Goal: Task Accomplishment & Management: Manage account settings

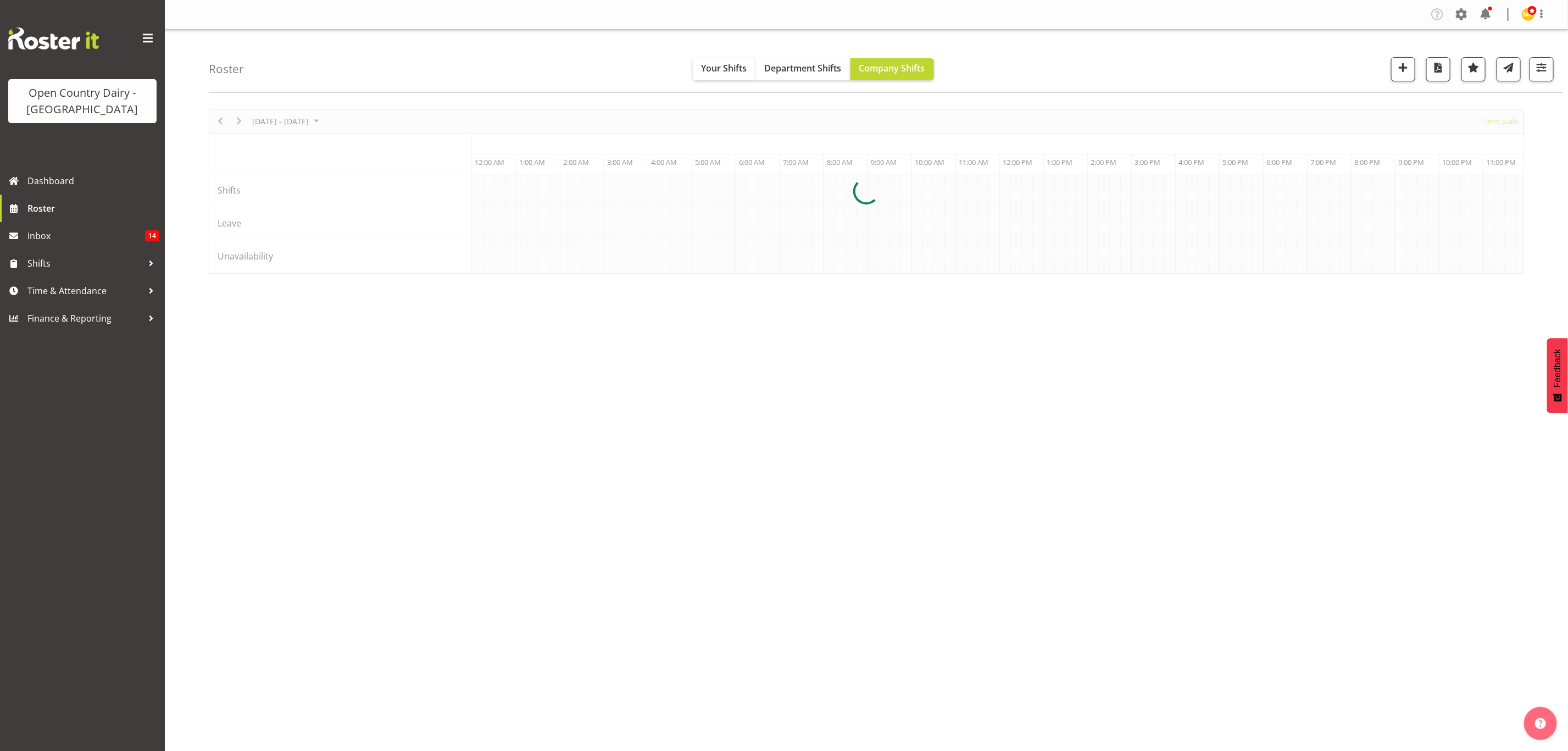
scroll to position [0, 1054]
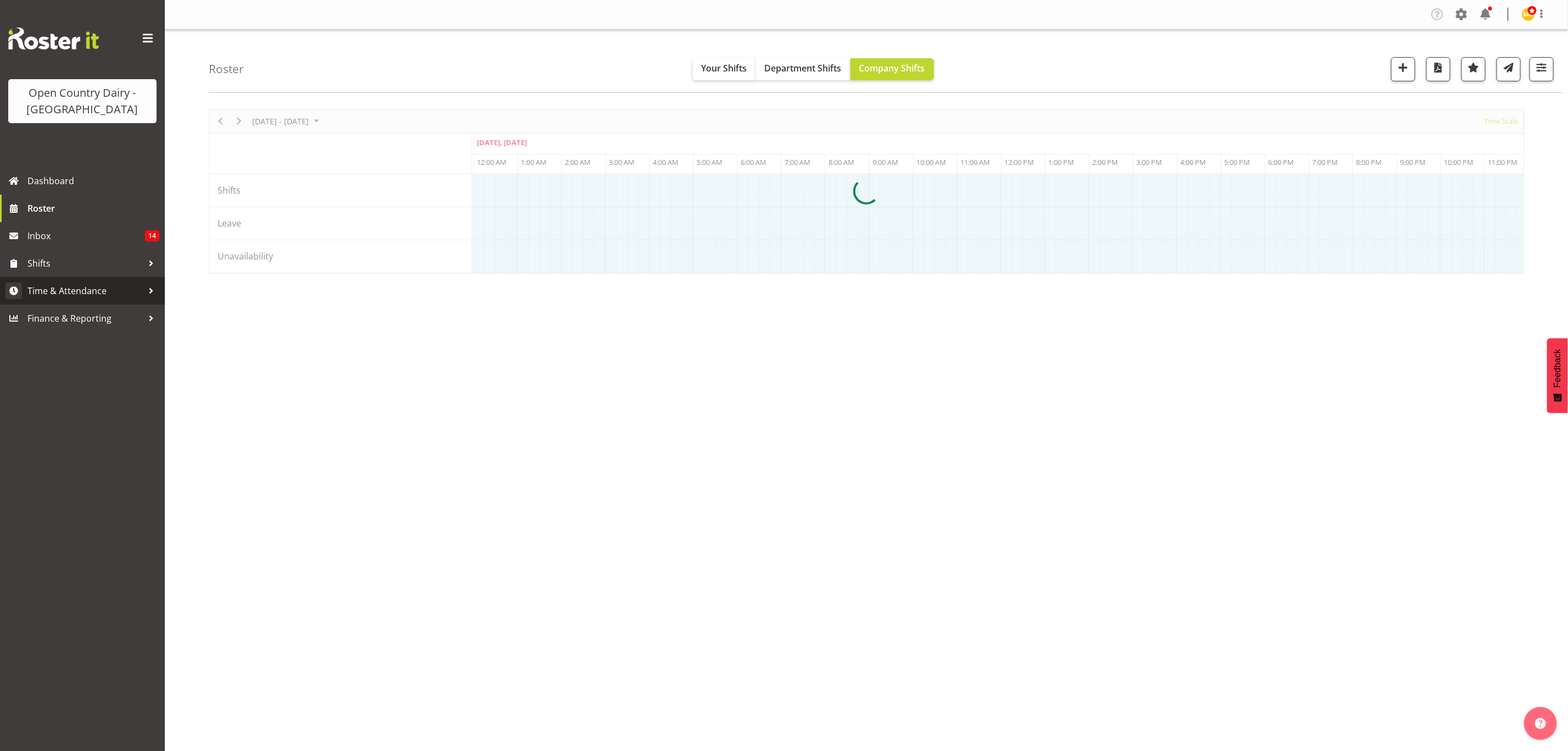
click at [142, 296] on span "Time & Attendance" at bounding box center [85, 291] width 116 height 17
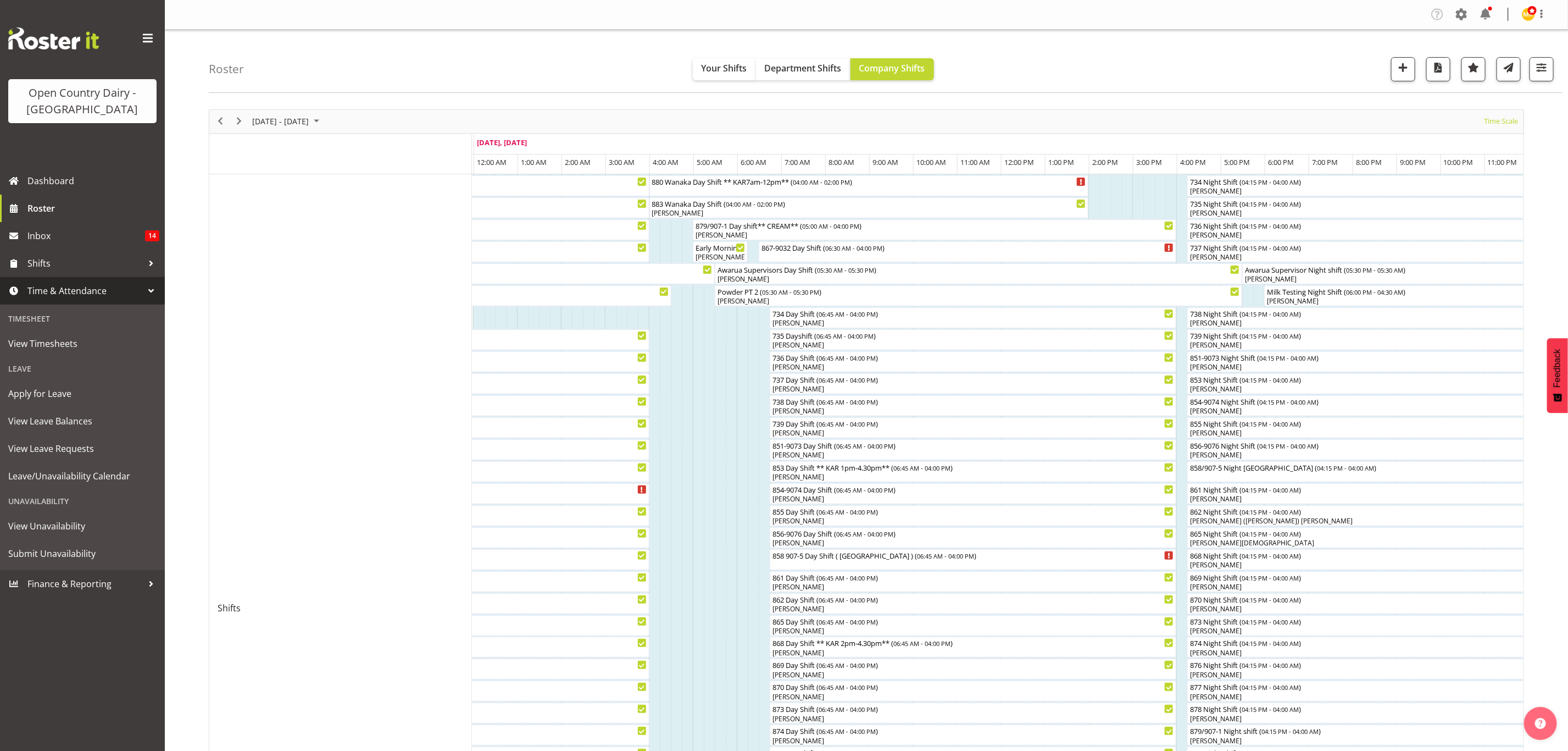
click at [93, 291] on span "Time & Attendance" at bounding box center [85, 291] width 116 height 17
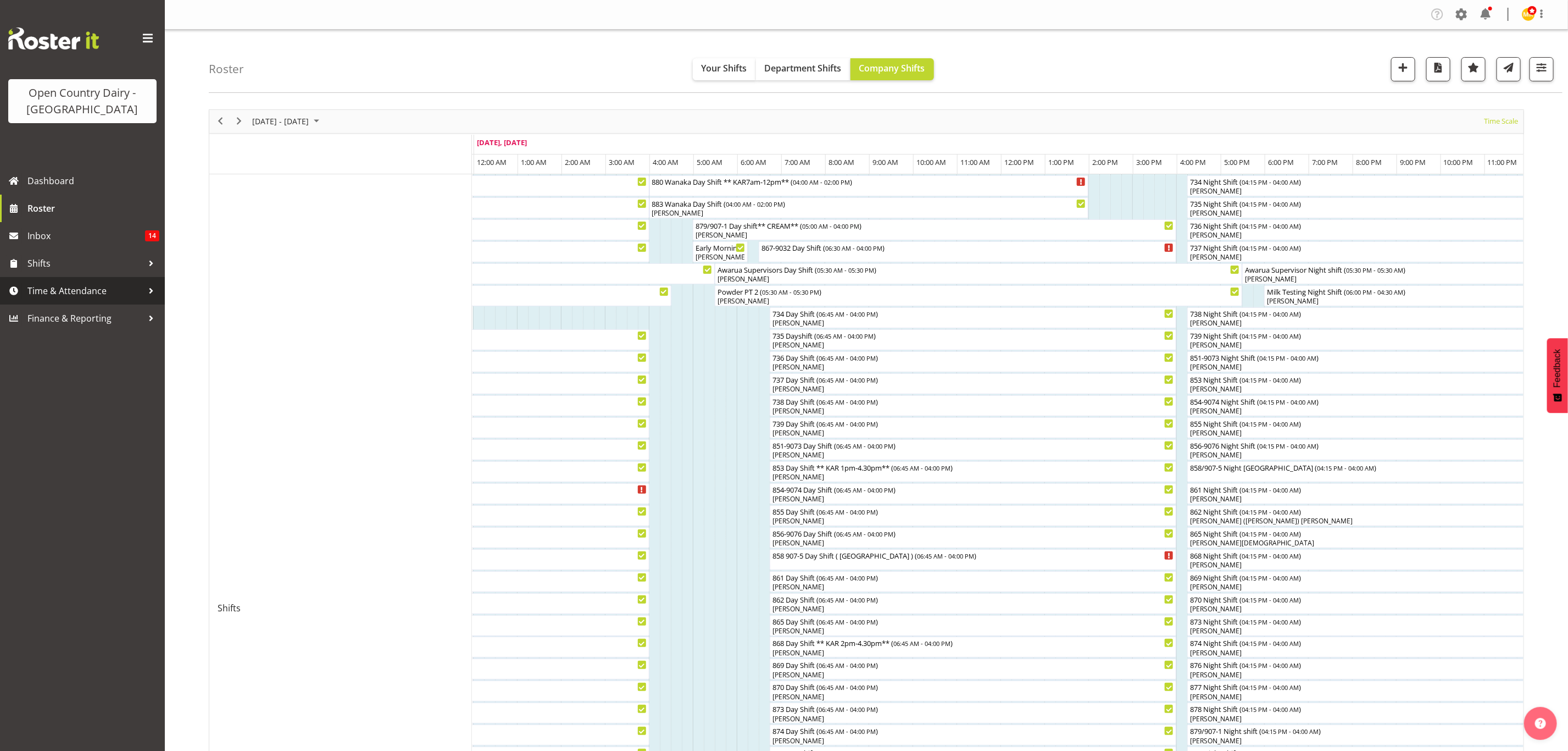
click at [93, 291] on span "Time & Attendance" at bounding box center [85, 291] width 116 height 17
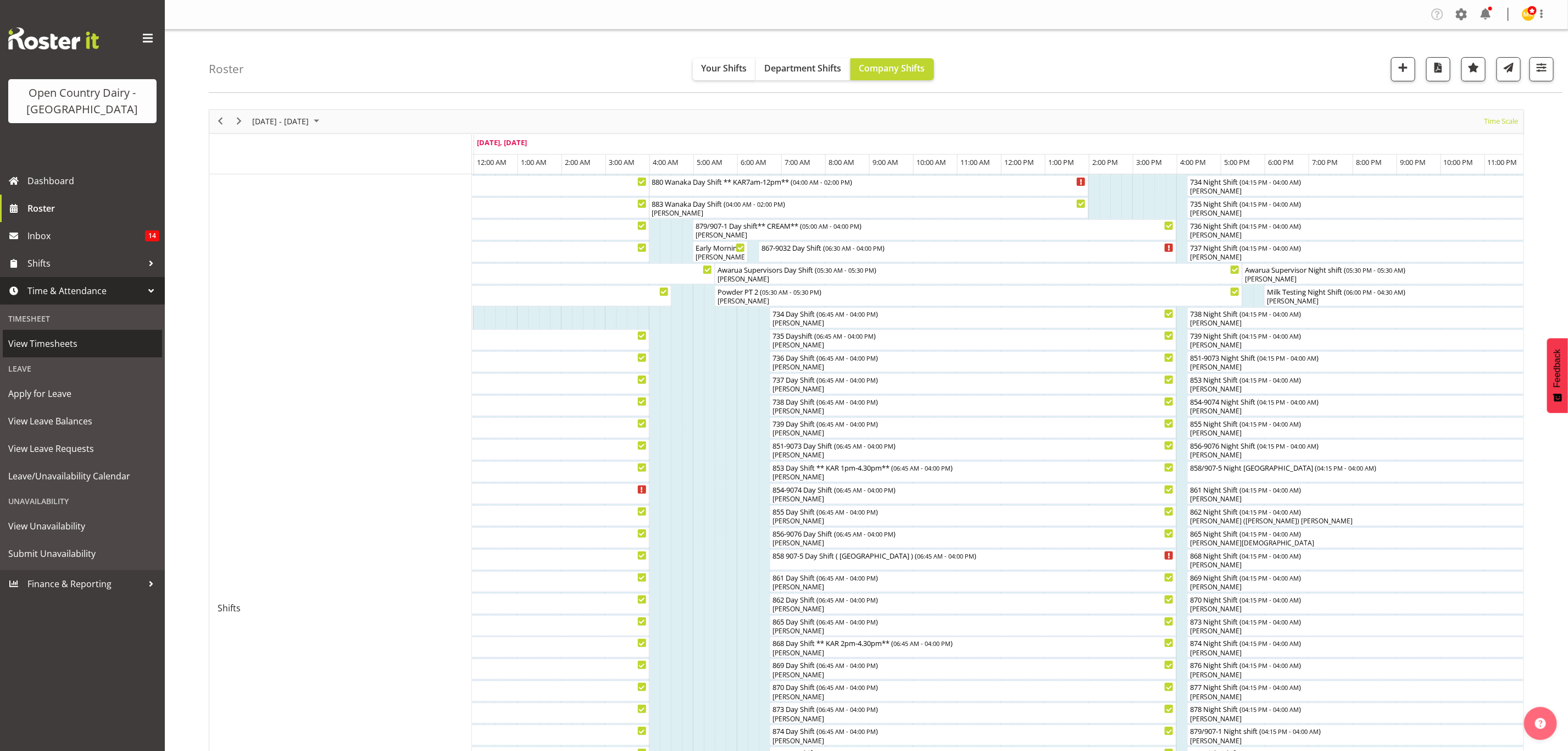
click at [88, 344] on span "View Timesheets" at bounding box center [82, 344] width 148 height 17
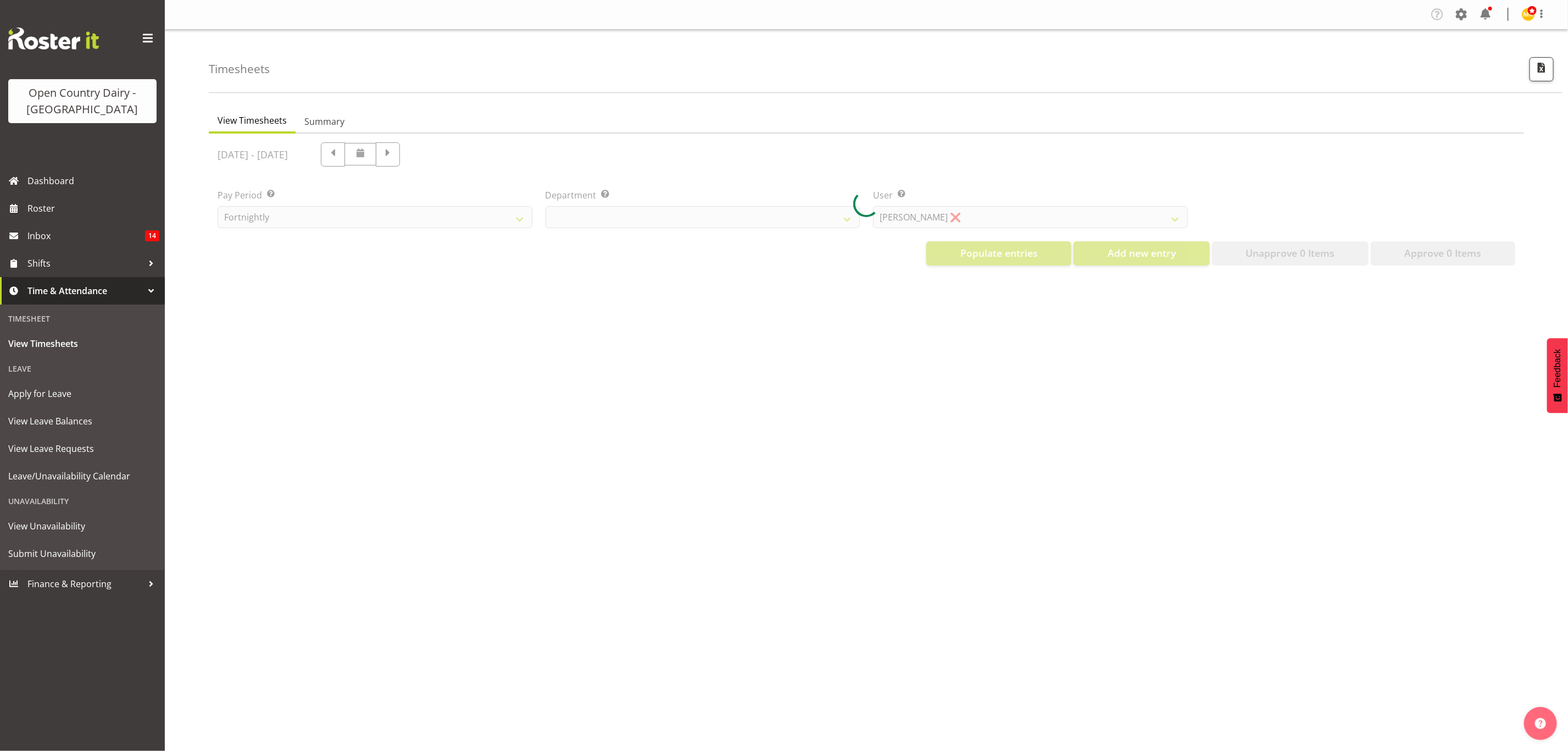
select select "699"
select select "8449"
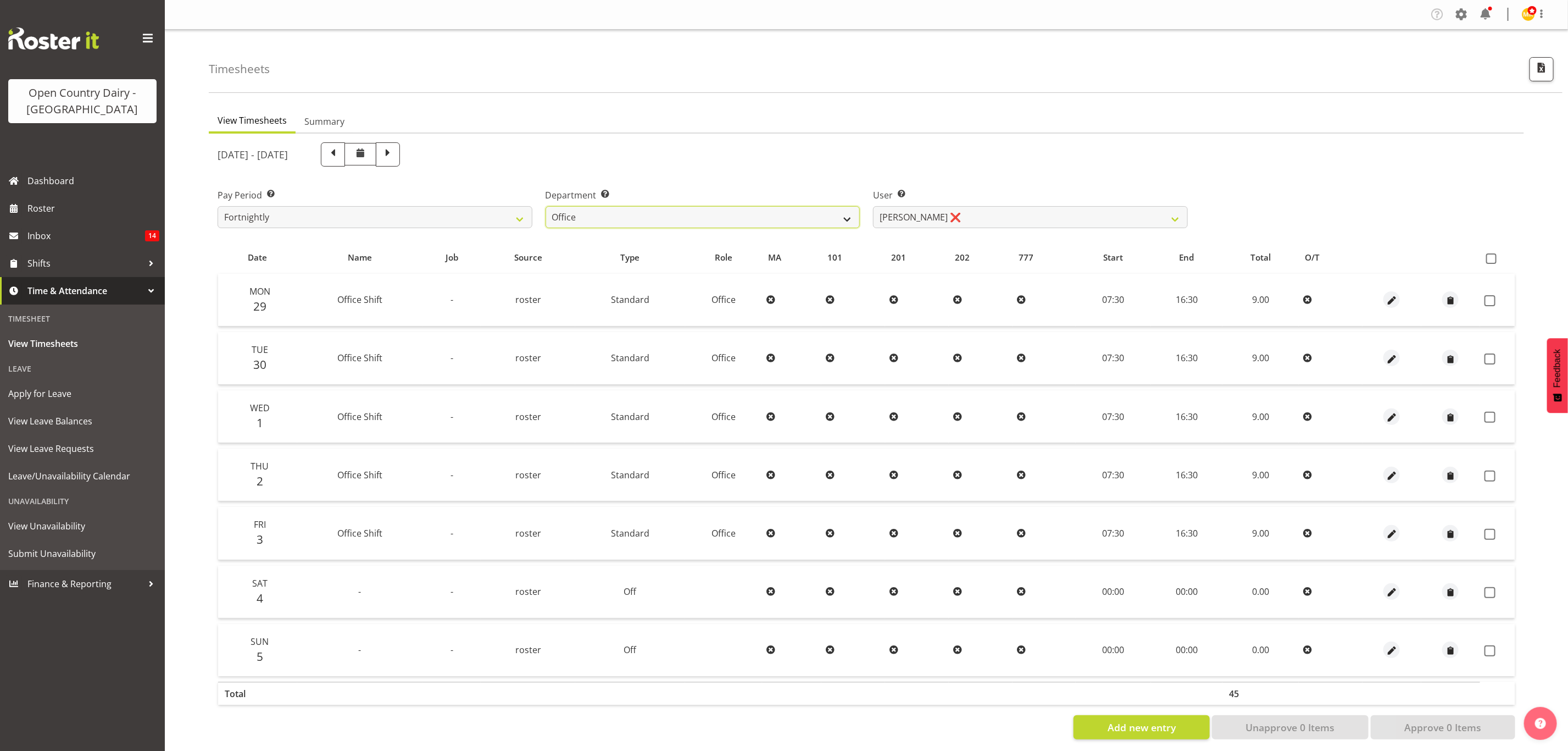
click at [792, 206] on select "734 735 736 737 738 739 851 853 854 855 856 858 861 862 865 867-9032 868 869 87…" at bounding box center [702, 217] width 315 height 22
click at [819, 148] on div "September 29th - October 5th 2025" at bounding box center [702, 154] width 970 height 24
click at [491, 149] on div "September 29th - October 5th 2025" at bounding box center [702, 154] width 970 height 24
click at [395, 156] on span at bounding box center [388, 153] width 14 height 14
select select
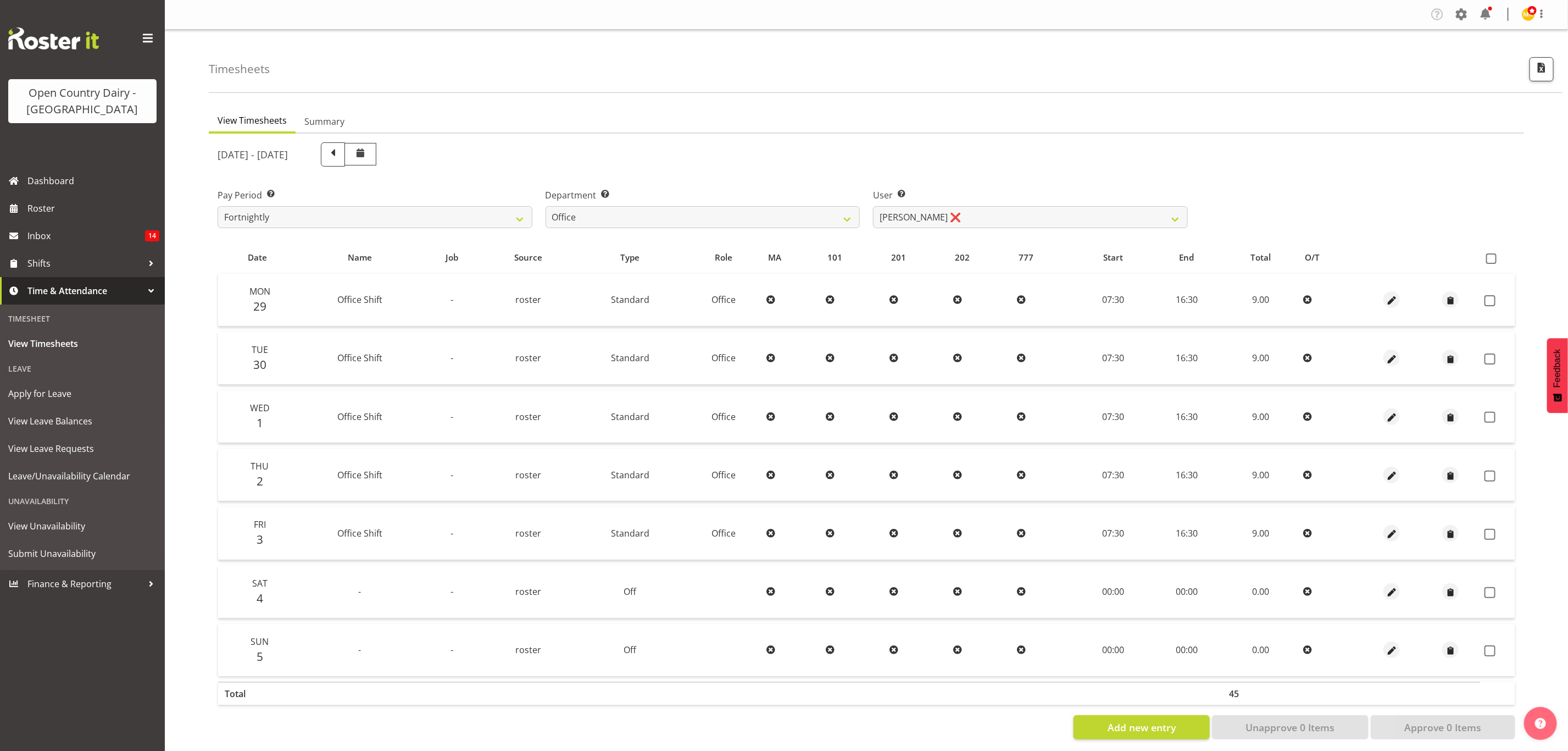
select select
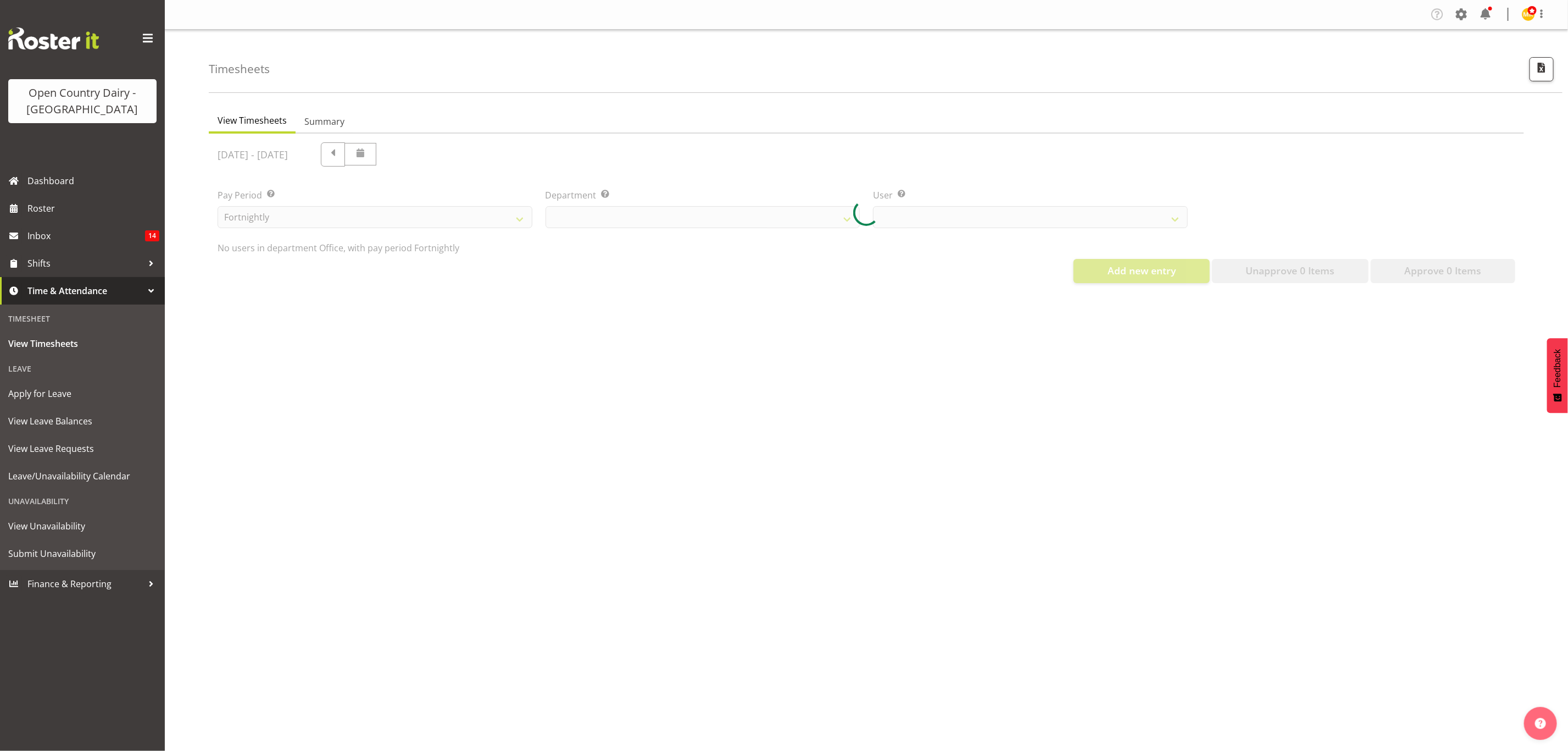
select select "699"
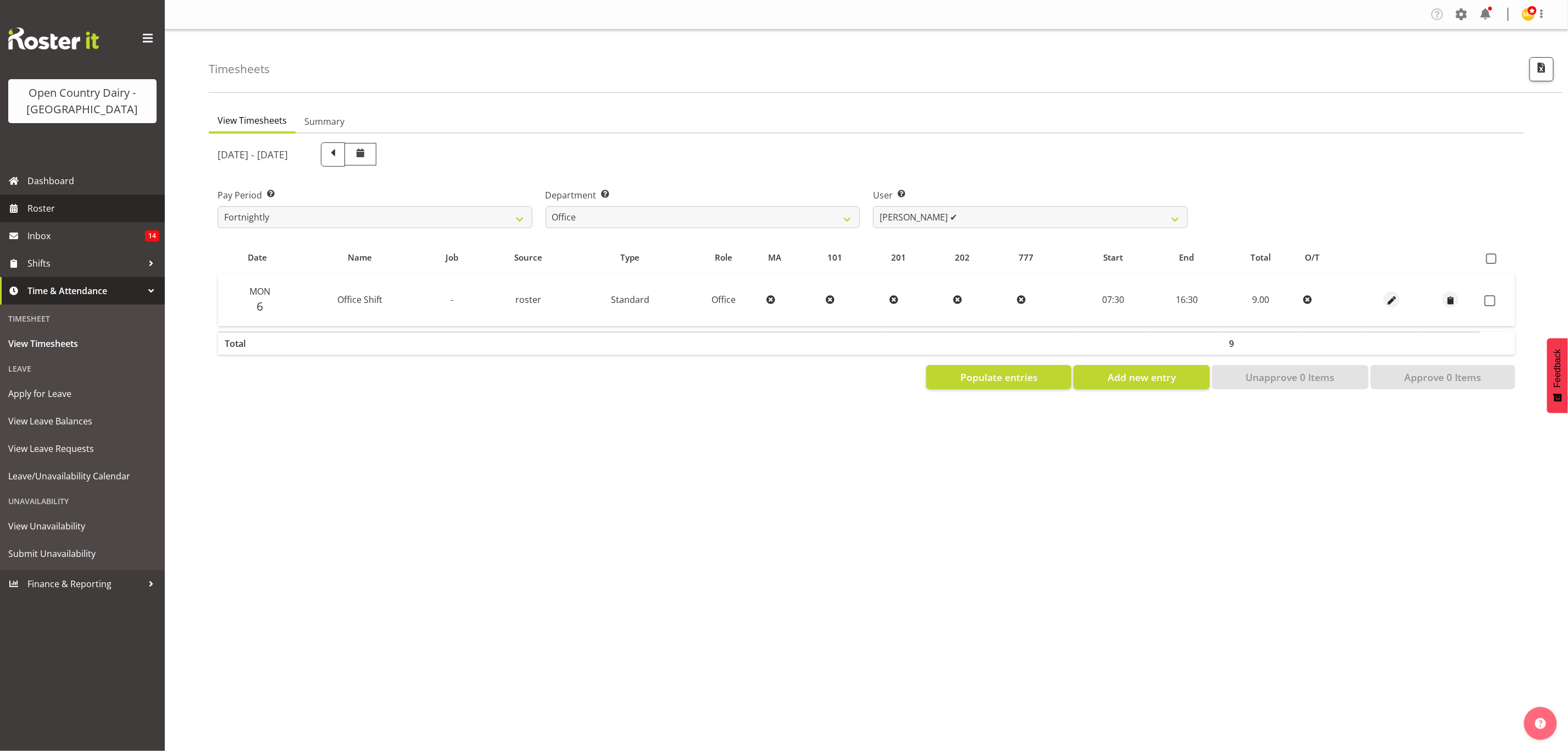
click at [73, 216] on link "Roster" at bounding box center [82, 208] width 165 height 28
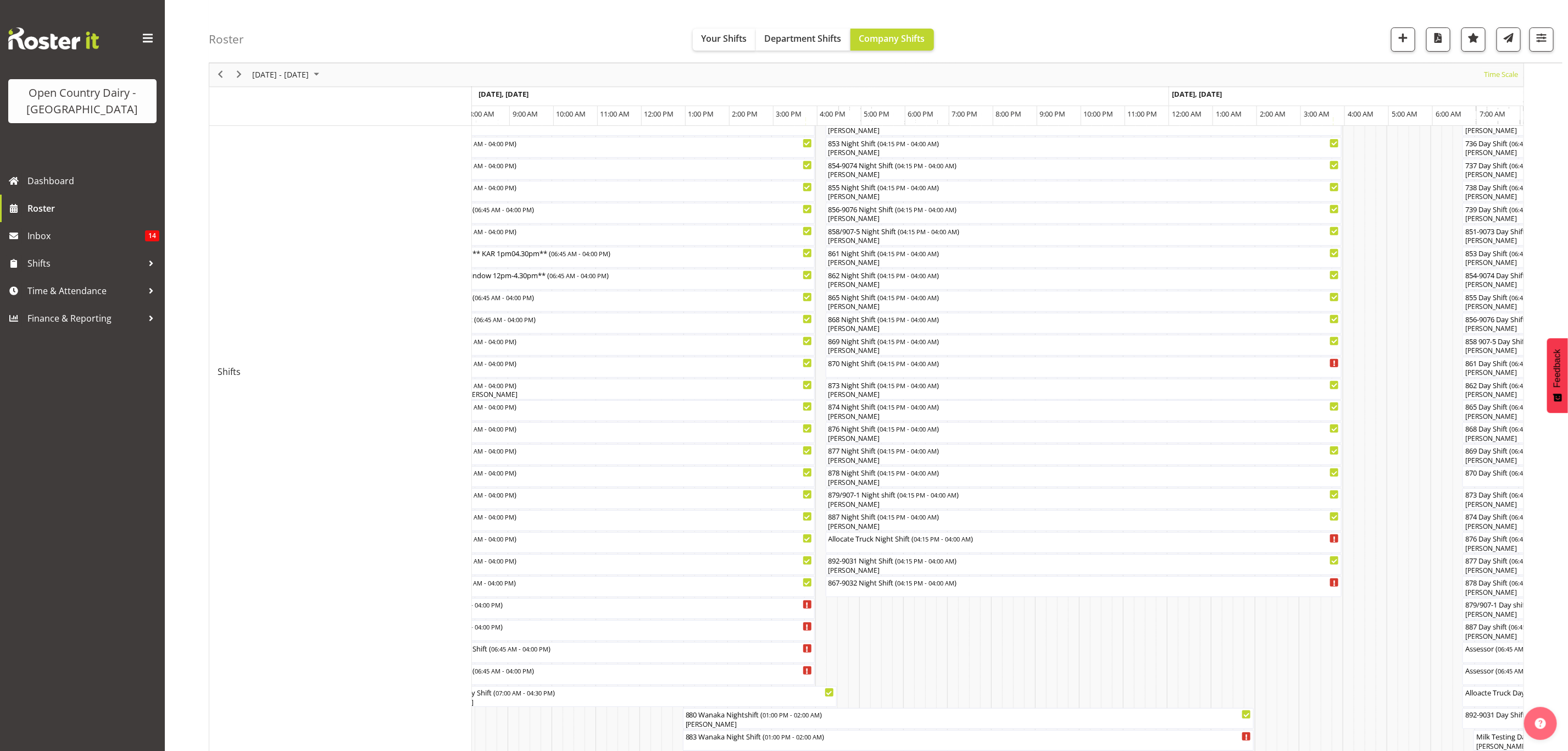
scroll to position [155, 0]
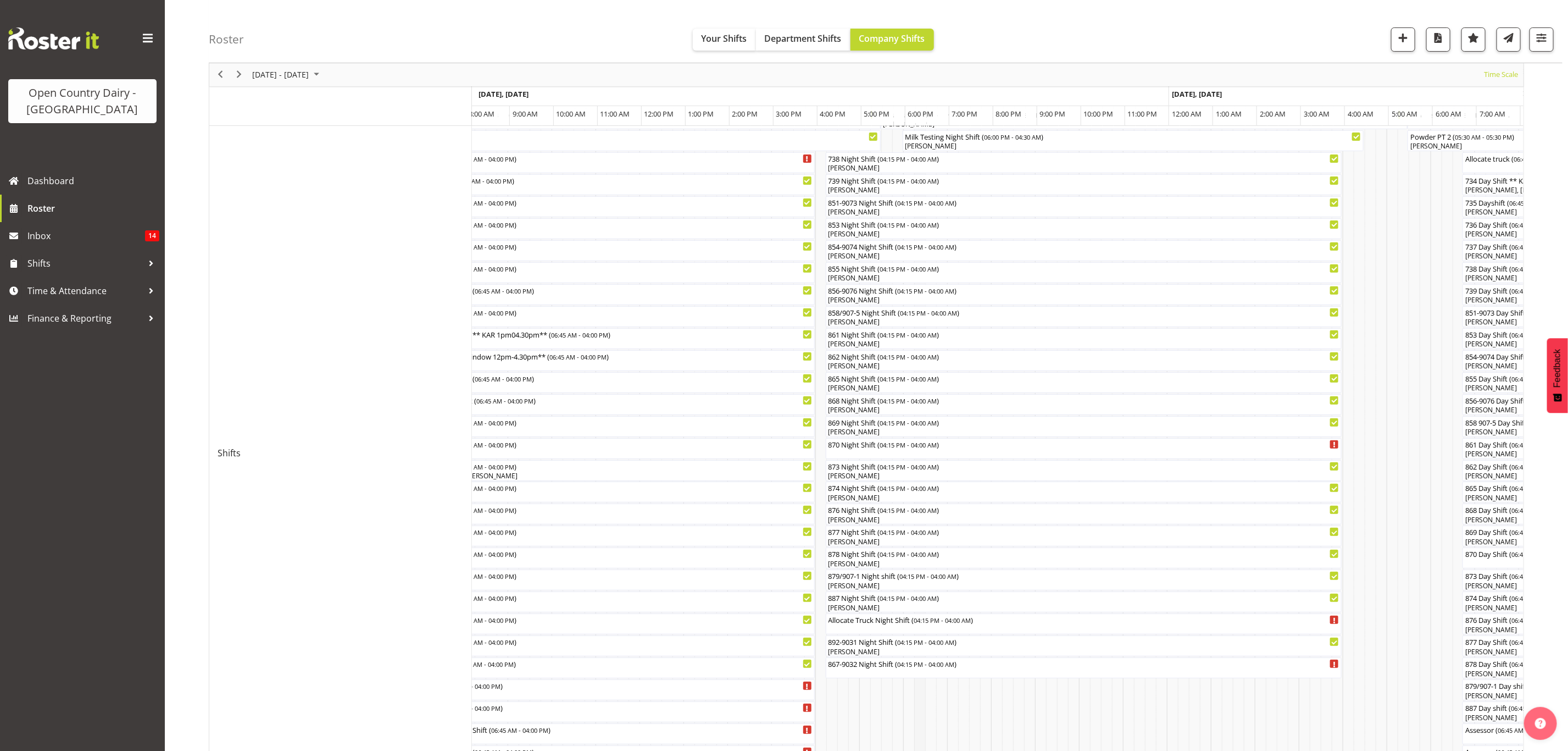
click at [921, 703] on td "Timeline Week of October 7, 2025" at bounding box center [920, 453] width 11 height 868
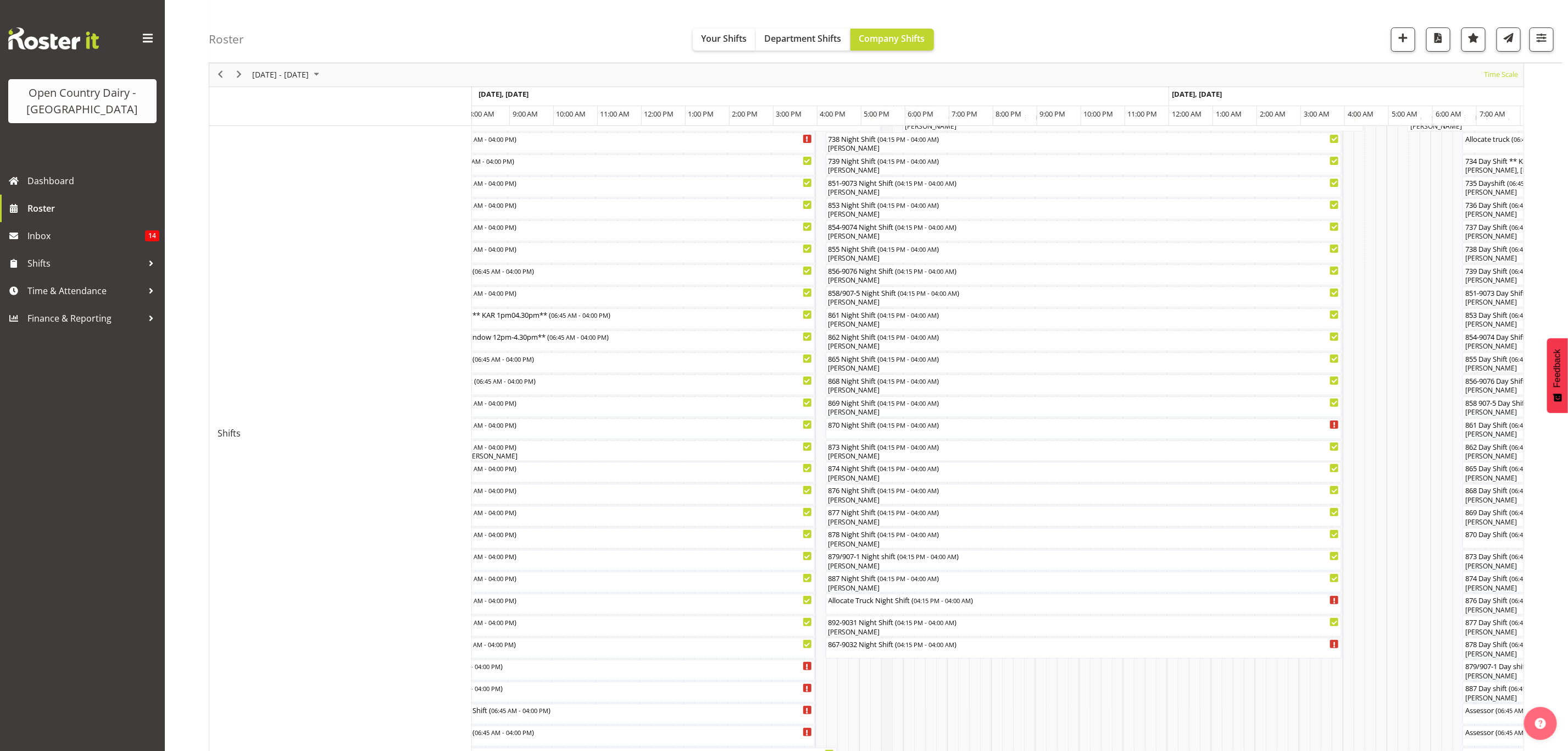
click at [888, 708] on td "Timeline Week of October 7, 2025" at bounding box center [887, 433] width 11 height 868
click at [904, 10] on div "Roster Your Shifts Department Shifts Company Shifts 1 Locations Clear Awarua Mi…" at bounding box center [886, 32] width 1354 height 63
click at [588, 31] on div "Roster Your Shifts Department Shifts Company Shifts 1 Locations Clear Awarua Mi…" at bounding box center [886, 32] width 1354 height 63
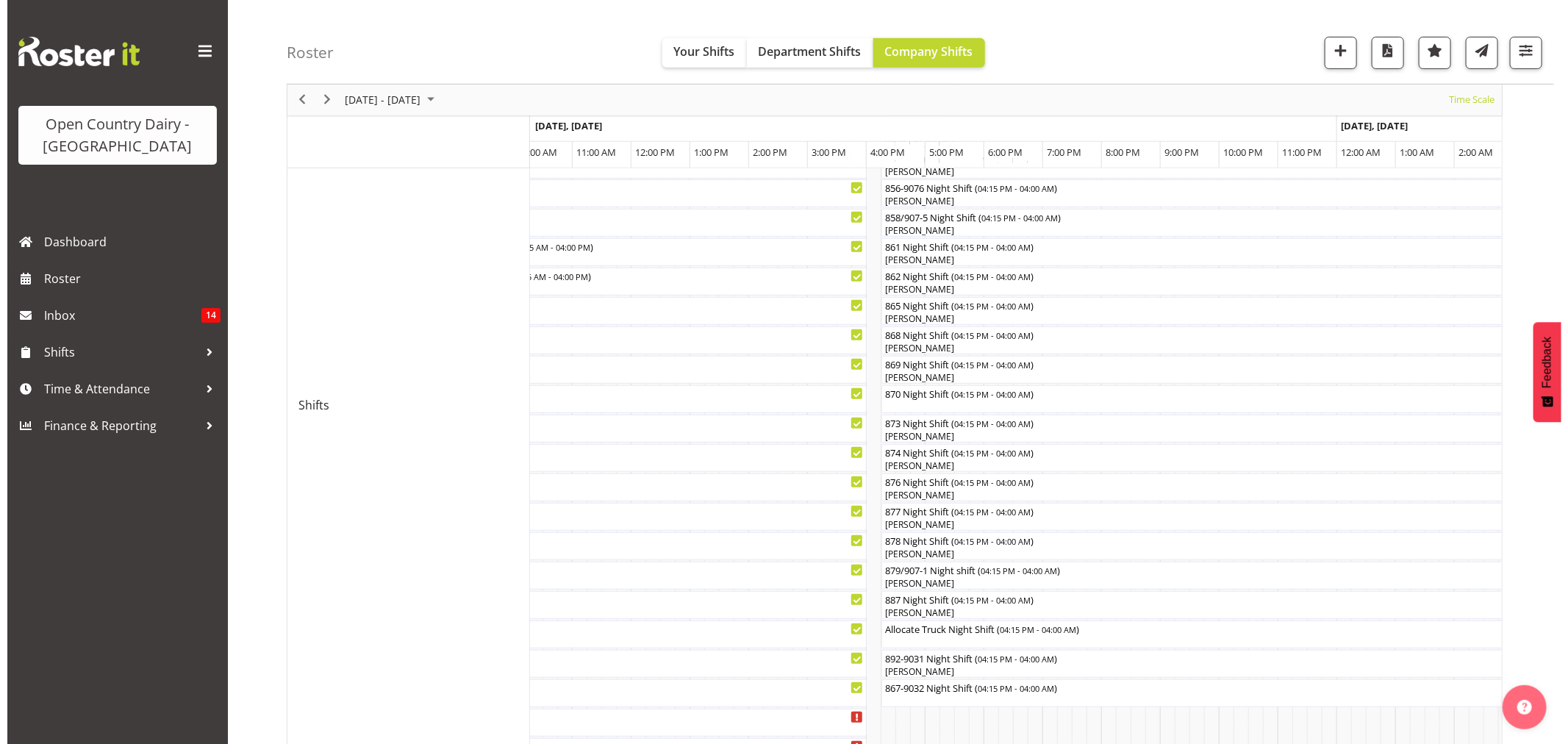
scroll to position [408, 0]
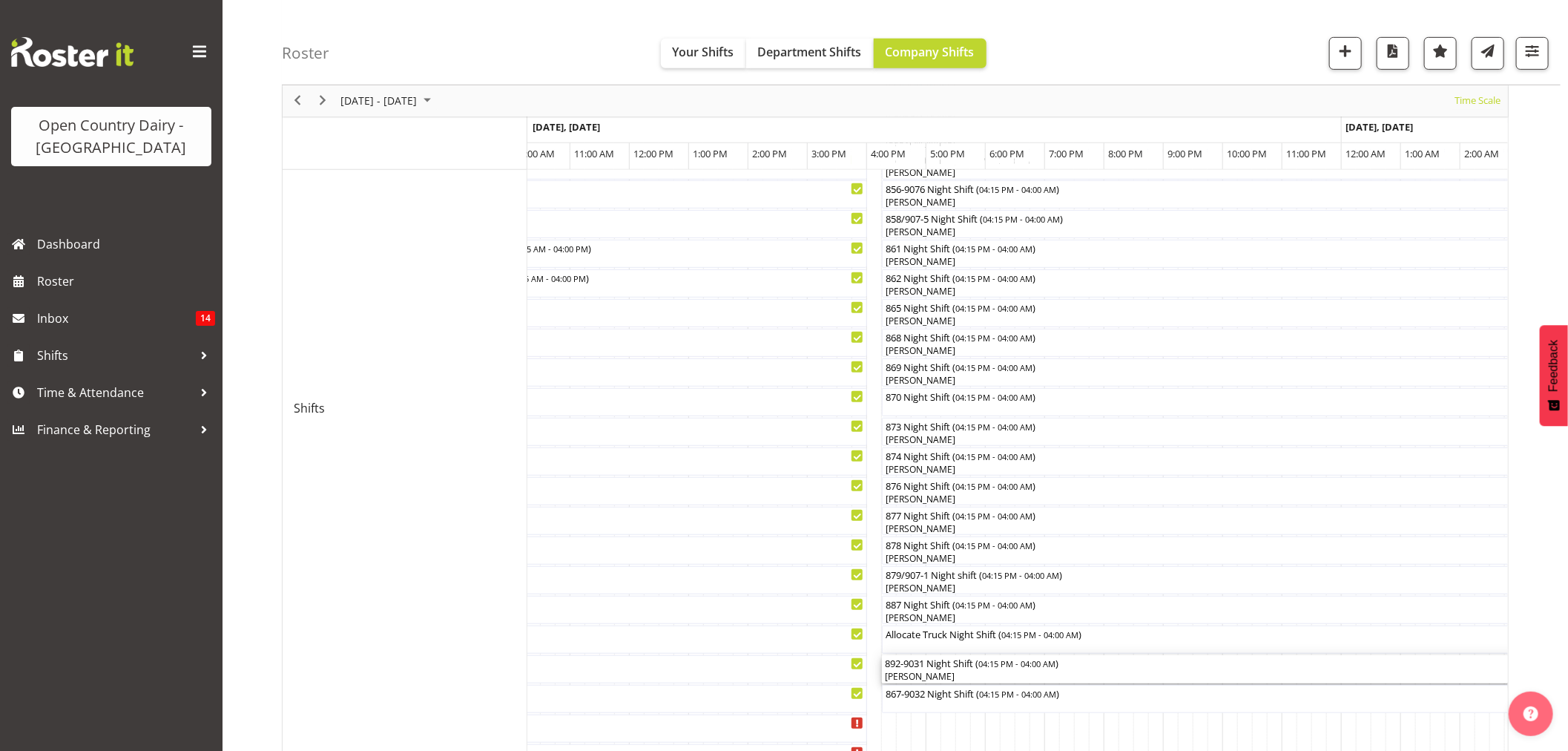
click at [962, 669] on div "892-9031 Night Shift ( 04:15 PM - 04:00 AM )" at bounding box center [1231, 663] width 692 height 15
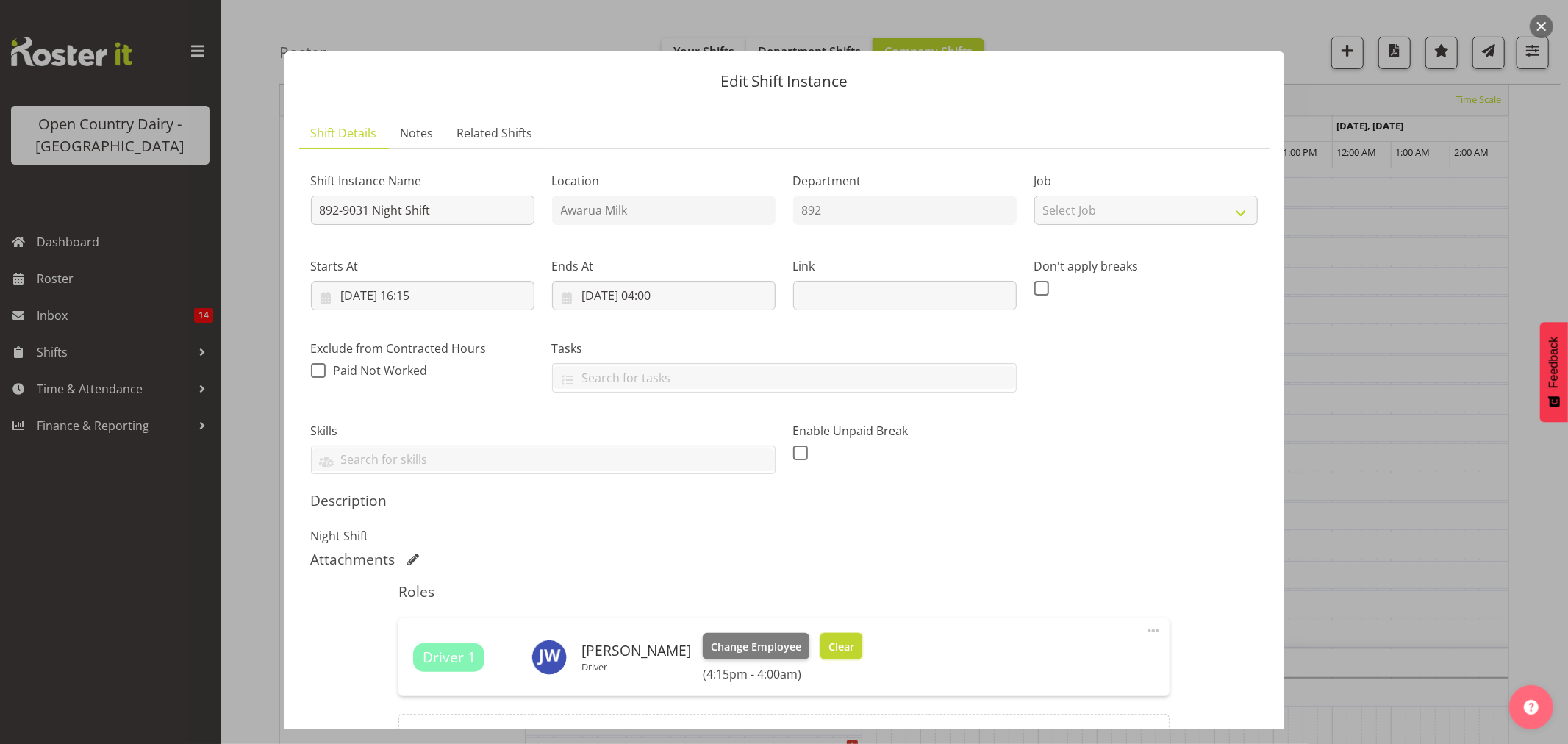
click at [848, 652] on button "Clear" at bounding box center [841, 645] width 41 height 27
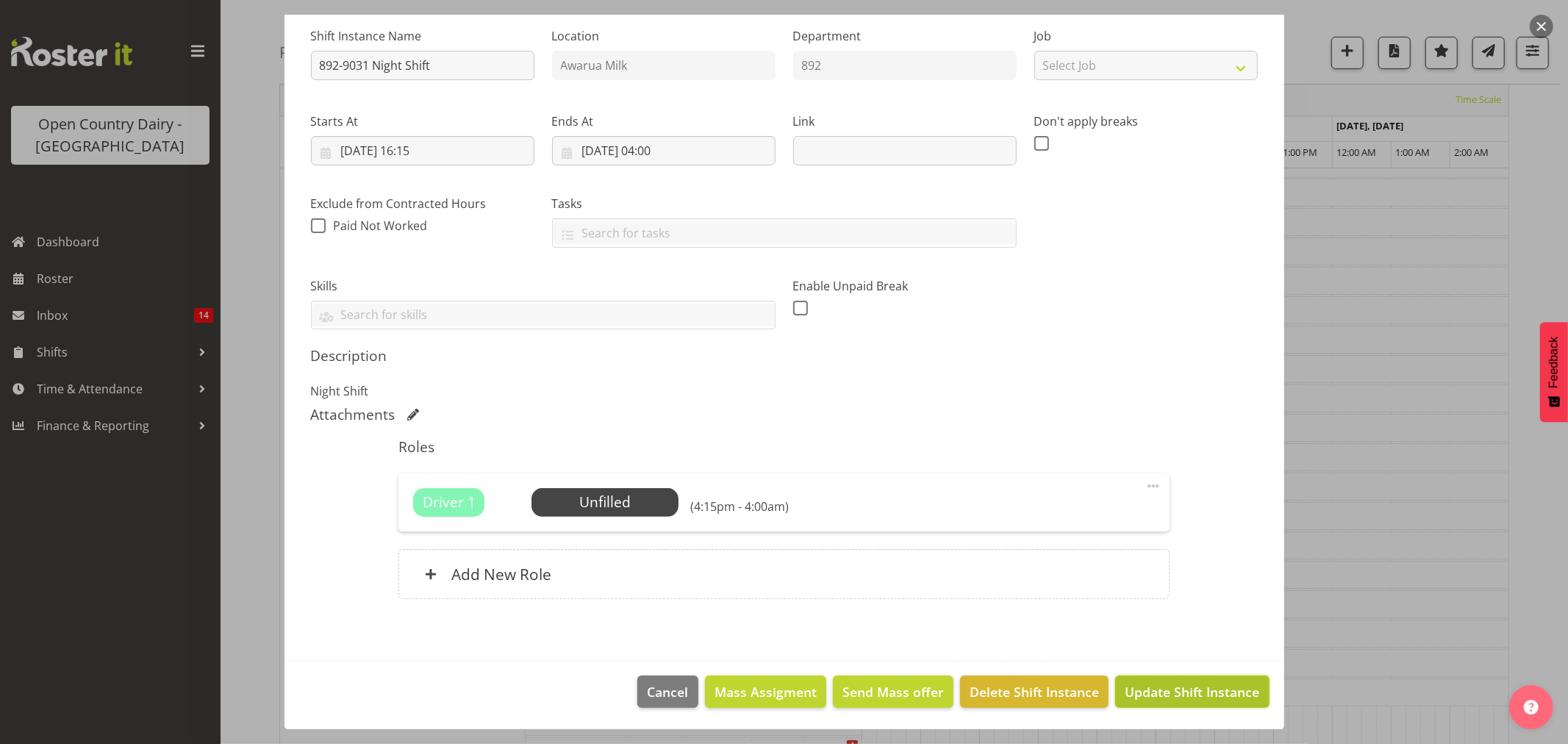
click at [1177, 696] on span "Update Shift Instance" at bounding box center [1192, 692] width 135 height 19
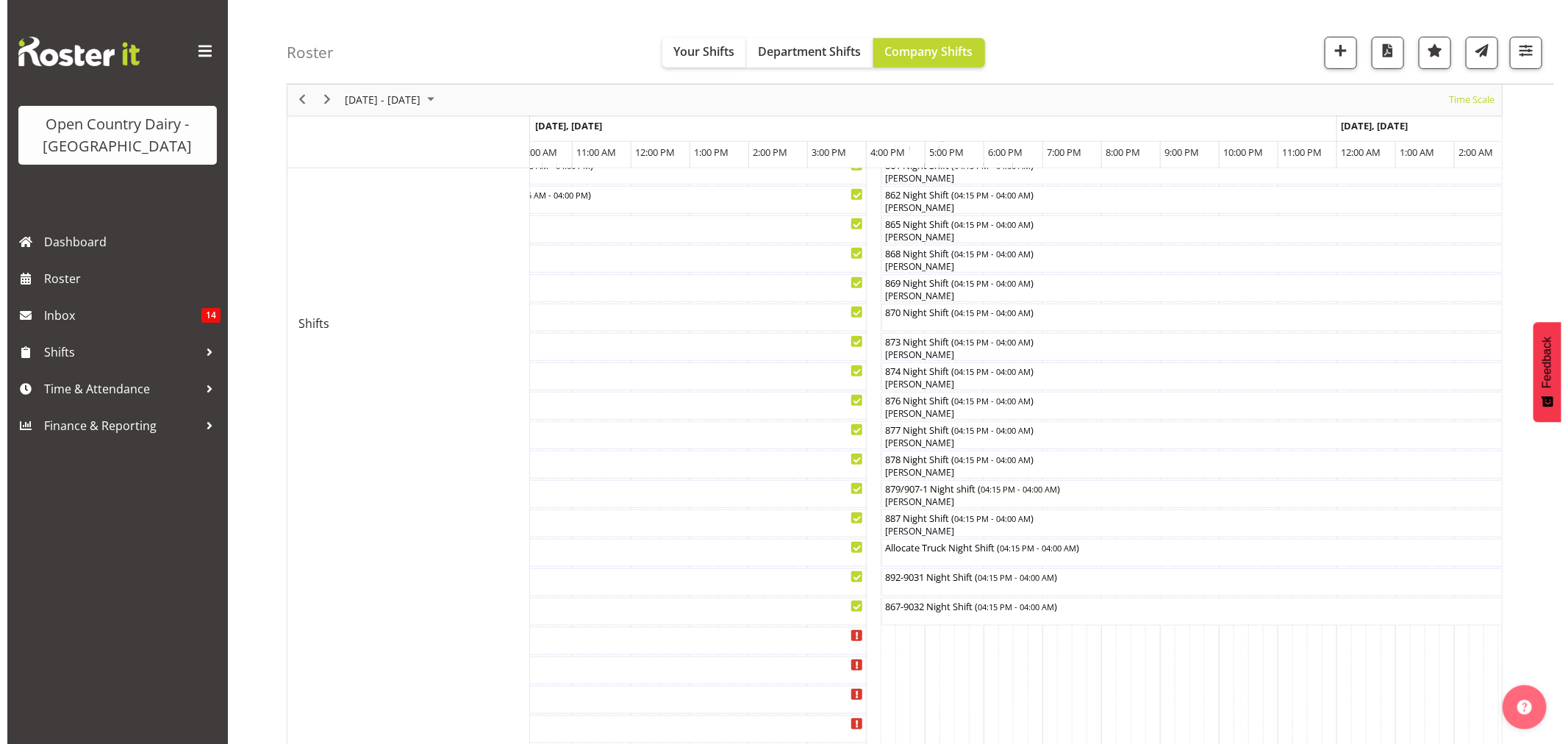
scroll to position [465, 0]
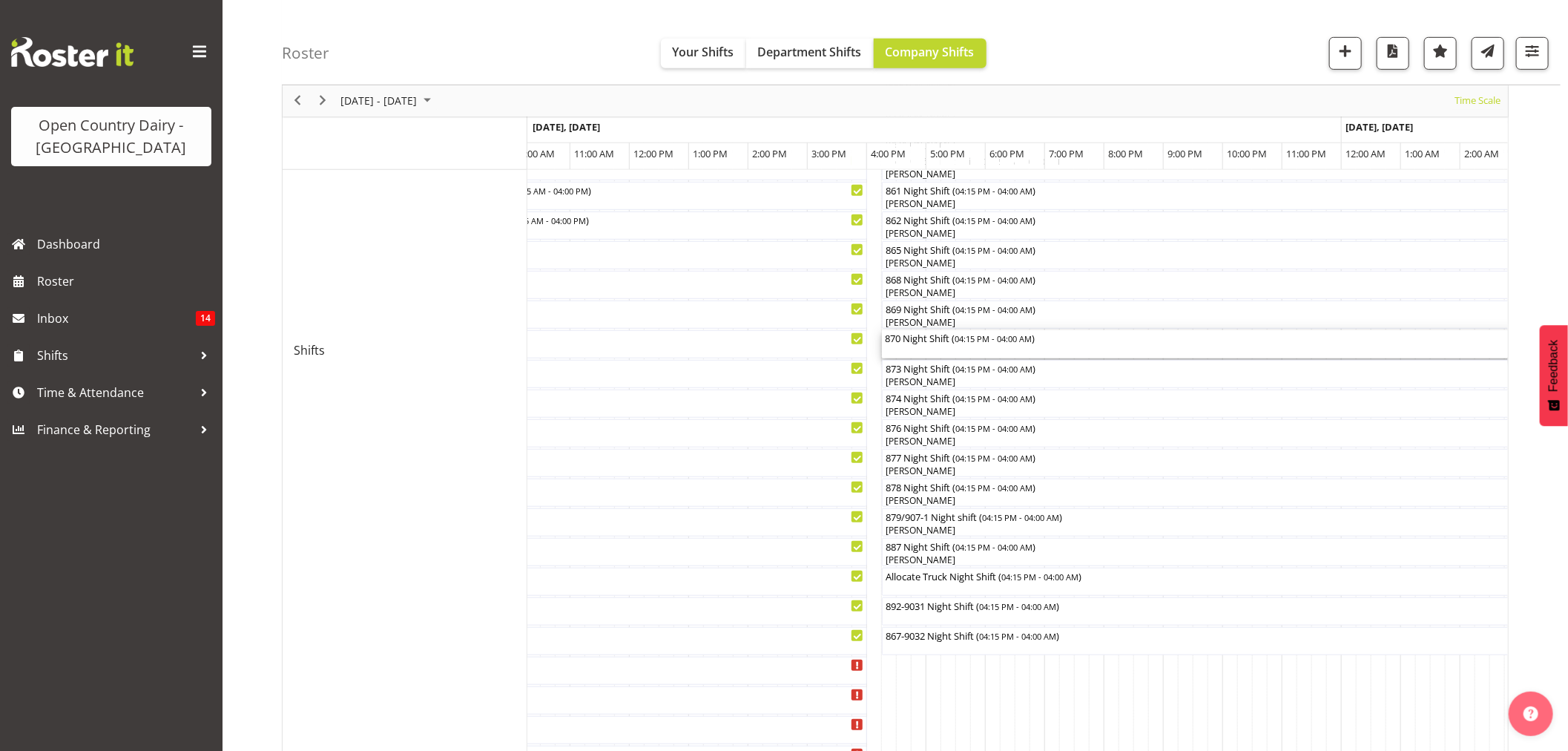
click at [898, 349] on div "870 Night Shift ( 04:15 PM - 04:00 AM )" at bounding box center [1231, 344] width 692 height 28
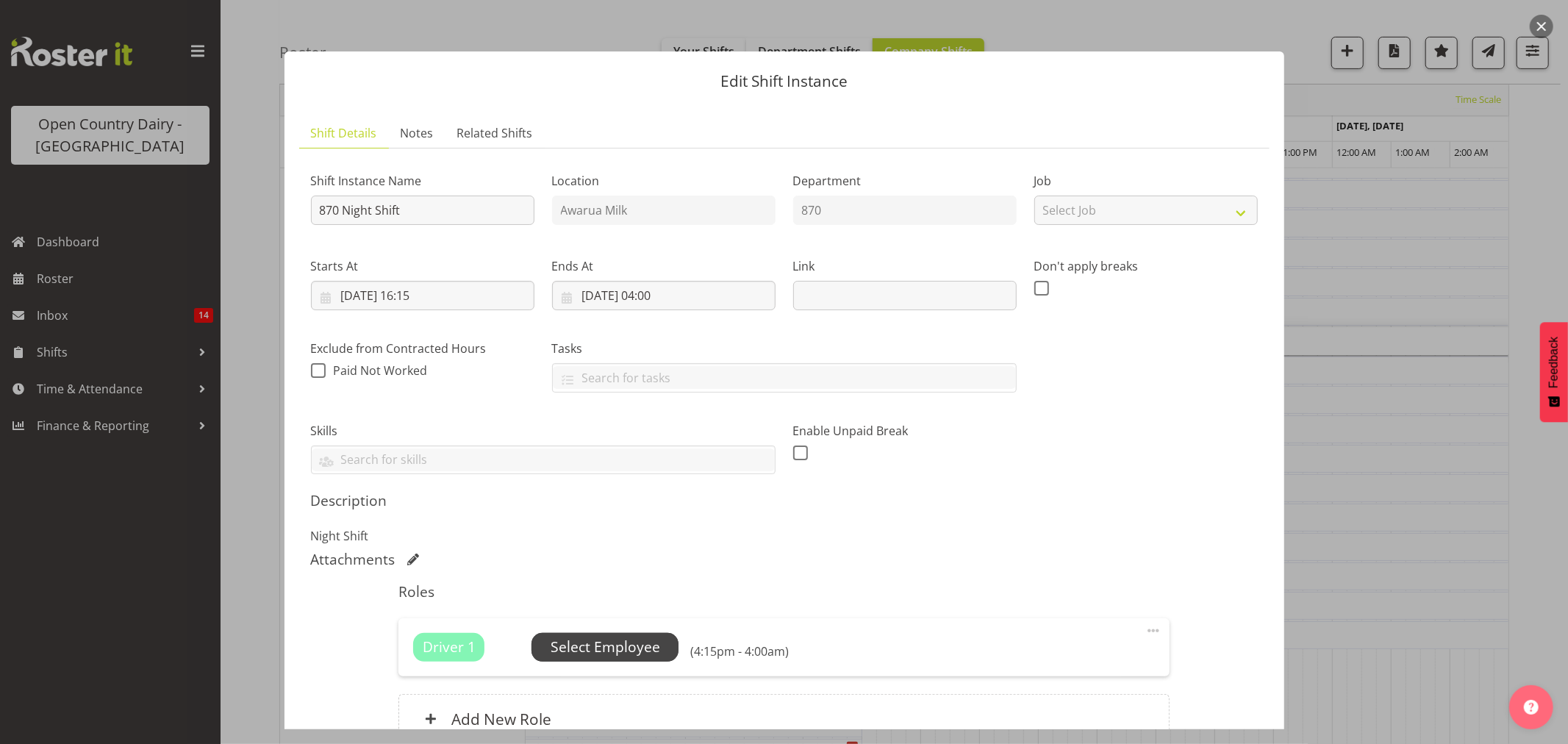
click at [647, 658] on span "Select Employee" at bounding box center [605, 646] width 147 height 28
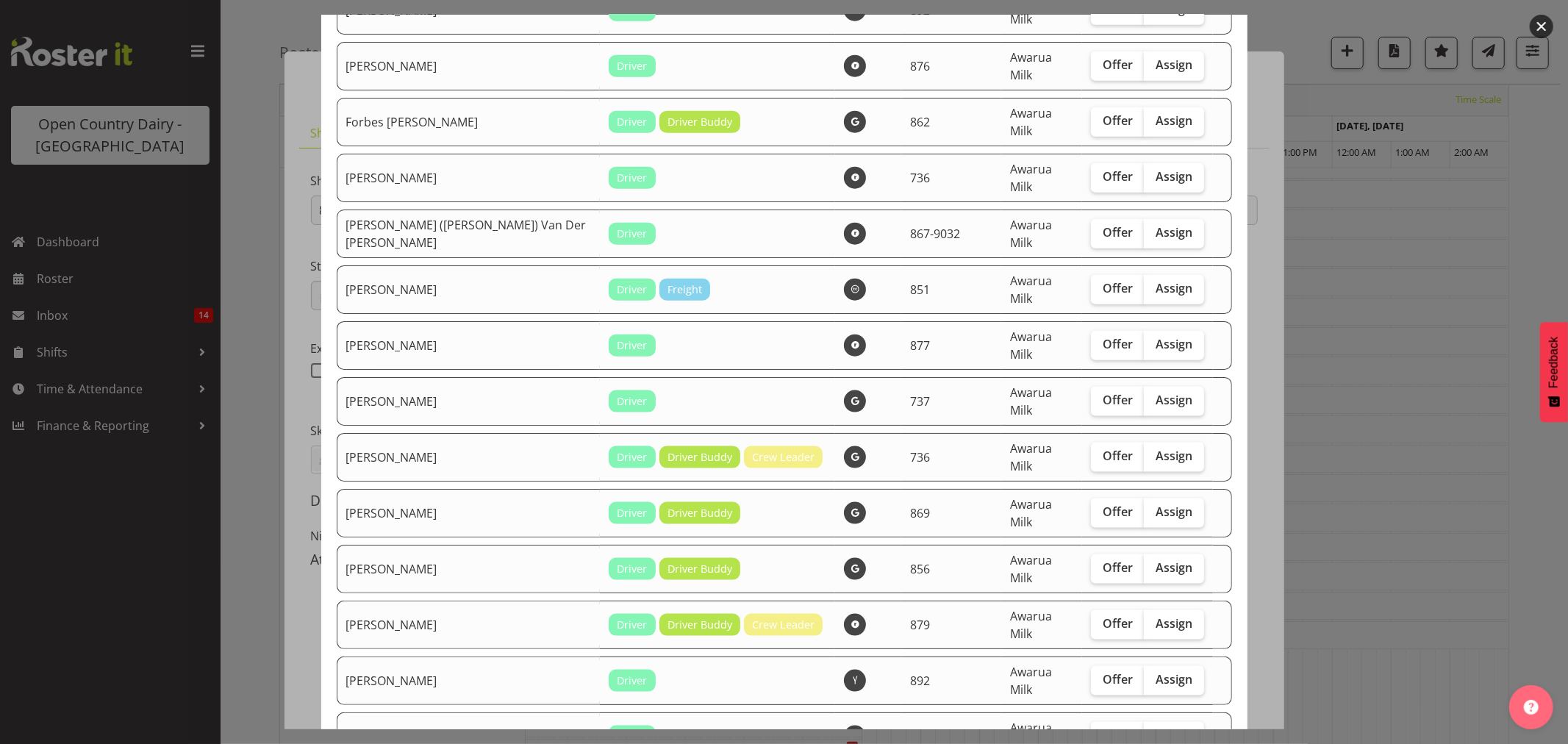
scroll to position [1633, 0]
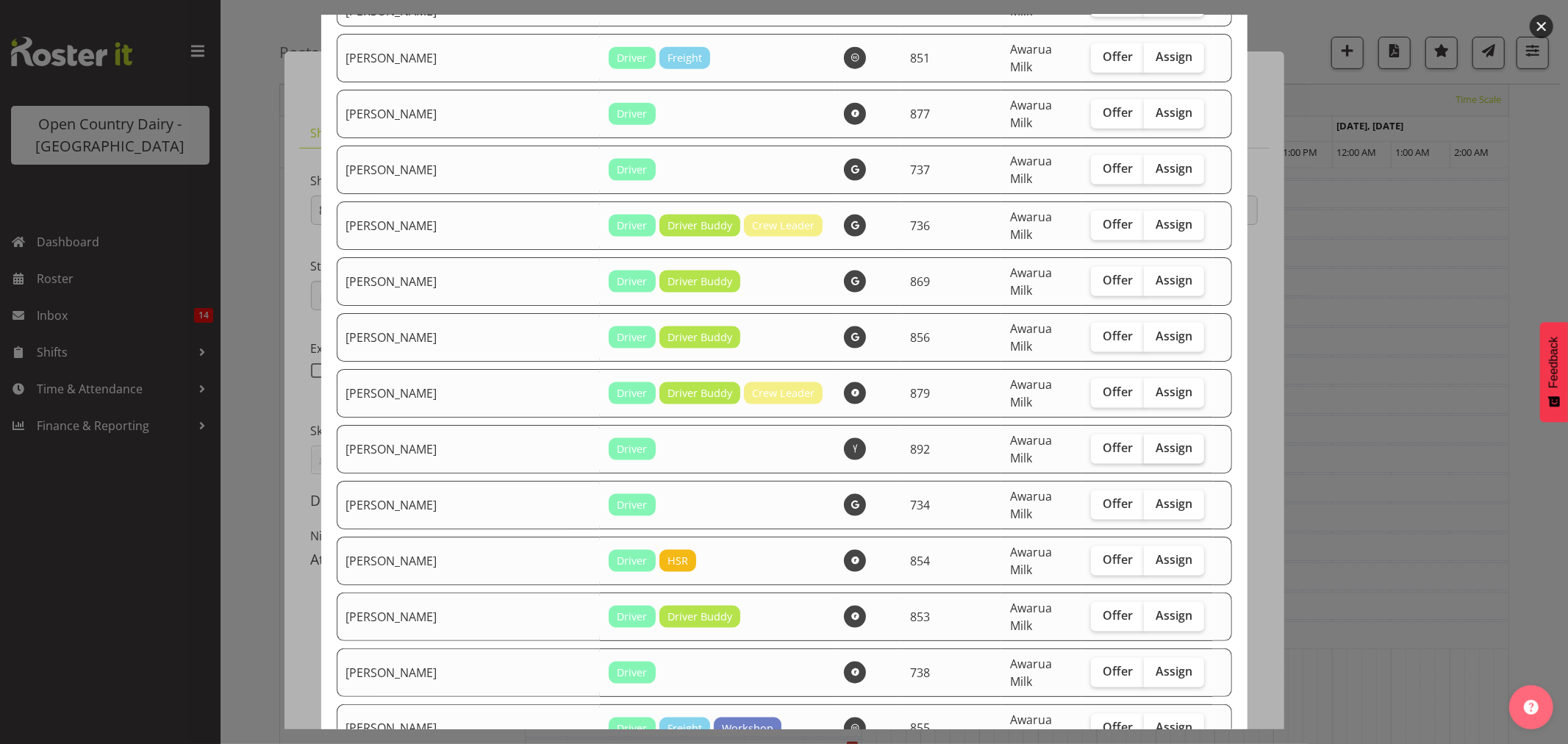
click at [1149, 435] on label "Assign" at bounding box center [1174, 449] width 60 height 29
click at [1149, 443] on input "Assign" at bounding box center [1149, 448] width 9 height 9
checkbox input "true"
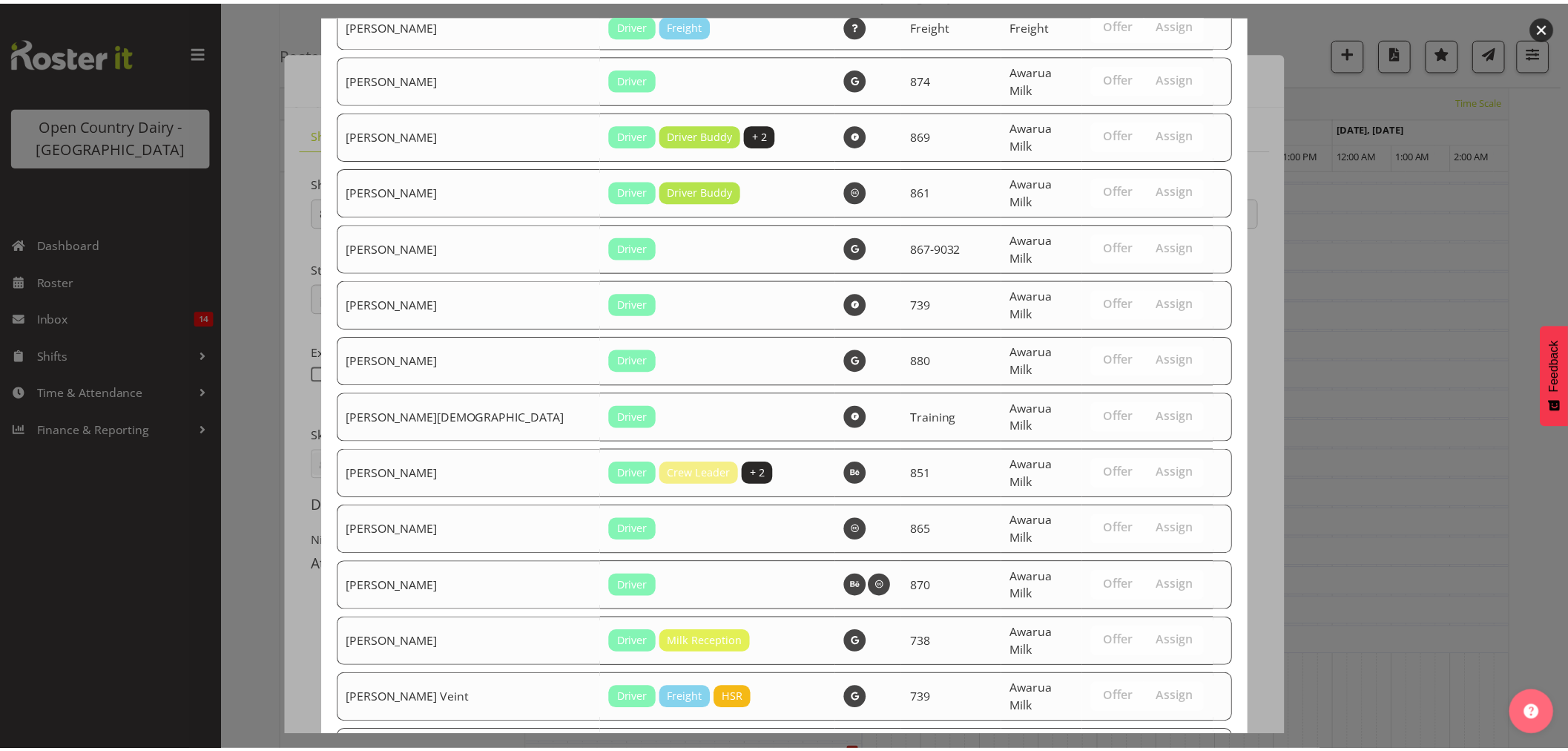
scroll to position [2449, 0]
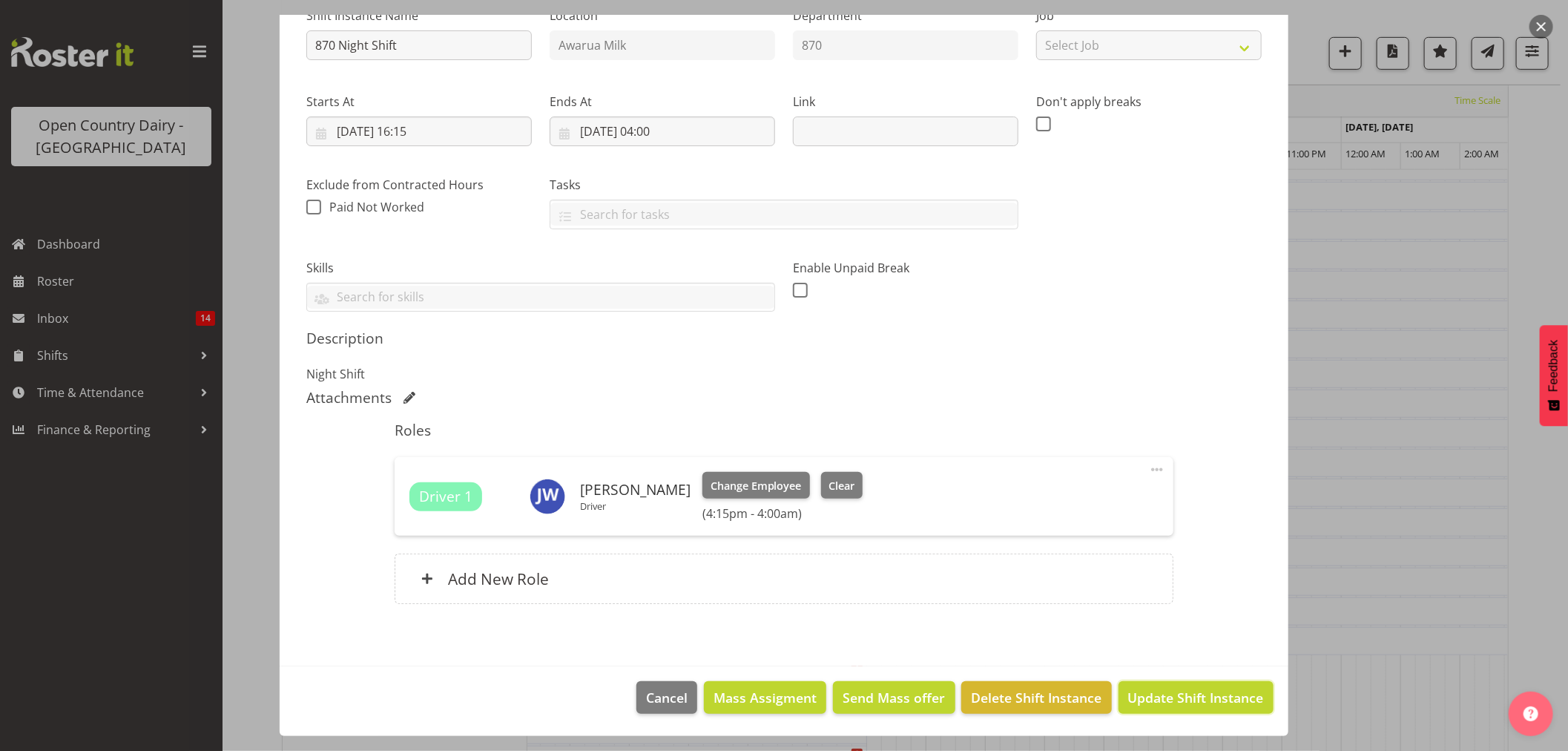
click at [1165, 691] on span "Update Shift Instance" at bounding box center [1196, 697] width 136 height 20
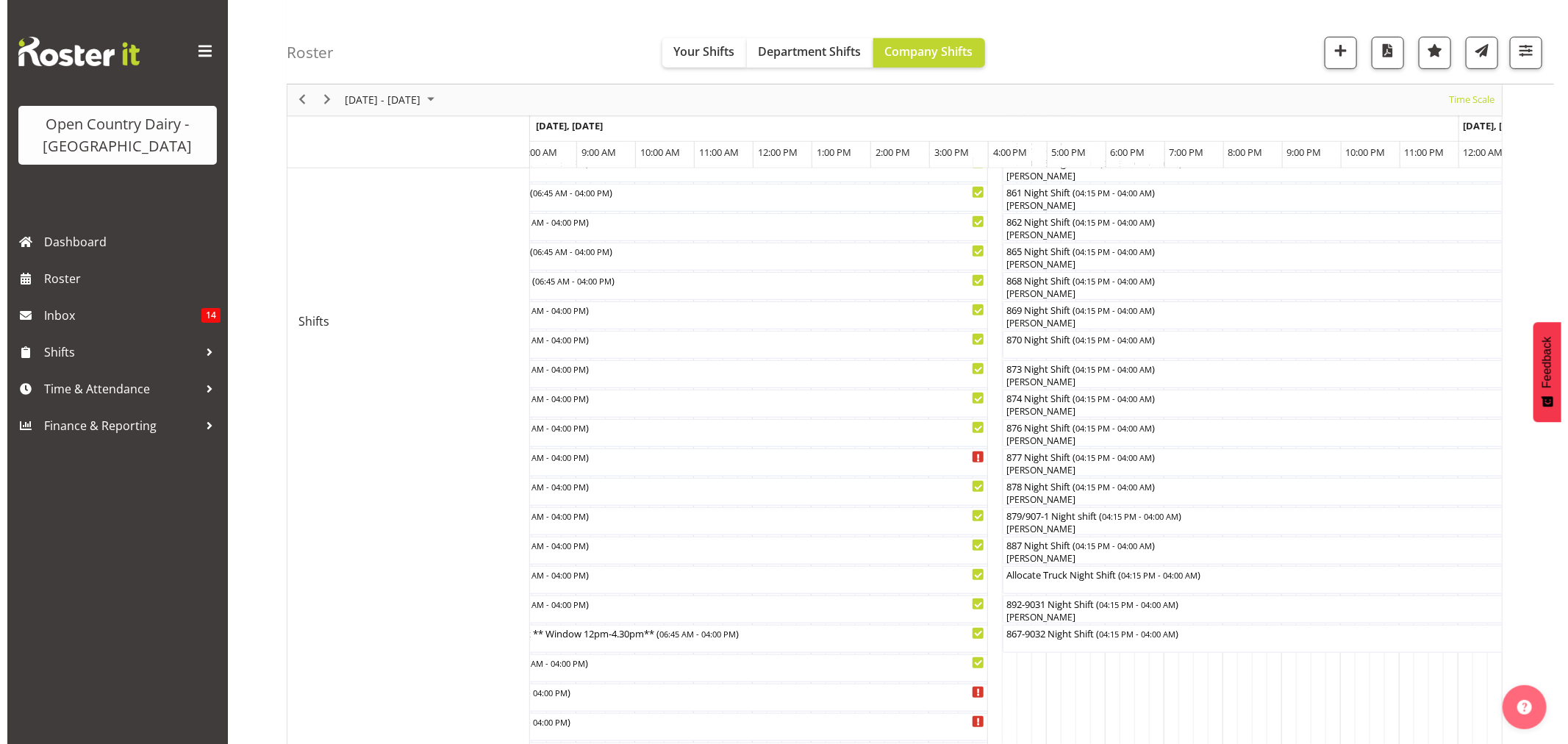
scroll to position [465, 0]
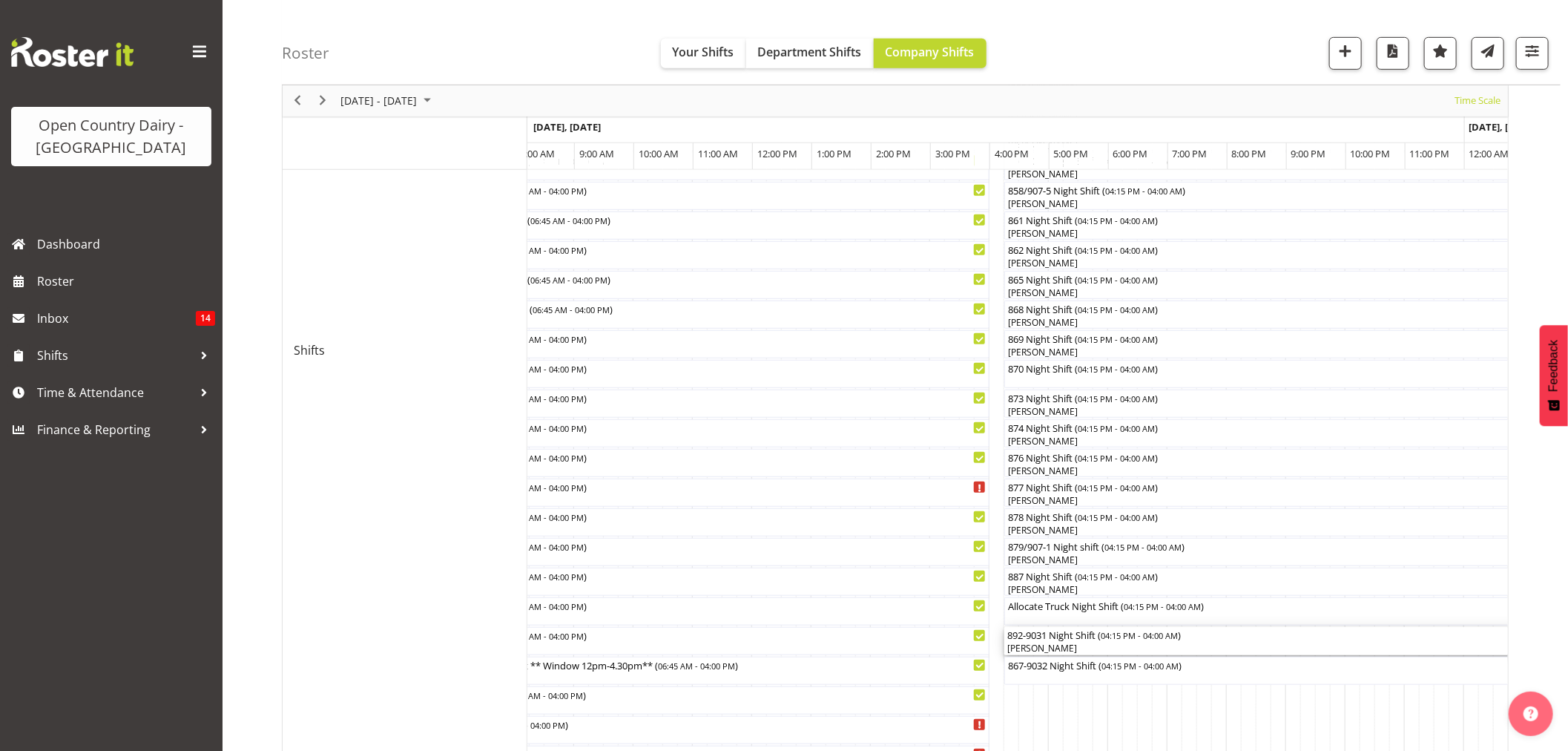
click at [1092, 640] on div "892-9031 Night Shift ( 04:15 PM - 04:00 AM )" at bounding box center [1353, 634] width 692 height 15
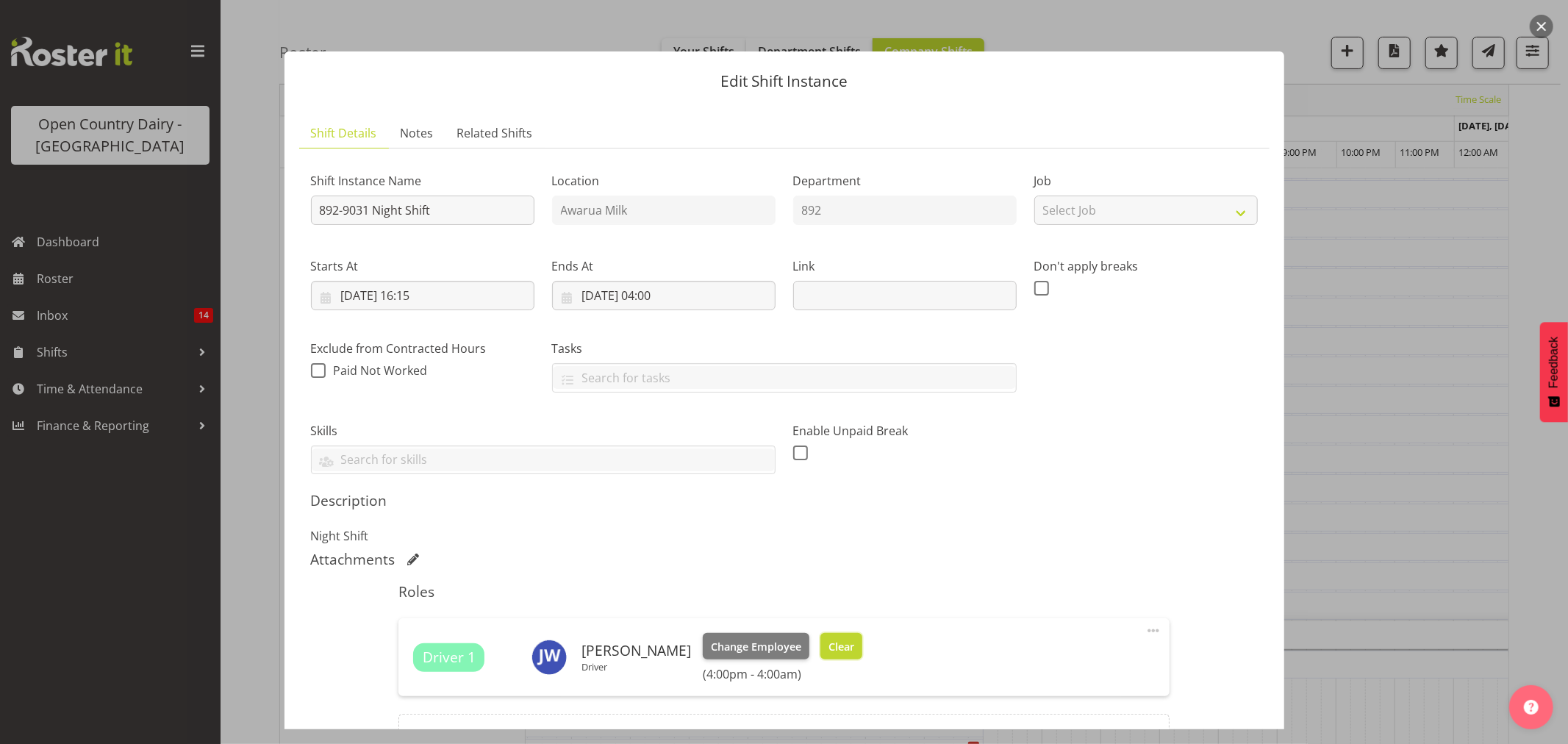
click at [838, 634] on button "Clear" at bounding box center [841, 645] width 41 height 27
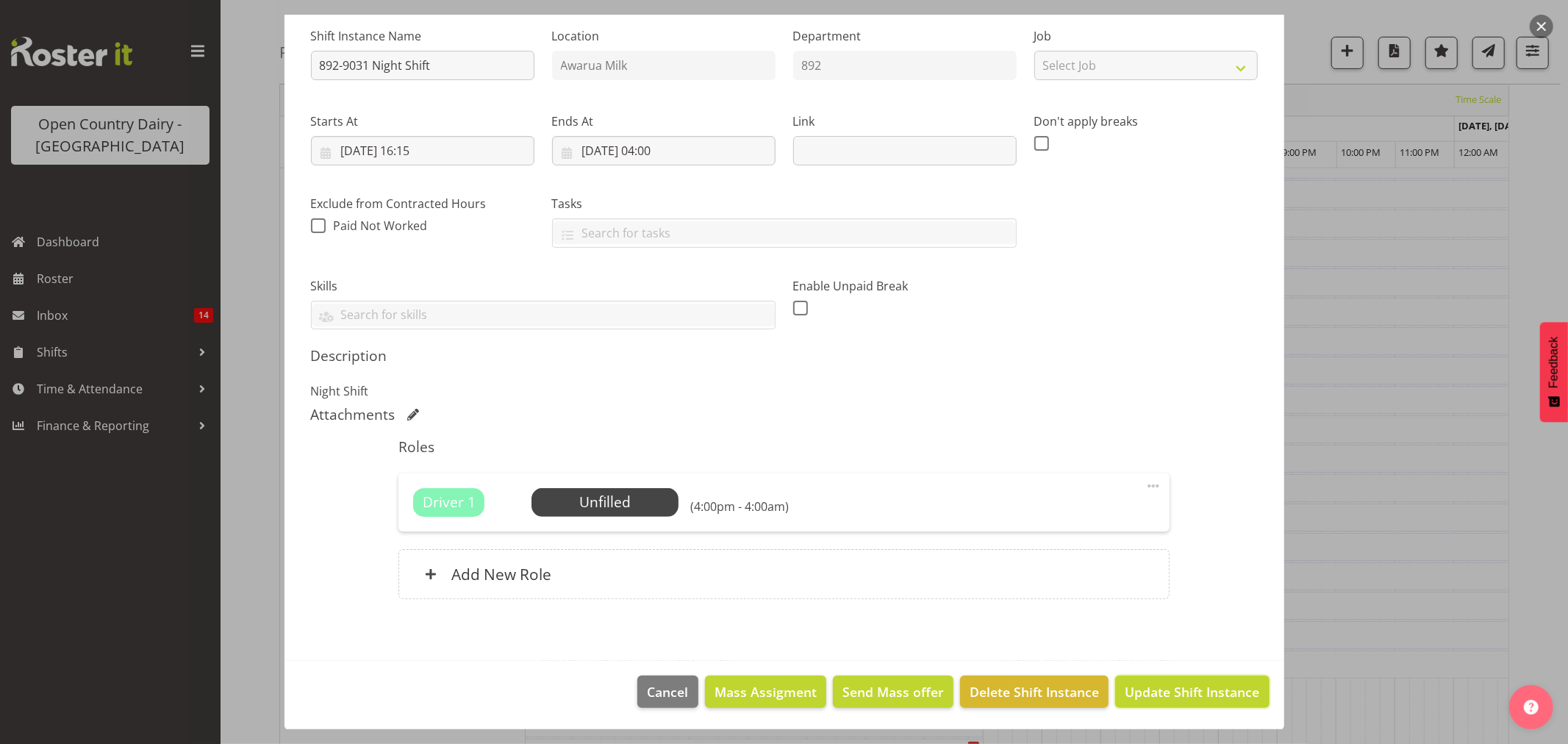
click at [1155, 692] on span "Update Shift Instance" at bounding box center [1192, 692] width 135 height 19
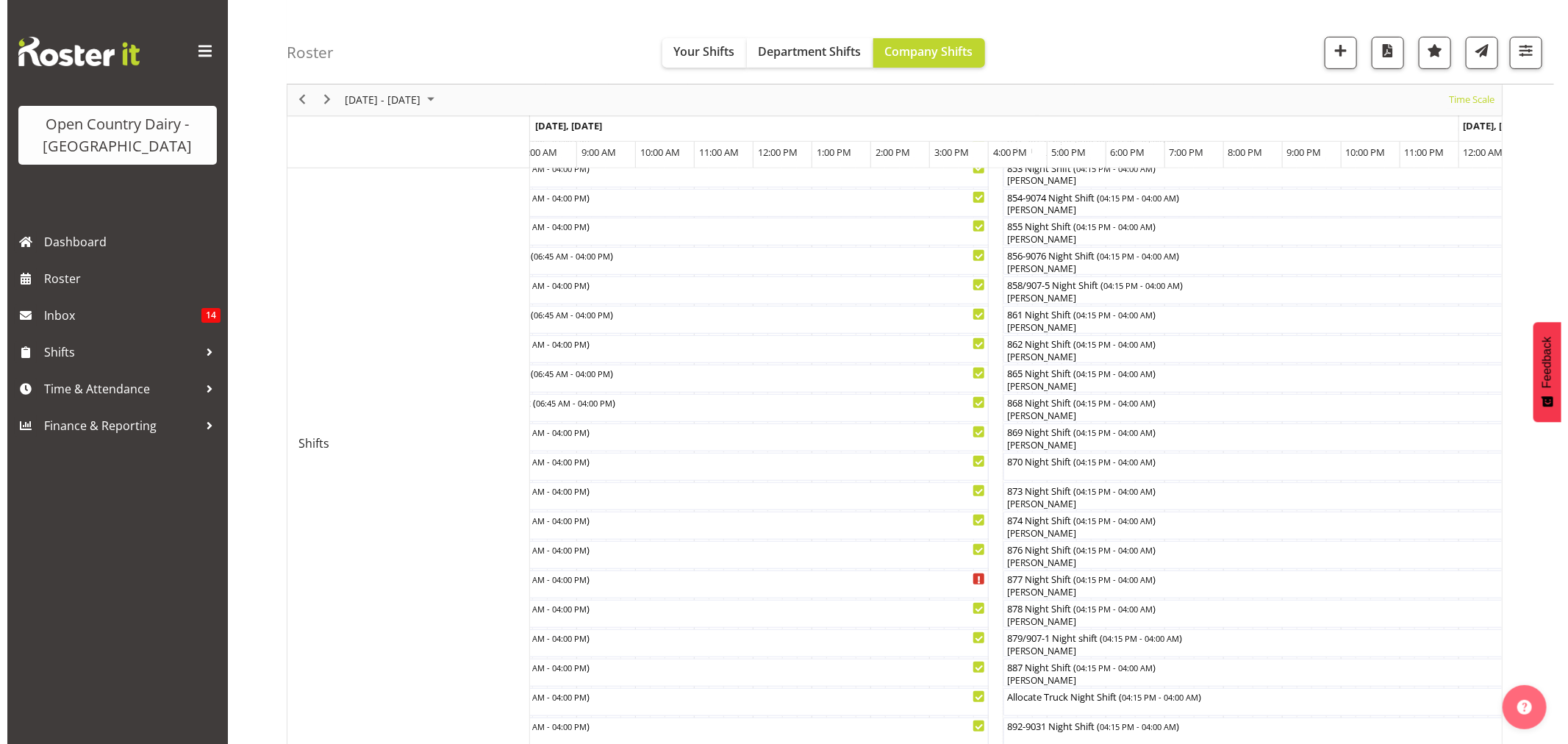
scroll to position [489, 0]
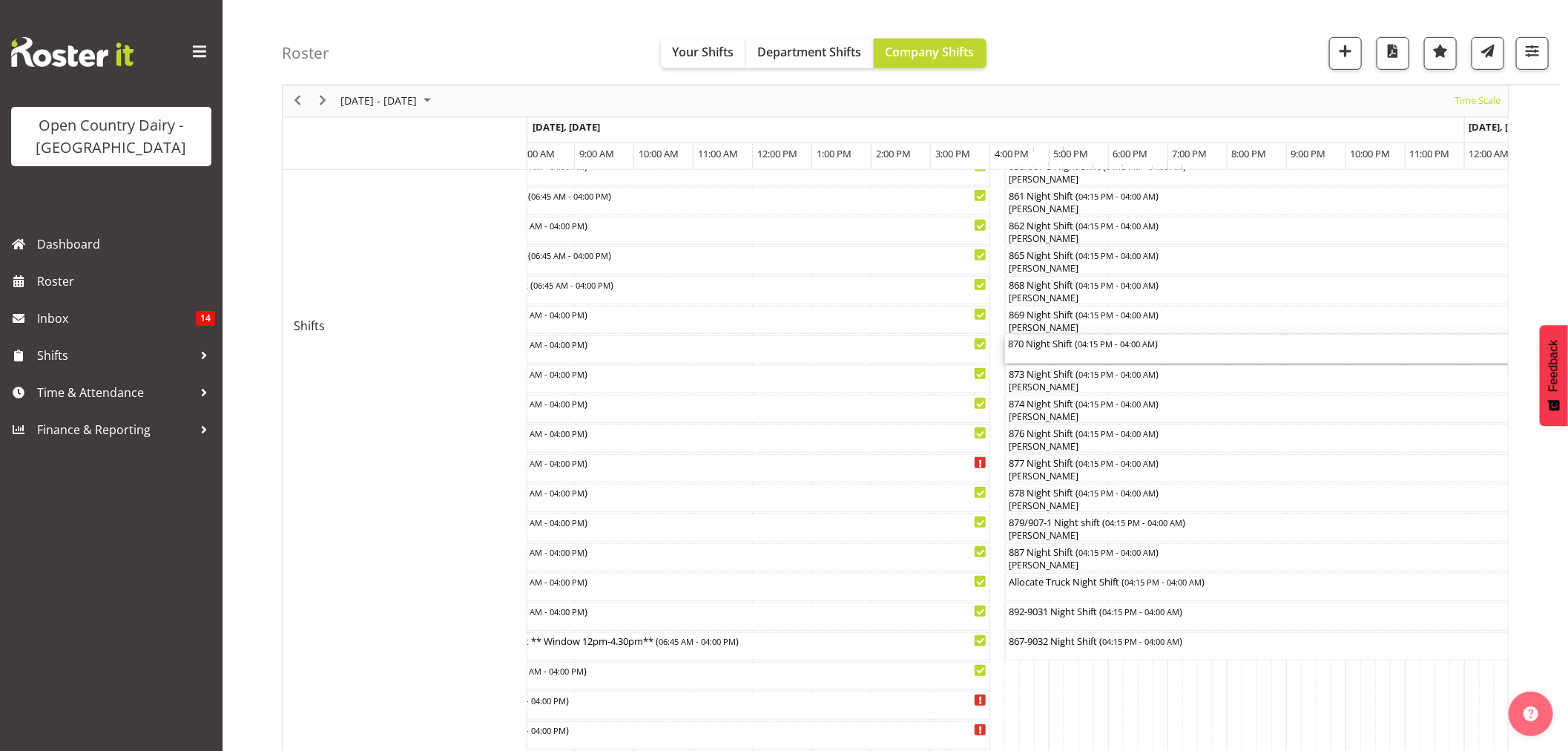
click at [1039, 349] on div "870 Night Shift ( 04:15 PM - 04:00 AM )" at bounding box center [1353, 343] width 692 height 15
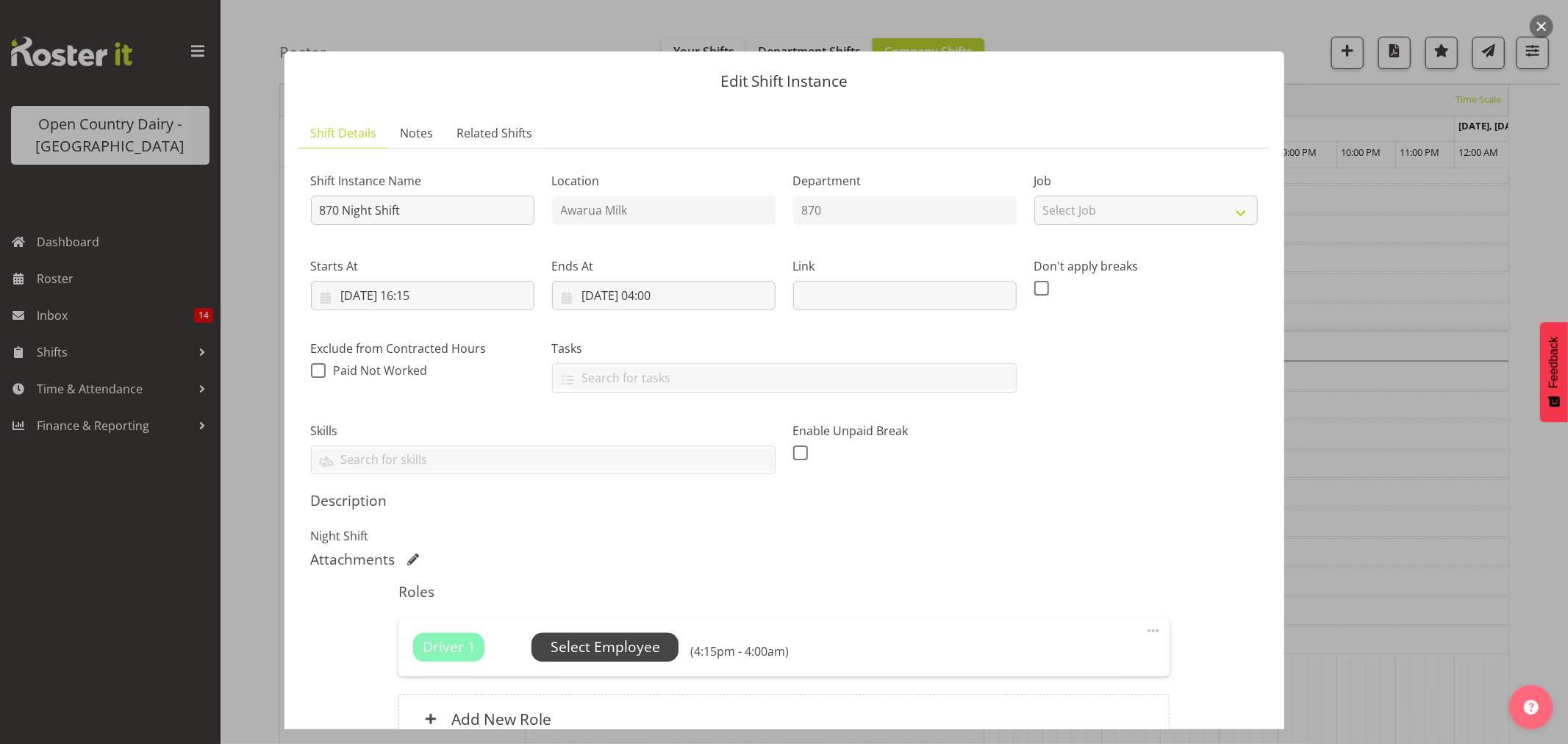
click at [635, 643] on span "Select Employee" at bounding box center [605, 646] width 110 height 21
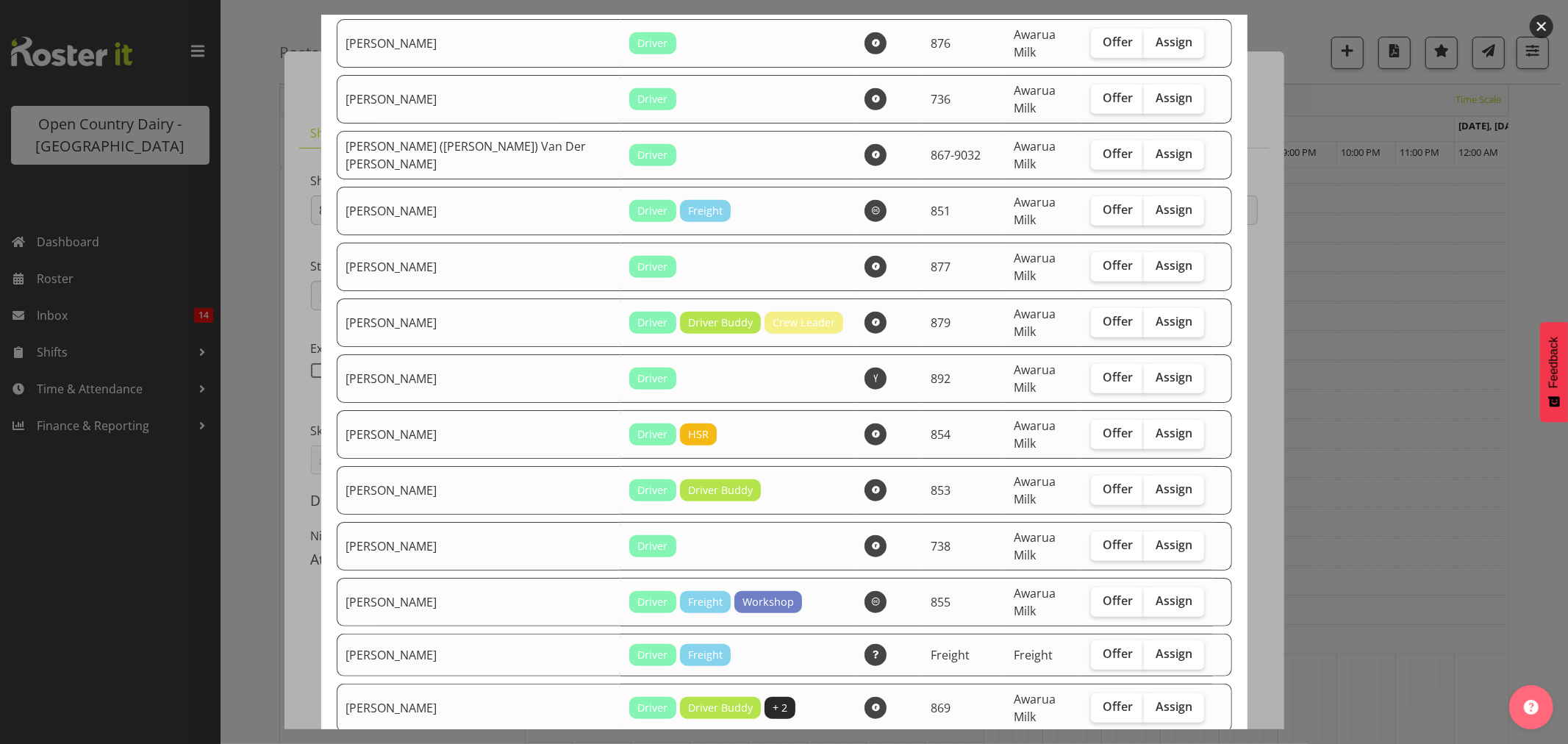
scroll to position [1061, 0]
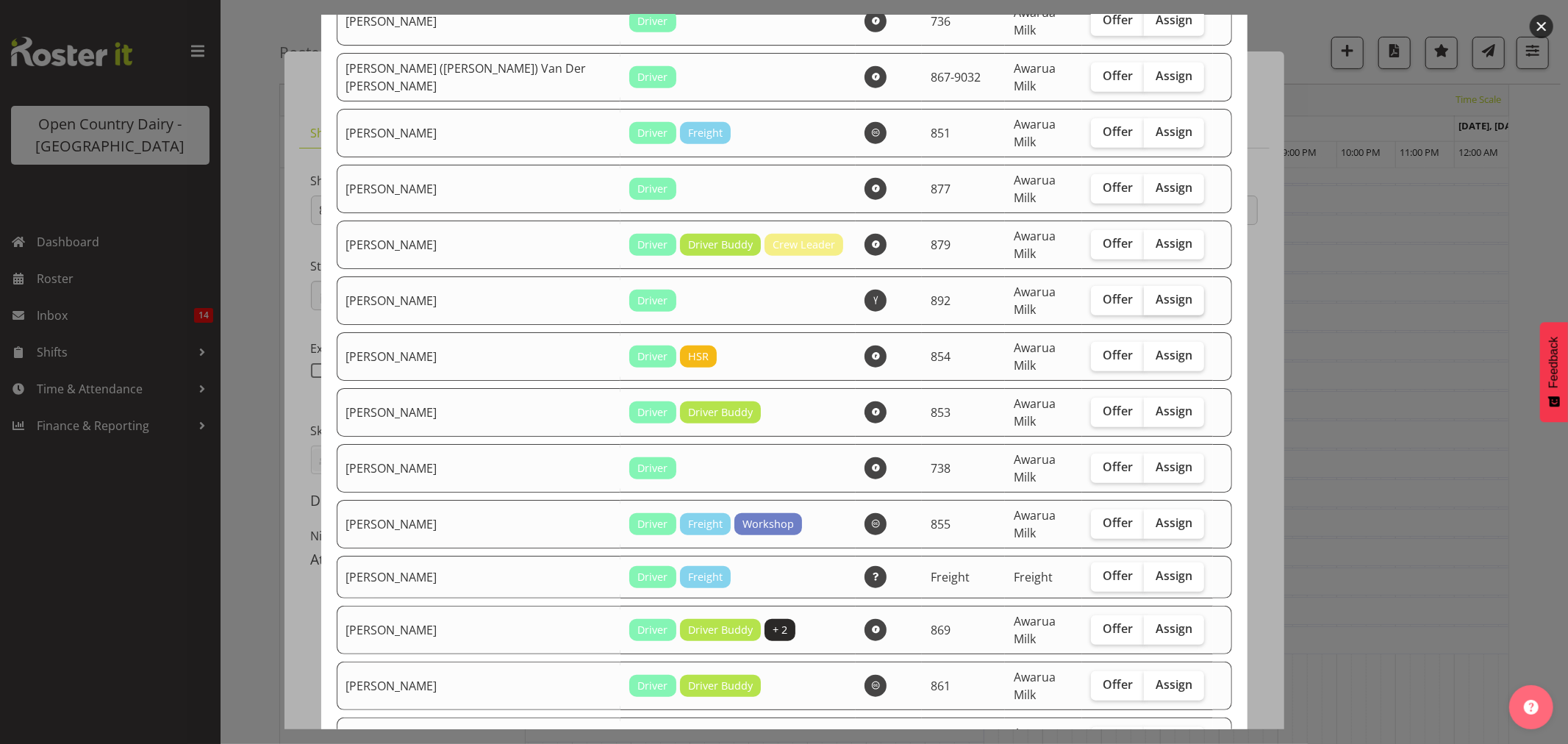
click at [1155, 292] on span "Assign" at bounding box center [1174, 299] width 37 height 15
click at [1150, 295] on input "Assign" at bounding box center [1149, 299] width 9 height 9
checkbox input "true"
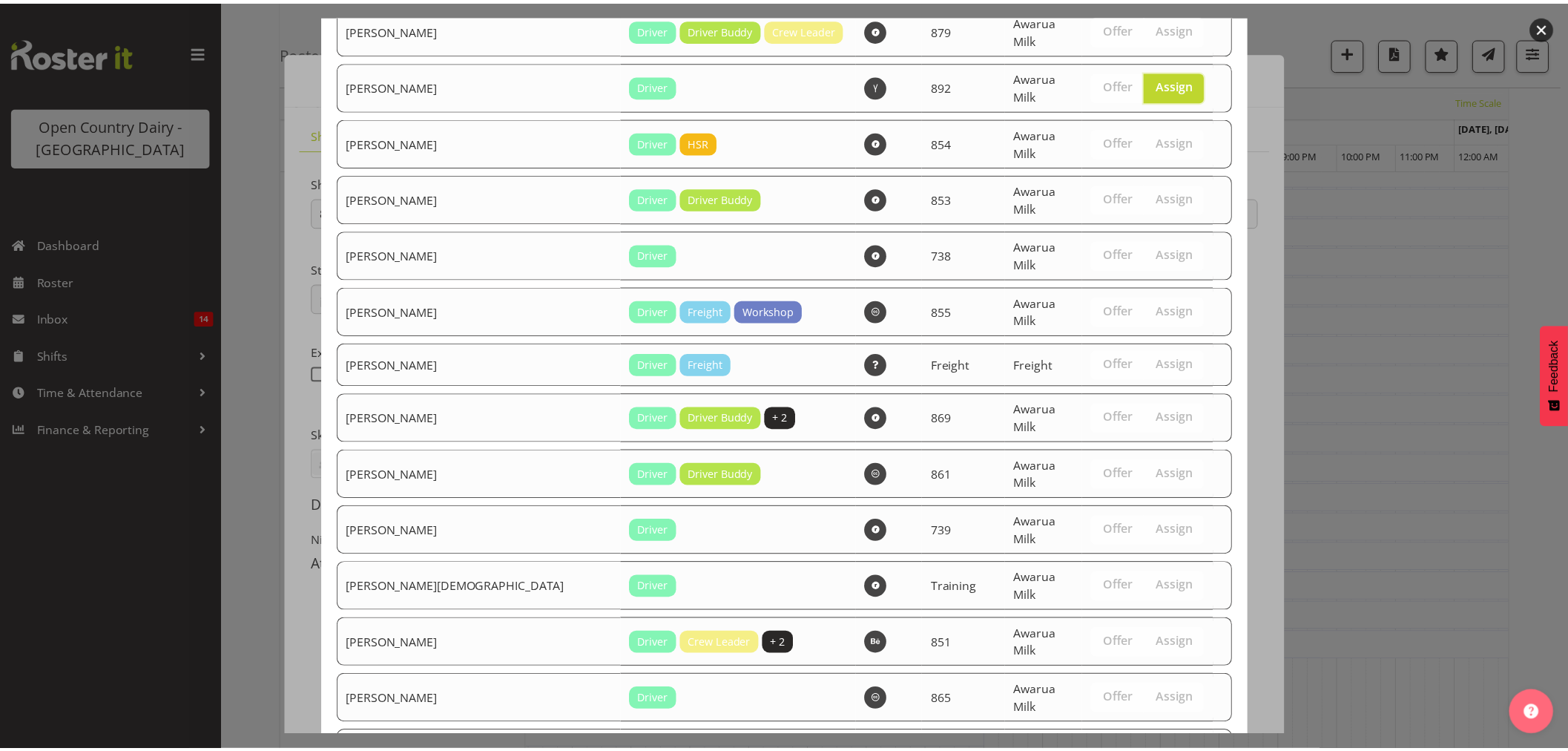
scroll to position [1337, 0]
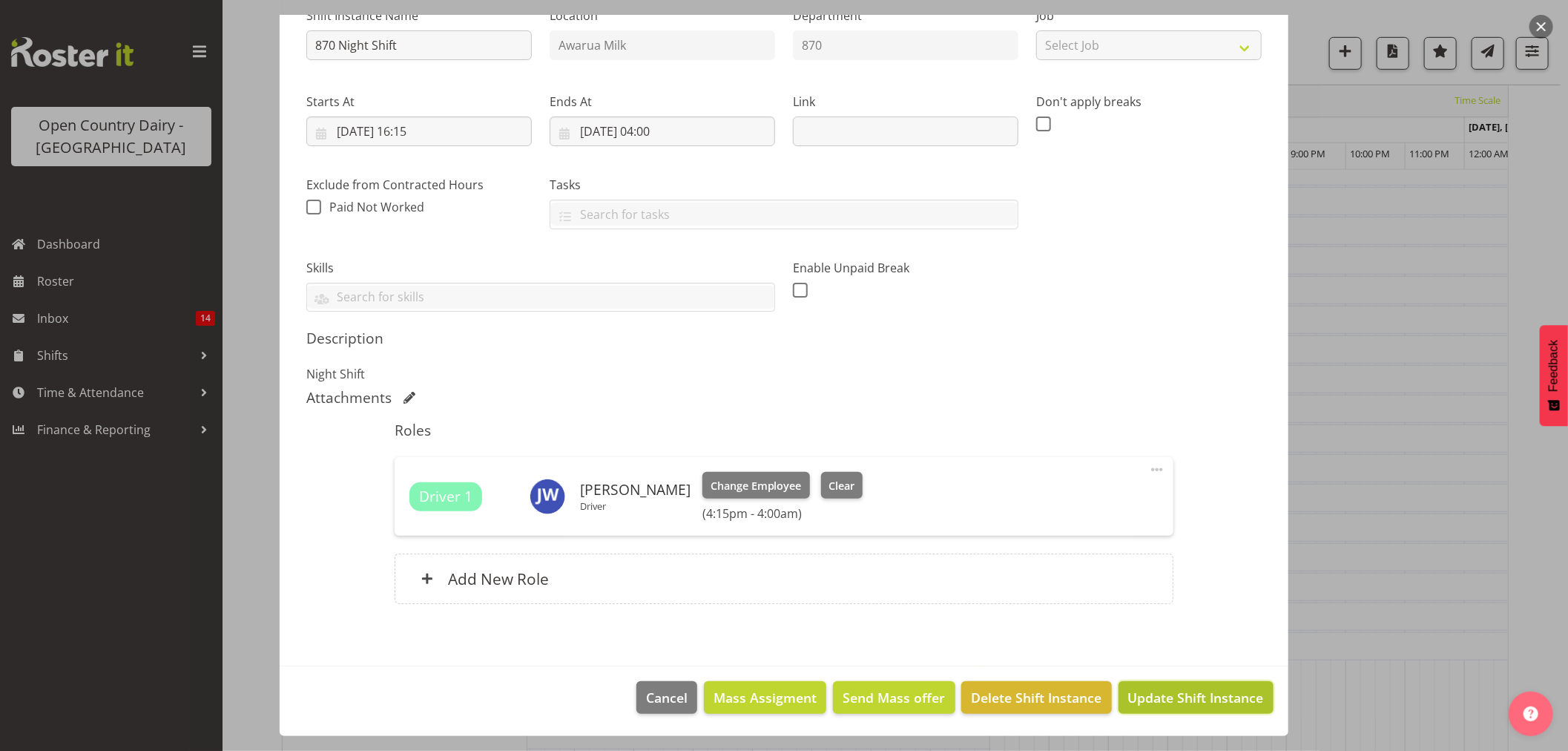
click at [1155, 699] on span "Update Shift Instance" at bounding box center [1196, 697] width 136 height 20
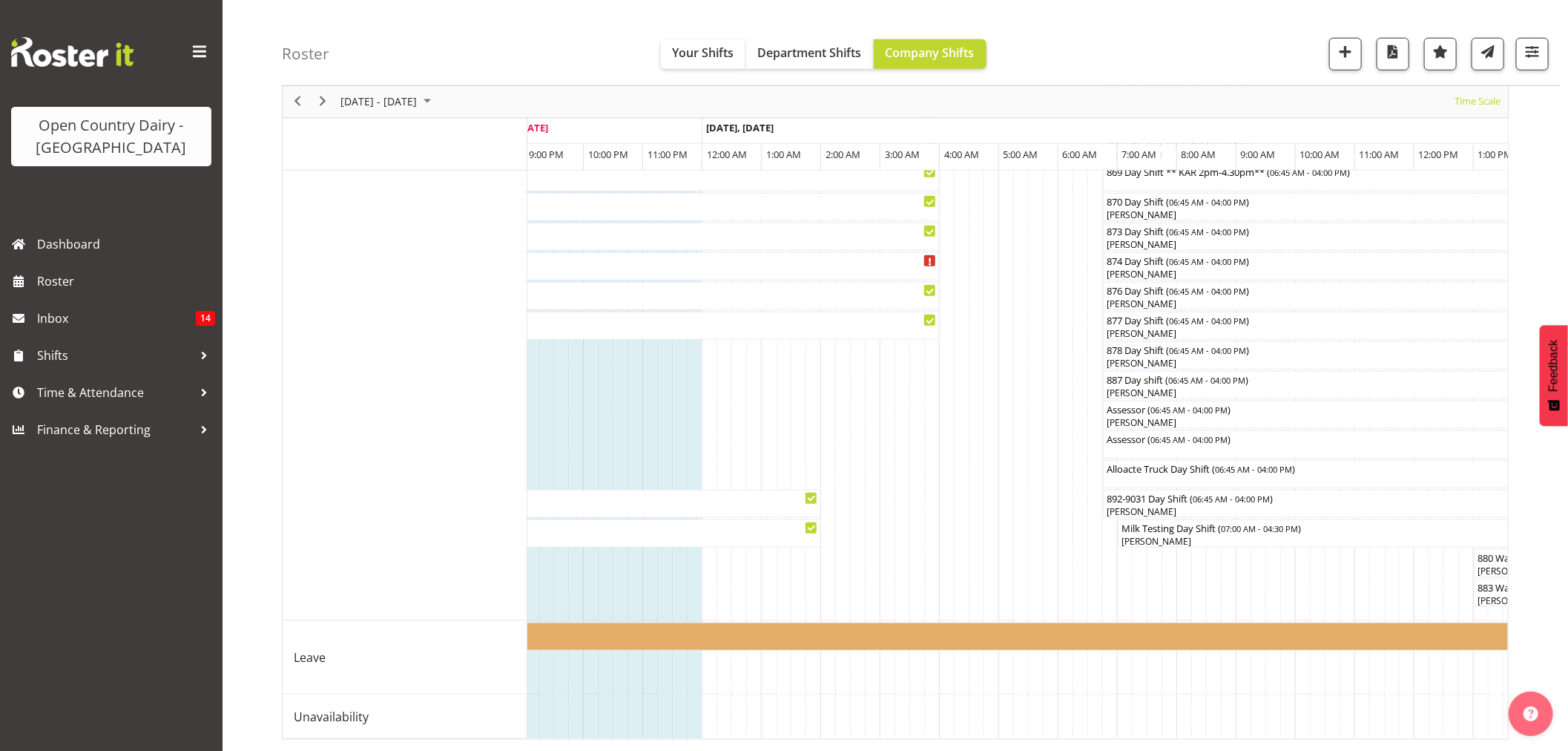
scroll to position [0, 2518]
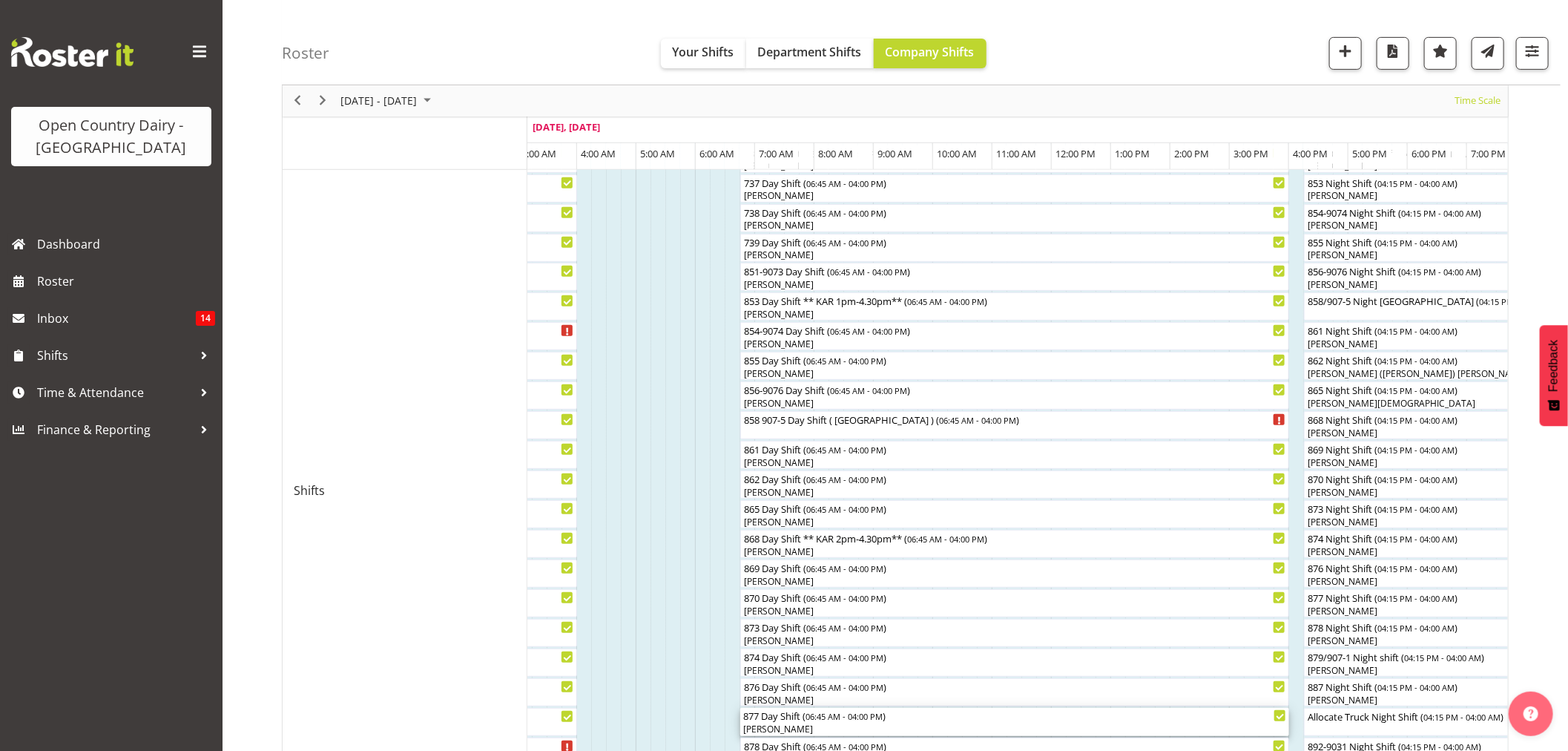
click at [784, 721] on div "877 Day Shift ( 06:45 AM - 04:00 PM )" at bounding box center [1015, 715] width 543 height 15
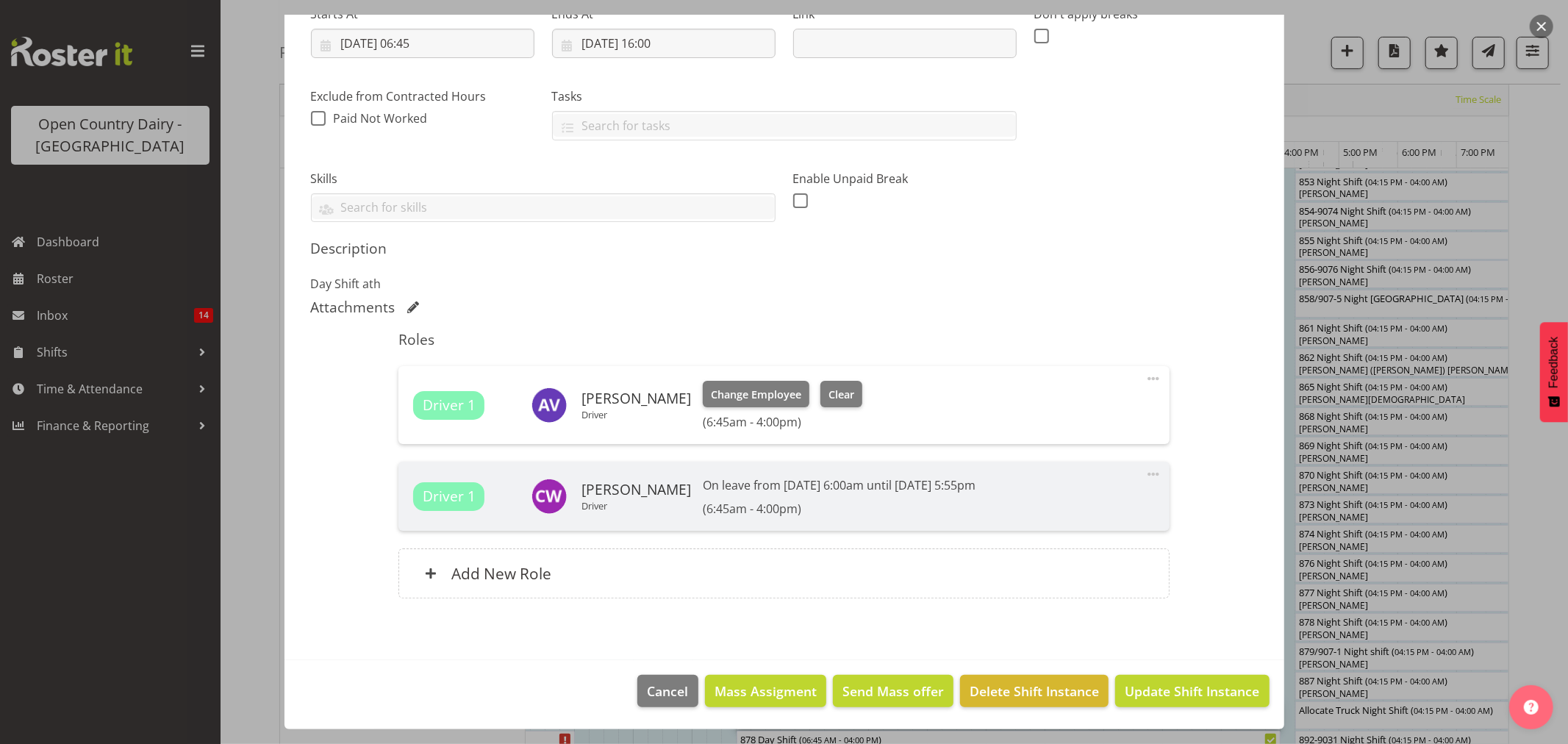
scroll to position [89, 0]
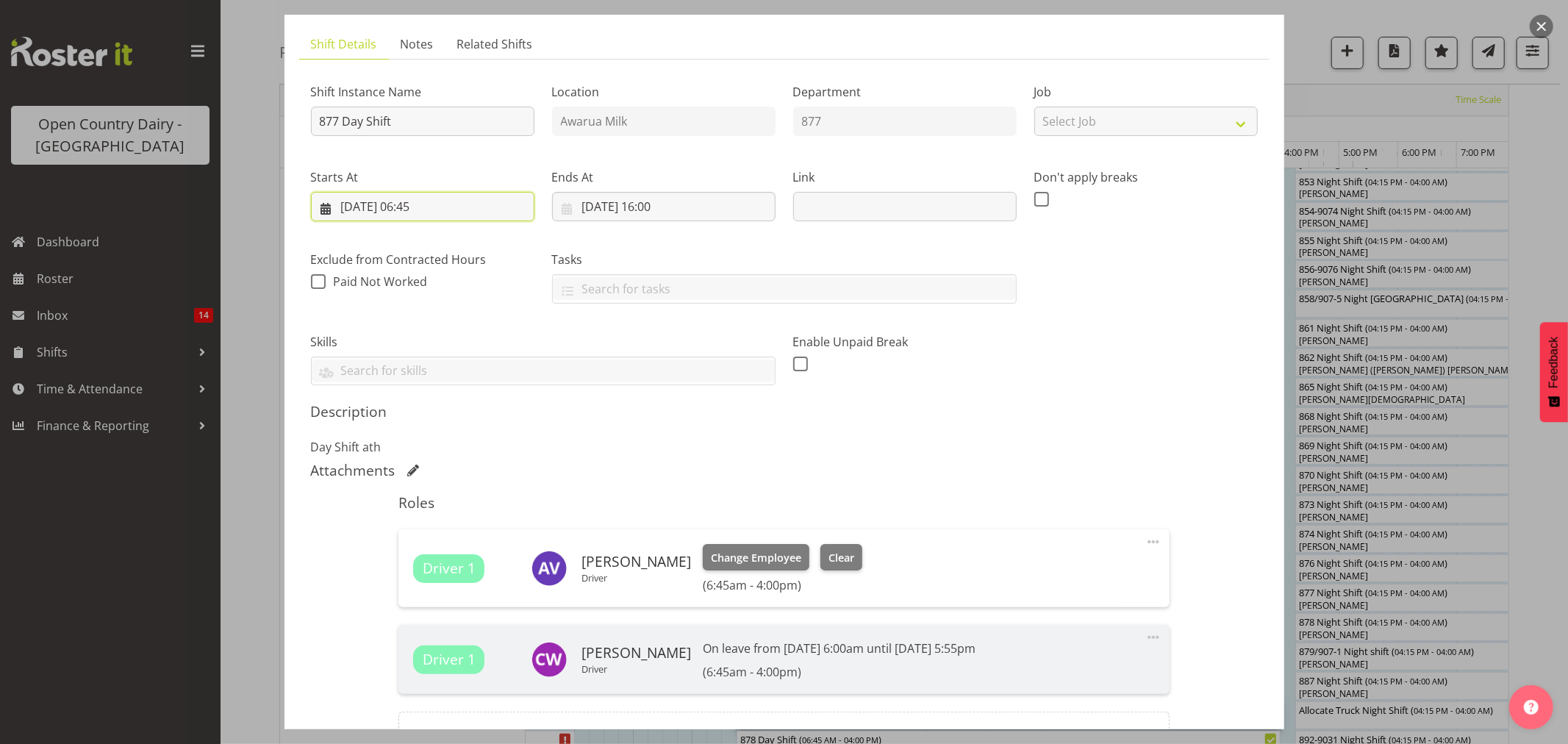
click at [420, 204] on input "07/10/2025, 06:45" at bounding box center [423, 206] width 224 height 29
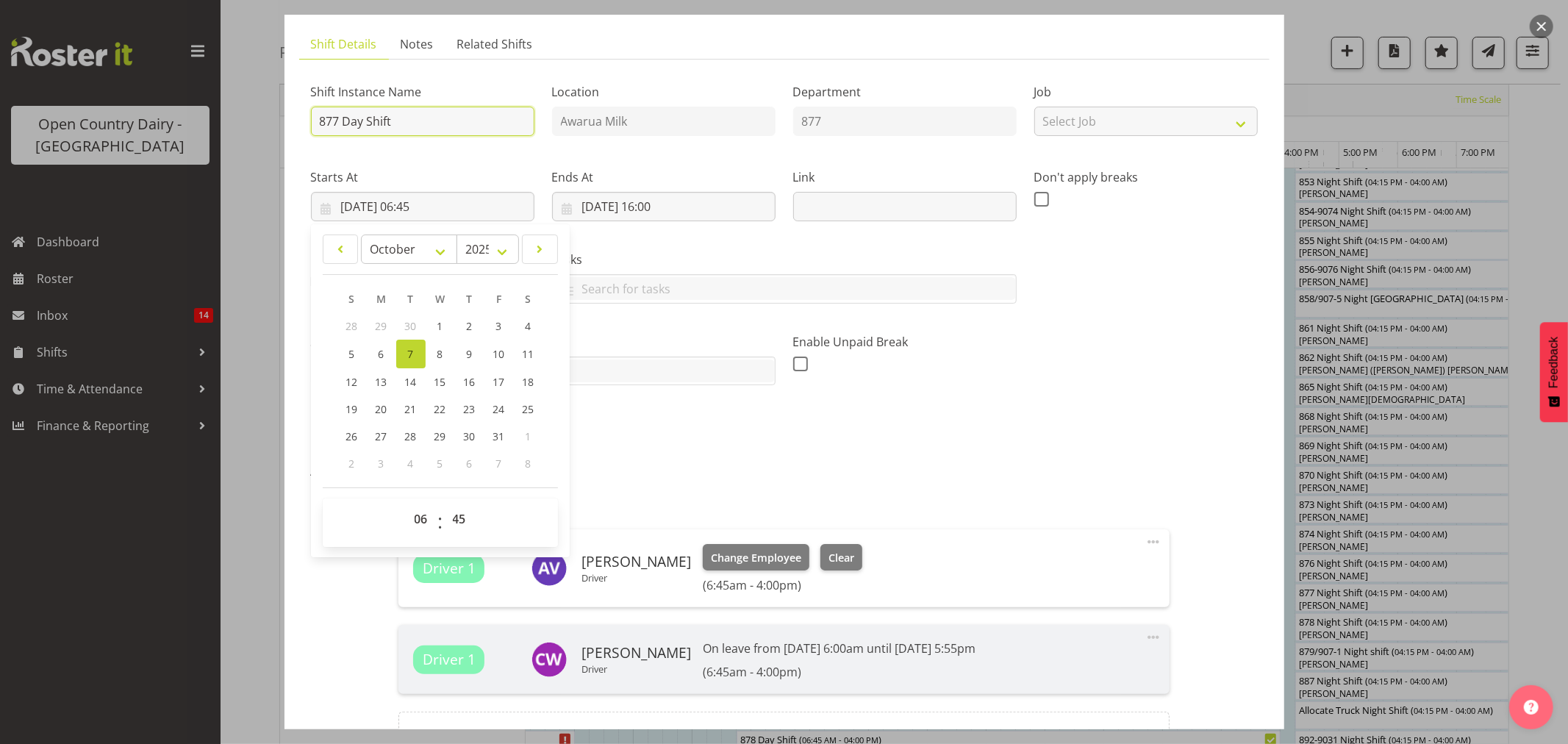
click at [430, 122] on input "877 Day Shift" at bounding box center [423, 122] width 224 height 29
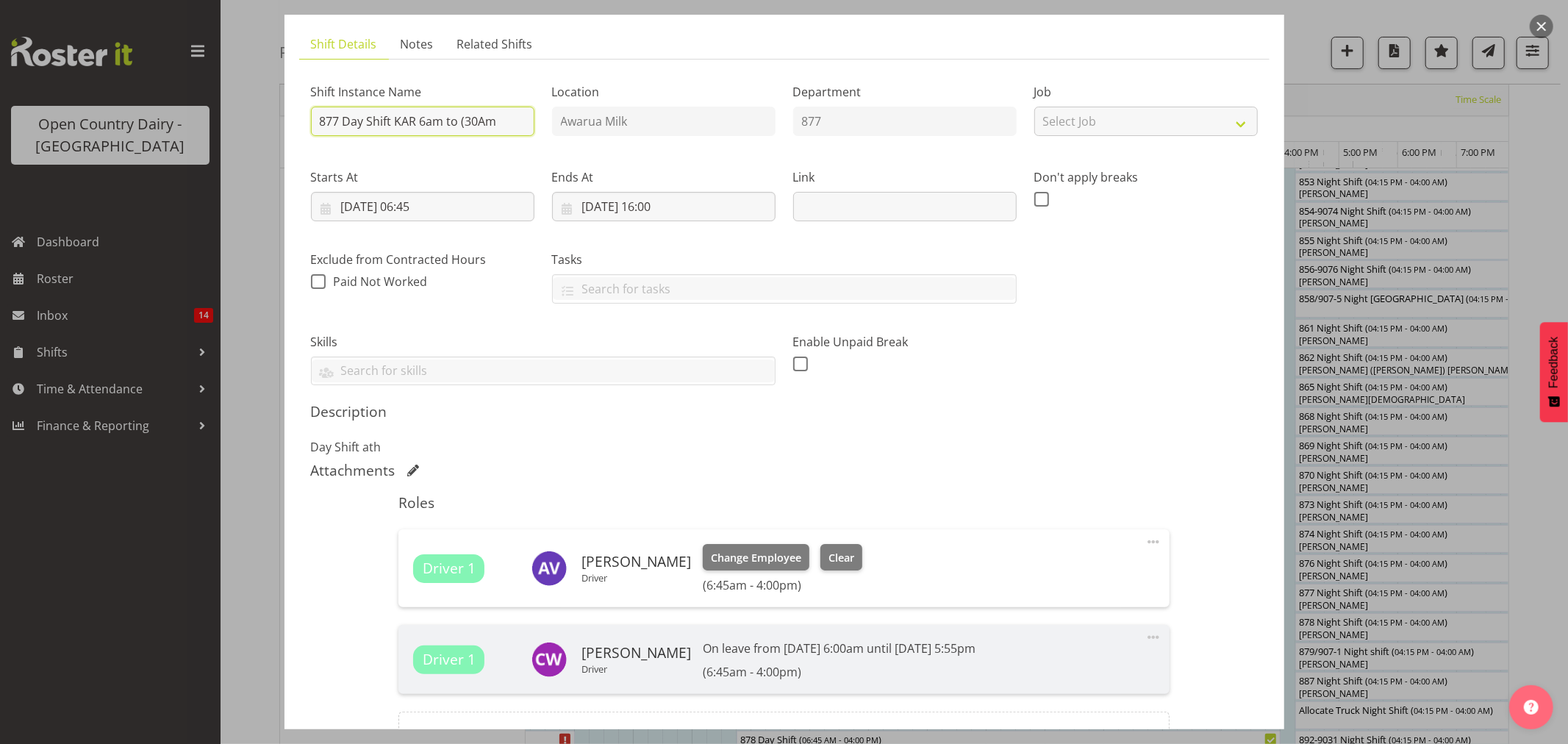
click at [467, 122] on input "877 Day Shift KAR 6am to (30Am" at bounding box center [423, 122] width 224 height 29
type input "877 Day Shift KAR 6am to 930Am"
click at [435, 207] on input "07/10/2025, 06:45" at bounding box center [423, 206] width 224 height 29
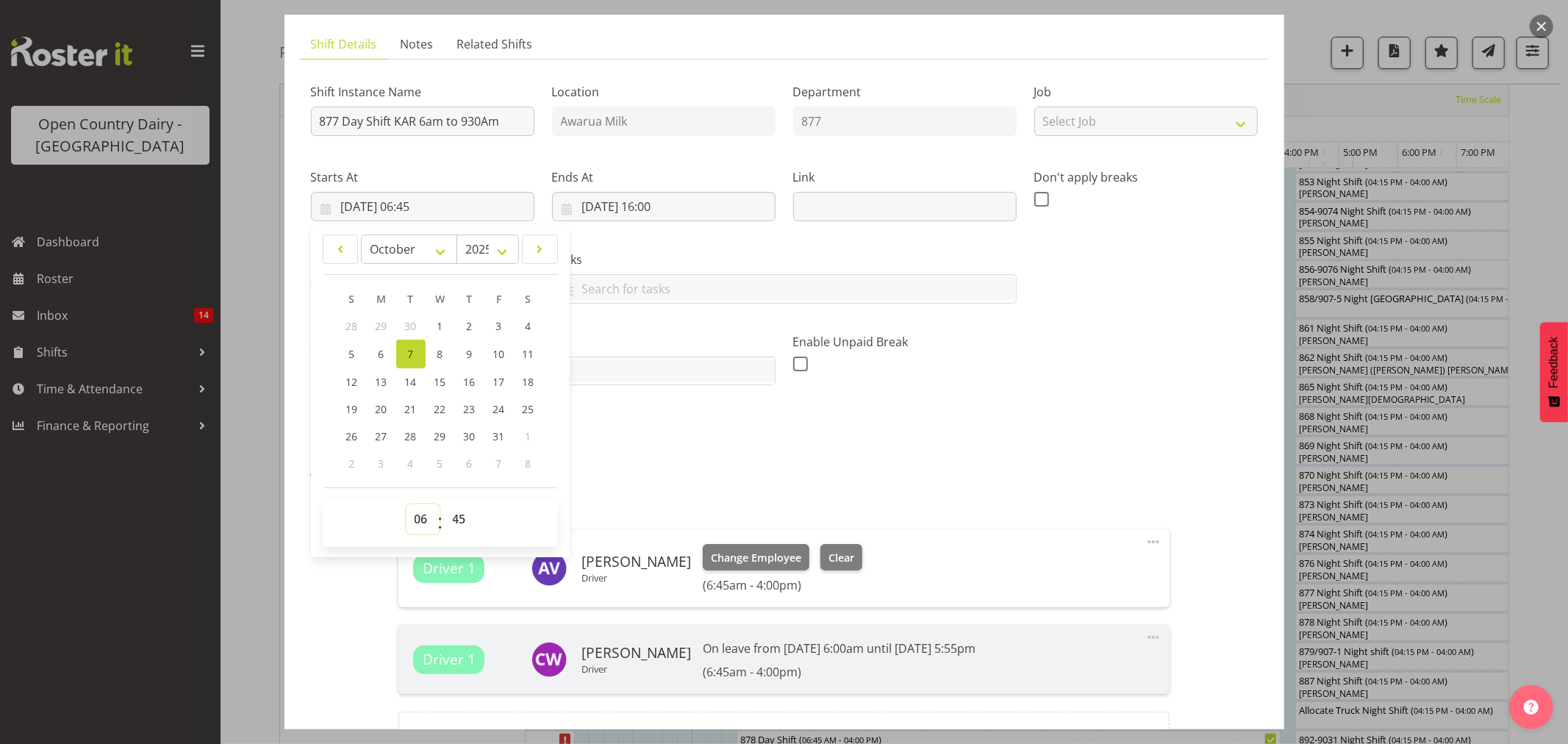
click at [429, 528] on select "00 01 02 03 04 05 06 07 08 09 10 11 12 13 14 15 16 17 18 19 20 21 22 23" at bounding box center [423, 518] width 33 height 29
select select "9"
click at [406, 504] on select "00 01 02 03 04 05 06 07 08 09 10 11 12 13 14 15 16 17 18 19 20 21 22 23" at bounding box center [423, 518] width 33 height 29
type input "07/10/2025, 09:45"
click at [457, 526] on select "00 01 02 03 04 05 06 07 08 09 10 11 12 13 14 15 16 17 18 19 20 21 22 23 24 25 2…" at bounding box center [462, 518] width 33 height 29
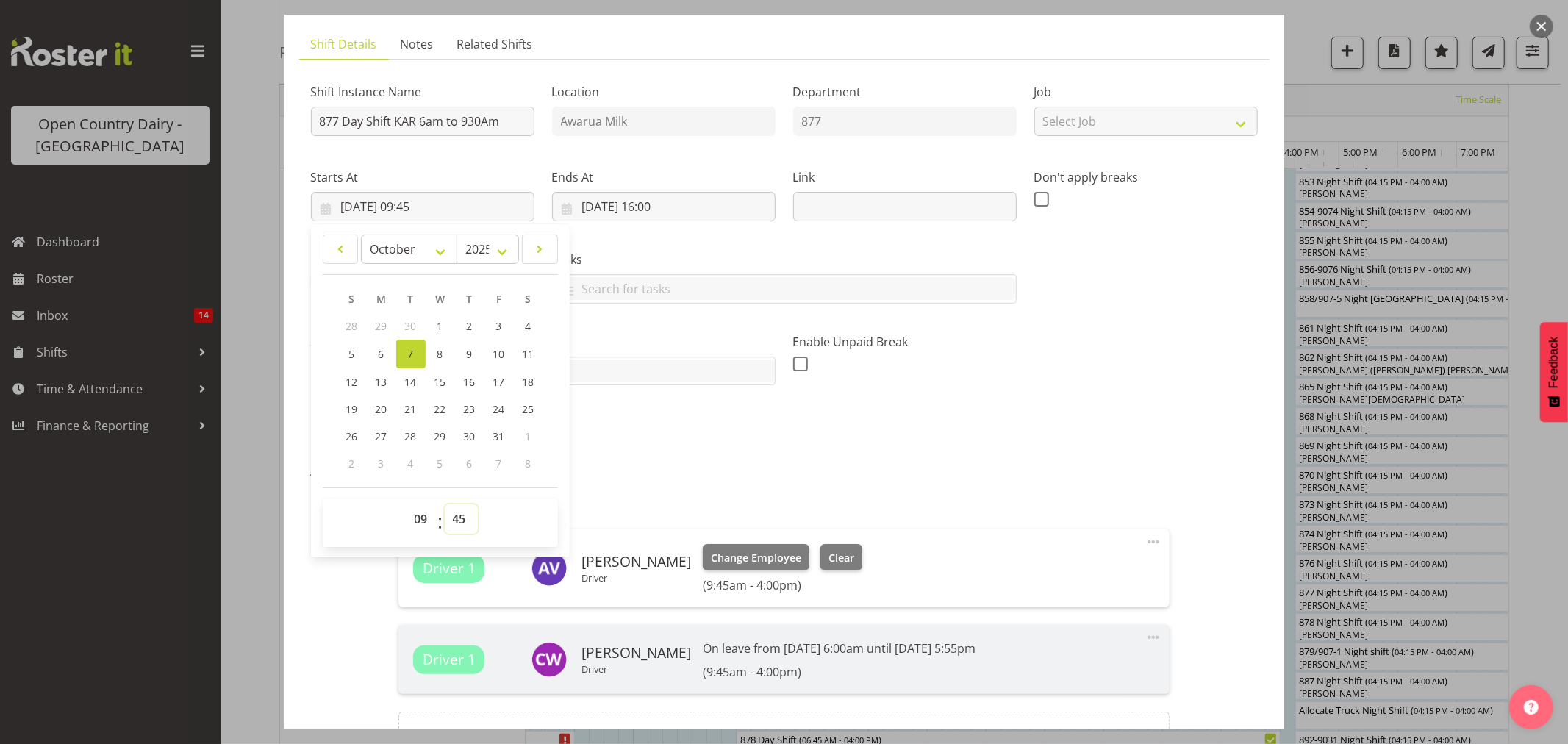
select select "30"
click at [445, 504] on select "00 01 02 03 04 05 06 07 08 09 10 11 12 13 14 15 16 17 18 19 20 21 22 23 24 25 2…" at bounding box center [462, 518] width 33 height 29
type input "07/10/2025, 09:30"
click at [654, 436] on div "Description Day Shift ath" at bounding box center [785, 428] width 947 height 52
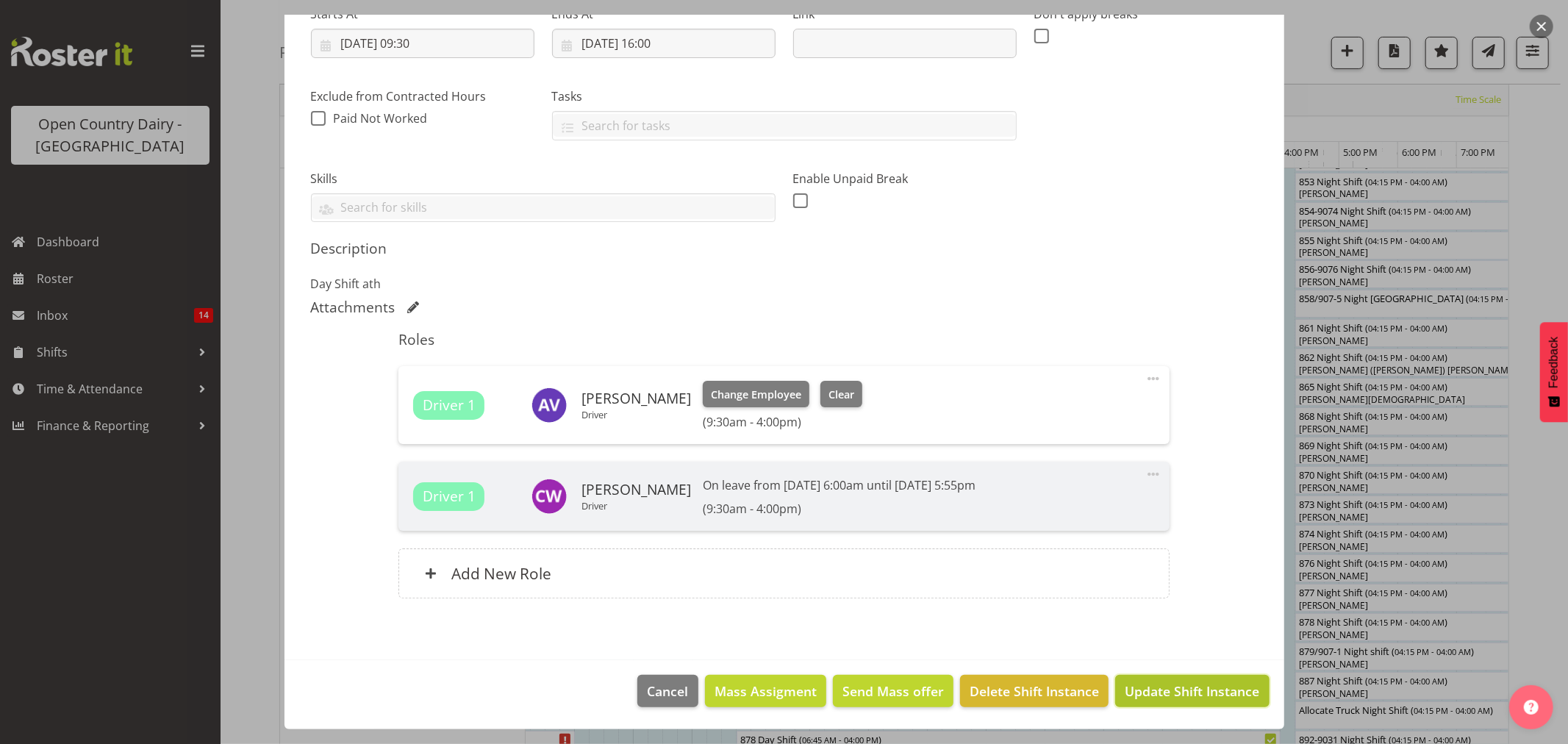
click at [1181, 696] on span "Update Shift Instance" at bounding box center [1192, 691] width 135 height 19
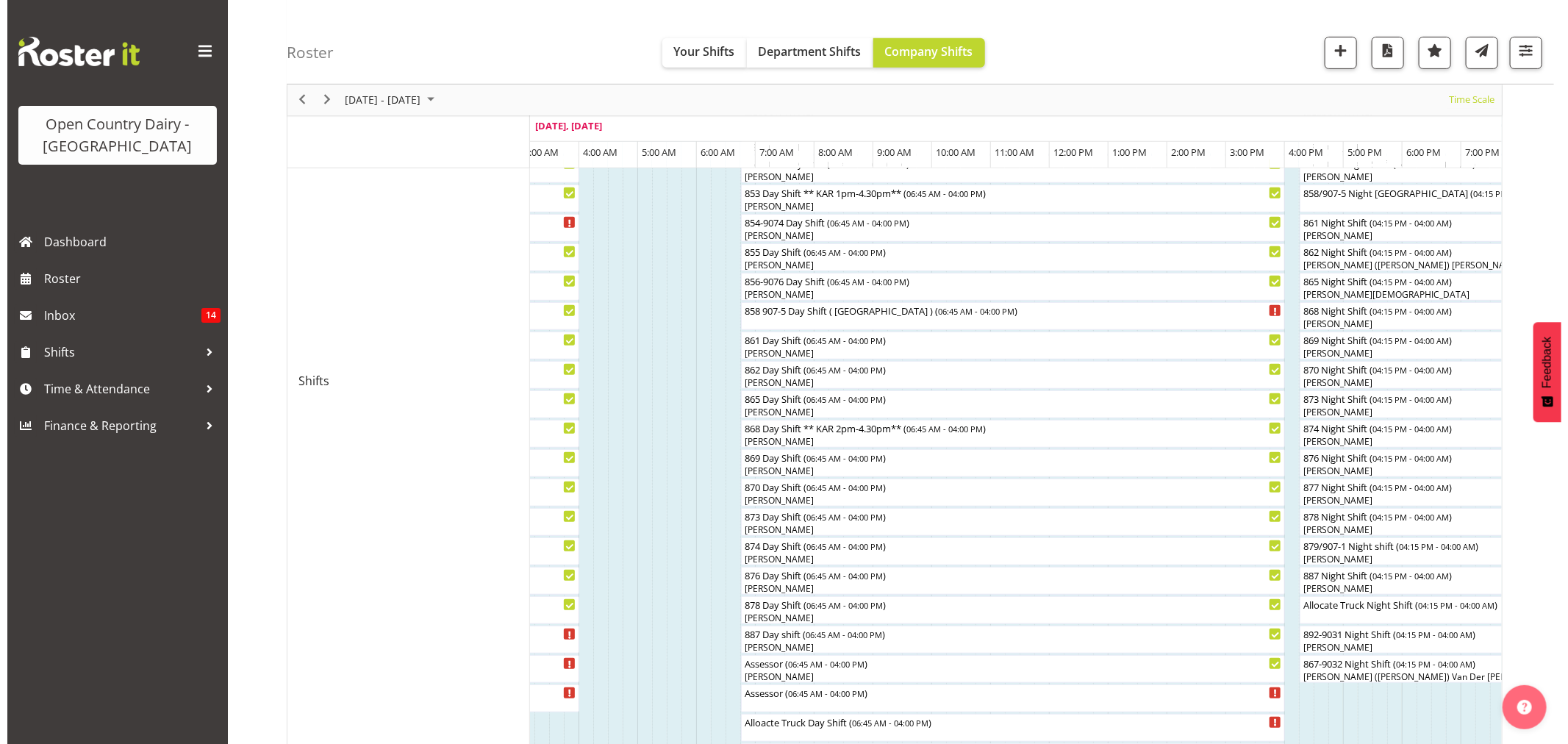
scroll to position [408, 0]
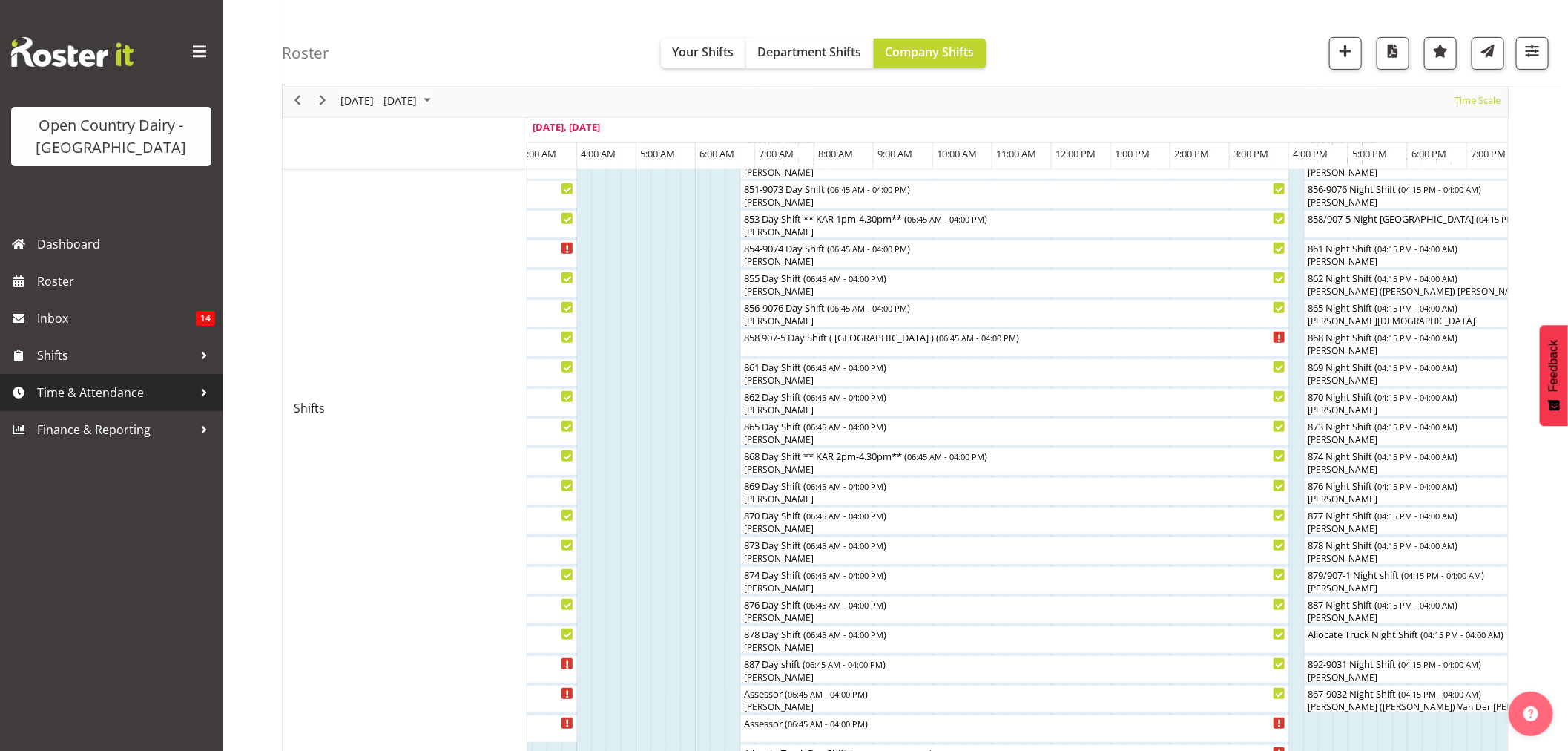
click at [160, 386] on span "Time & Attendance" at bounding box center [115, 392] width 156 height 22
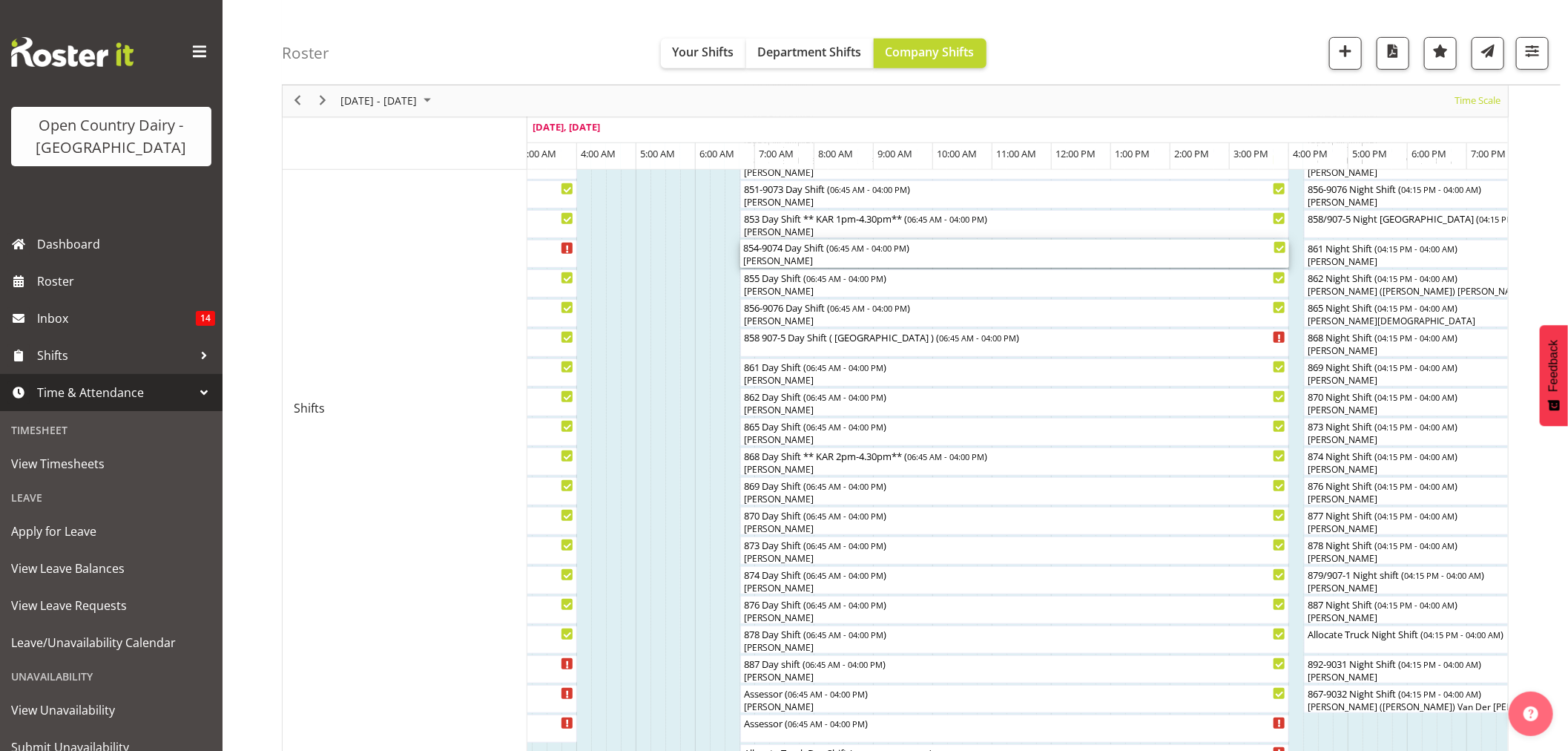
click at [784, 250] on div "854-9074 Day Shift ( 06:45 AM - 04:00 PM )" at bounding box center [1015, 247] width 543 height 15
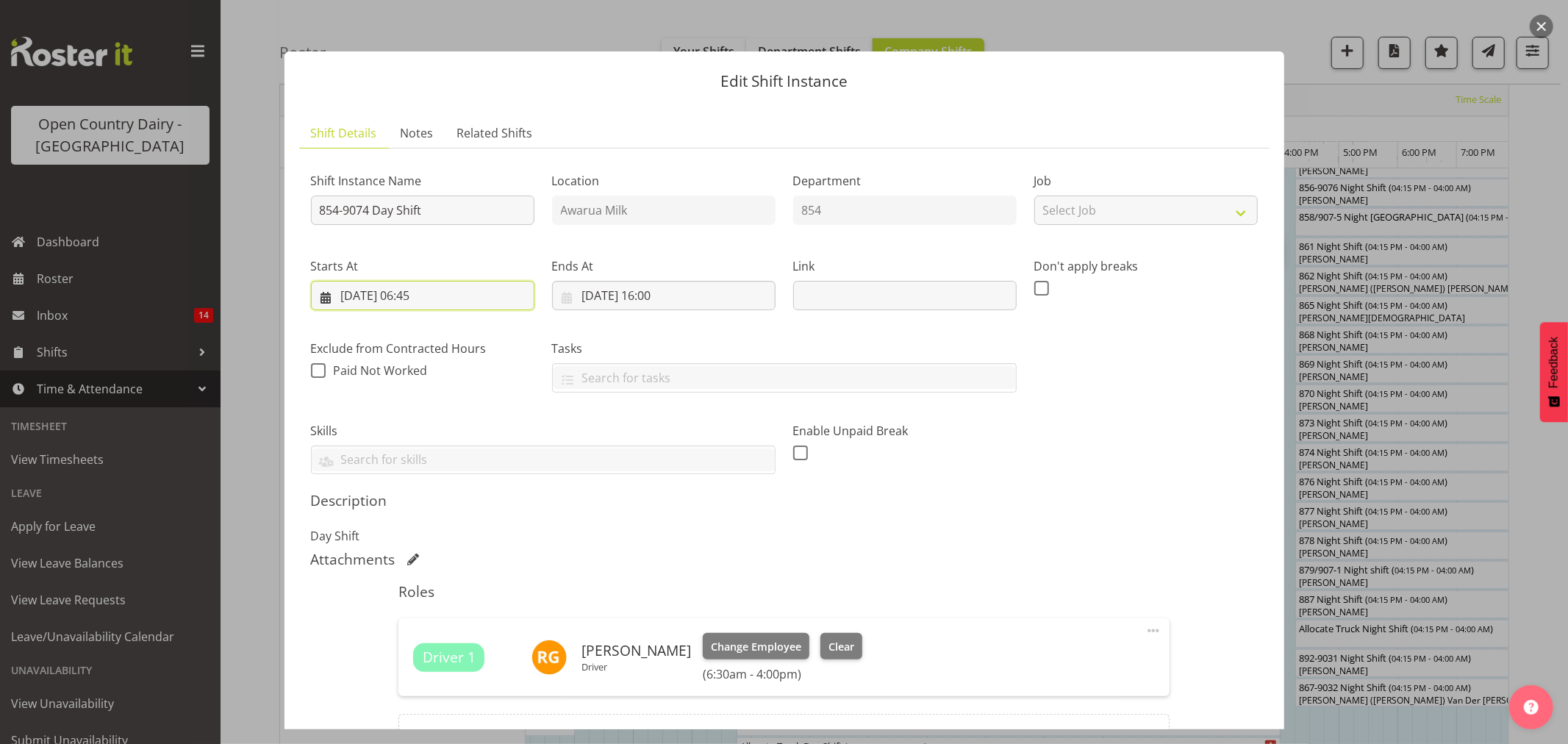
click at [409, 304] on input "07/10/2025, 06:45" at bounding box center [423, 296] width 224 height 29
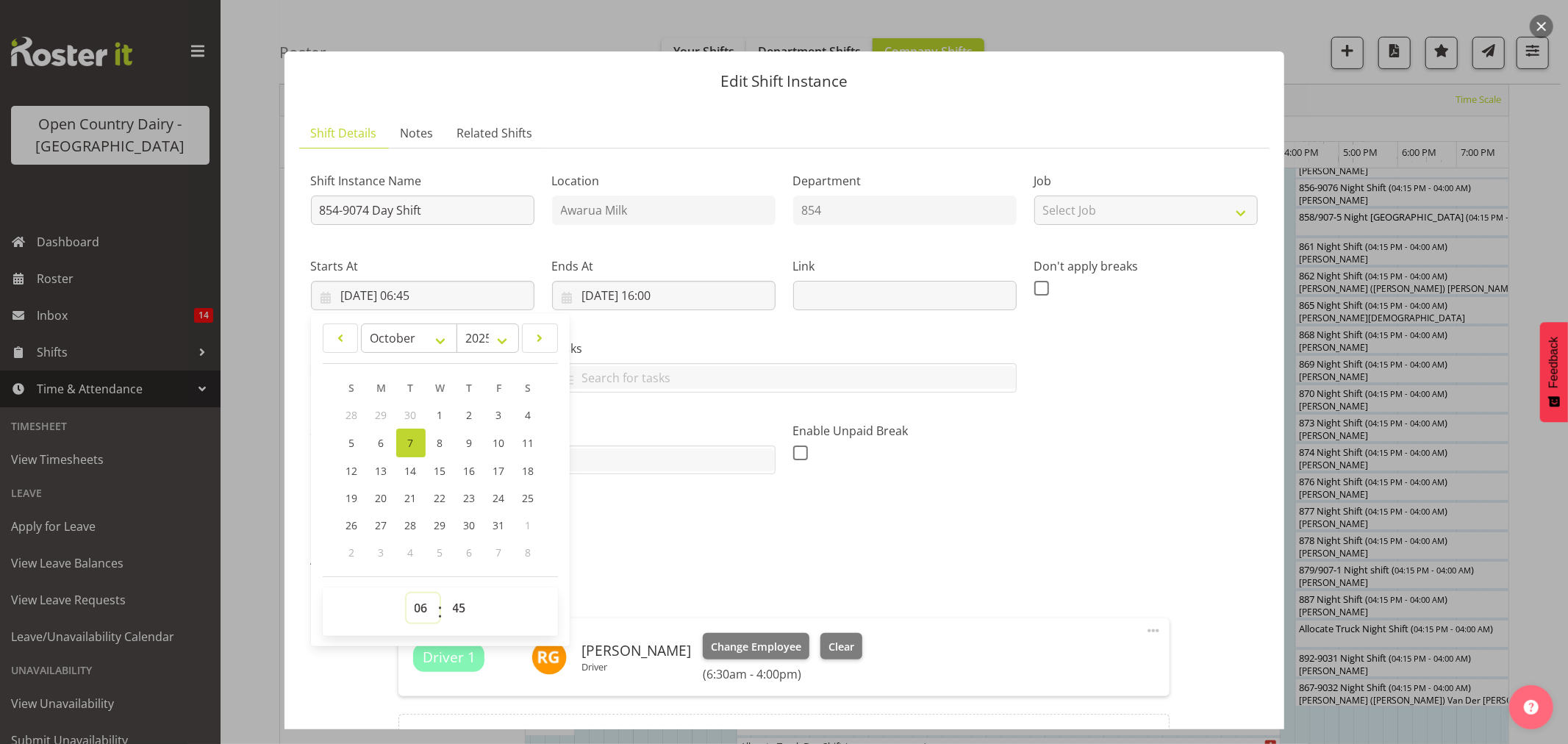
click at [422, 607] on select "00 01 02 03 04 05 06 07 08 09 10 11 12 13 14 15 16 17 18 19 20 21 22 23" at bounding box center [423, 608] width 33 height 29
select select "4"
click at [406, 593] on select "00 01 02 03 04 05 06 07 08 09 10 11 12 13 14 15 16 17 18 19 20 21 22 23" at bounding box center [423, 608] width 33 height 29
type input "07/10/2025, 04:45"
drag, startPoint x: 456, startPoint y: 614, endPoint x: 465, endPoint y: 594, distance: 21.9
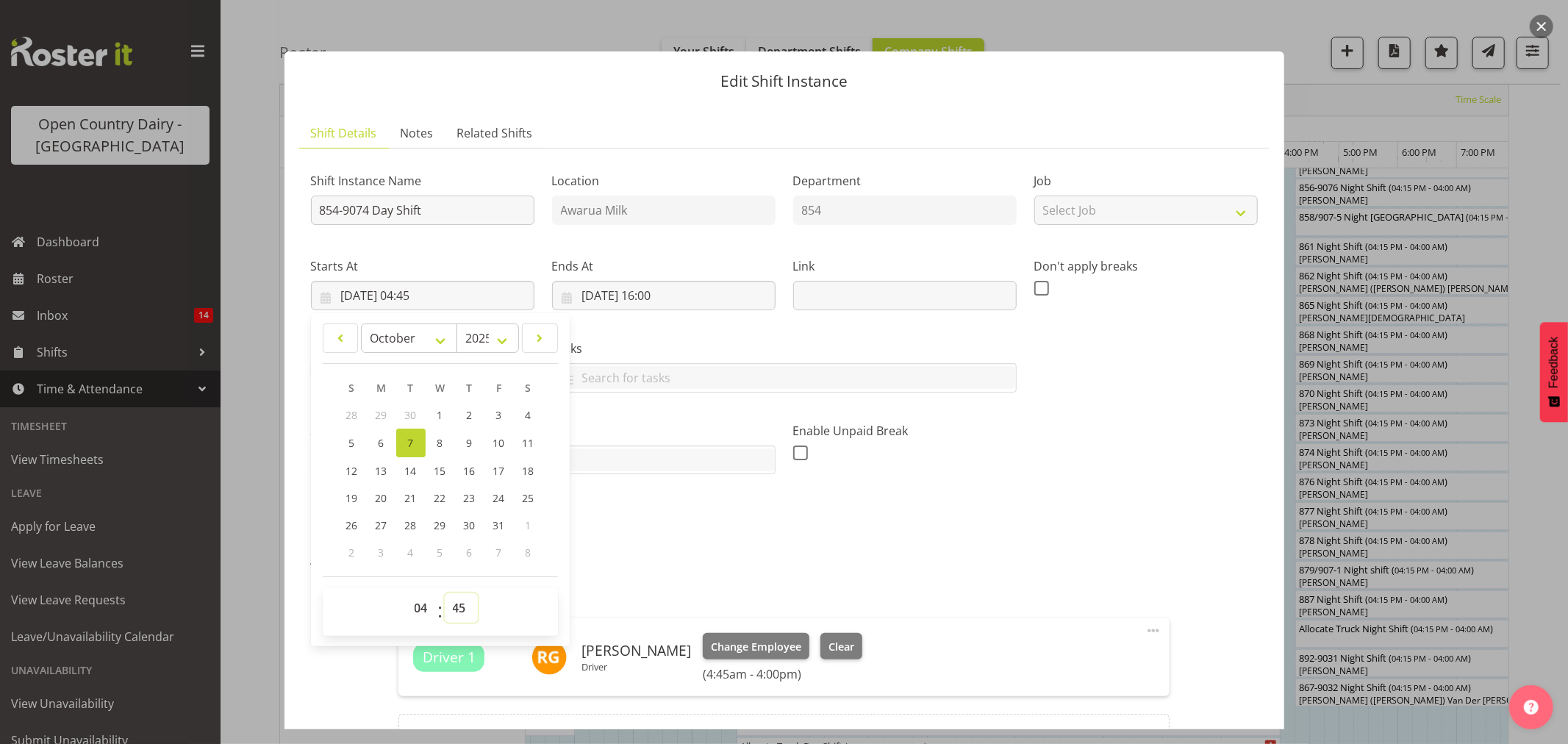
click at [456, 614] on select "00 01 02 03 04 05 06 07 08 09 10 11 12 13 14 15 16 17 18 19 20 21 22 23 24 25 2…" at bounding box center [462, 608] width 33 height 29
select select "0"
click at [445, 593] on select "00 01 02 03 04 05 06 07 08 09 10 11 12 13 14 15 16 17 18 19 20 21 22 23 24 25 2…" at bounding box center [462, 608] width 33 height 29
type input "07/10/2025, 04:00"
click at [643, 340] on label "Tasks" at bounding box center [784, 348] width 464 height 17
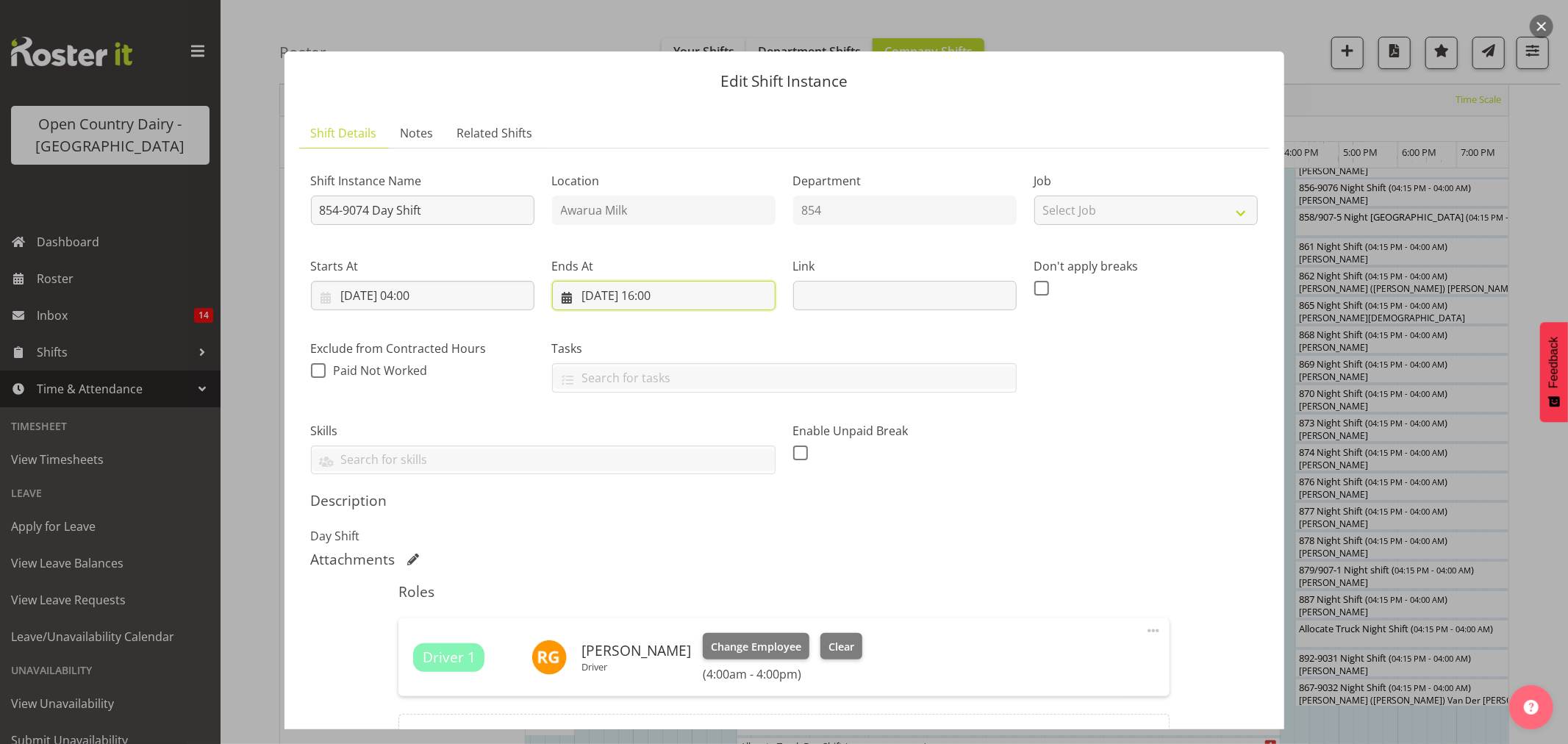
click at [672, 304] on input "07/10/2025, 16:00" at bounding box center [663, 296] width 224 height 29
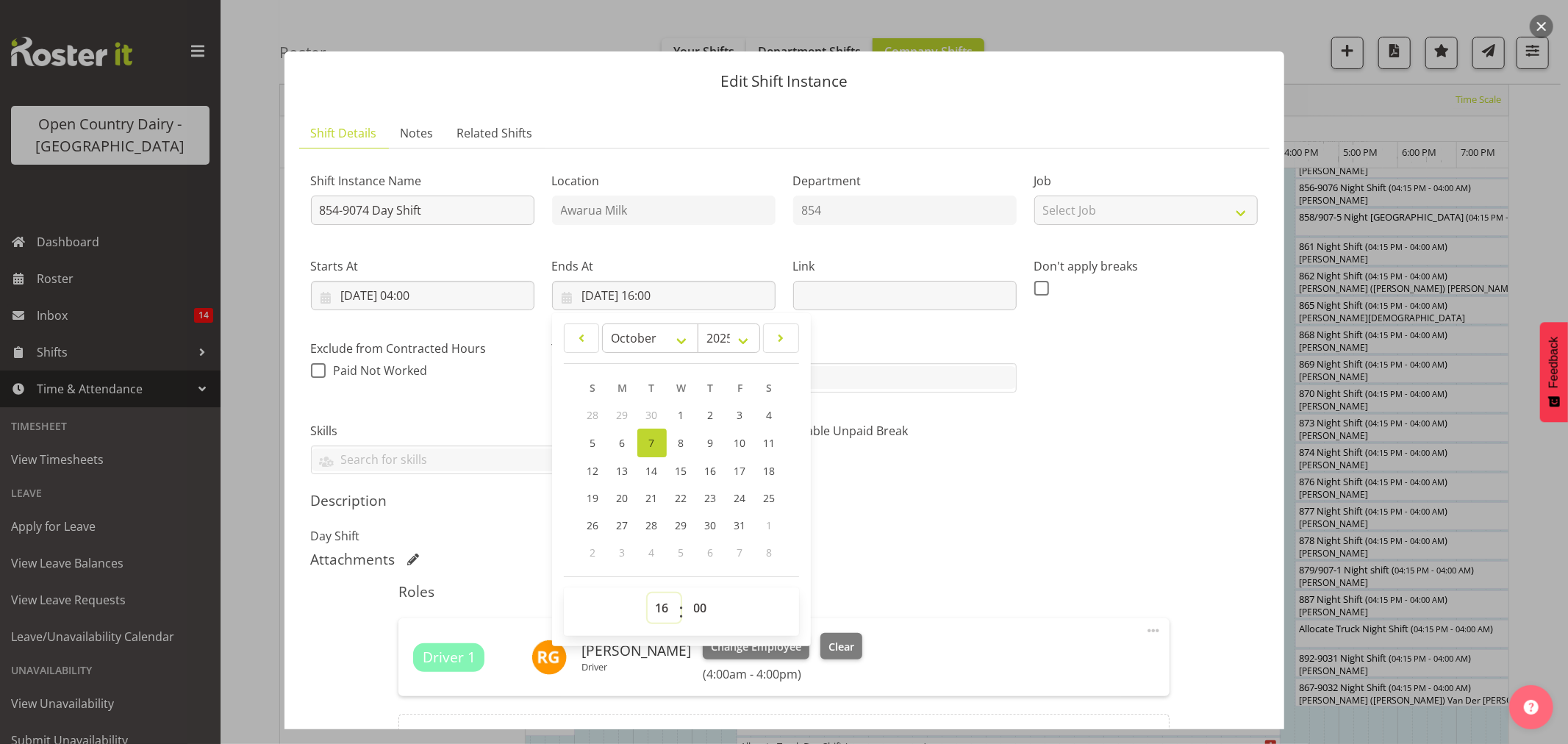
click at [661, 615] on select "00 01 02 03 04 05 06 07 08 09 10 11 12 13 14 15 16 17 18 19 20 21 22 23" at bounding box center [664, 608] width 33 height 29
select select "14"
click at [648, 593] on select "00 01 02 03 04 05 06 07 08 09 10 11 12 13 14 15 16 17 18 19 20 21 22 23" at bounding box center [664, 608] width 33 height 29
type input "07/10/2025, 14:00"
click at [482, 205] on input "854-9074 Day Shift" at bounding box center [423, 210] width 224 height 29
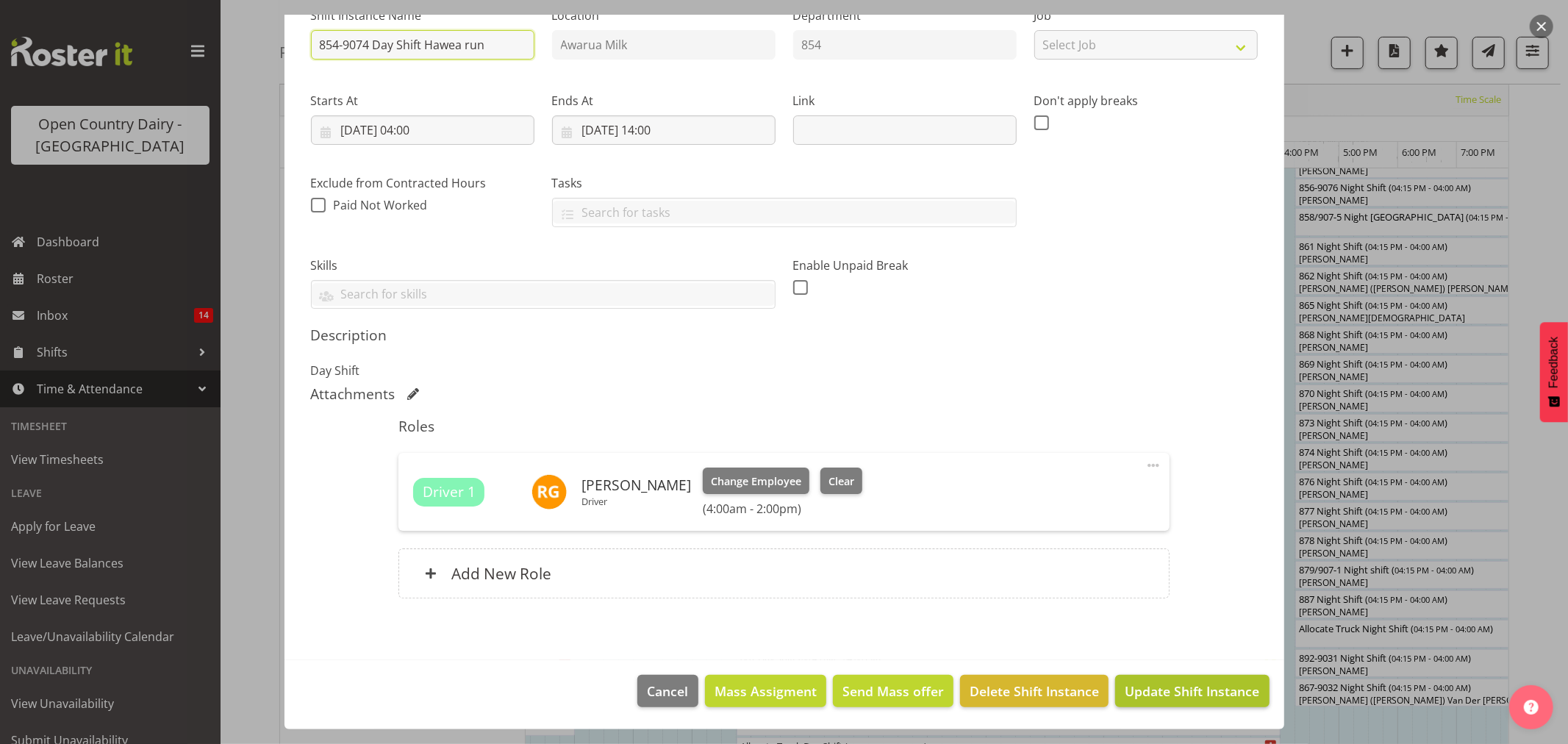
type input "854-9074 Day Shift Hawea run"
click at [1157, 690] on span "Update Shift Instance" at bounding box center [1192, 691] width 135 height 19
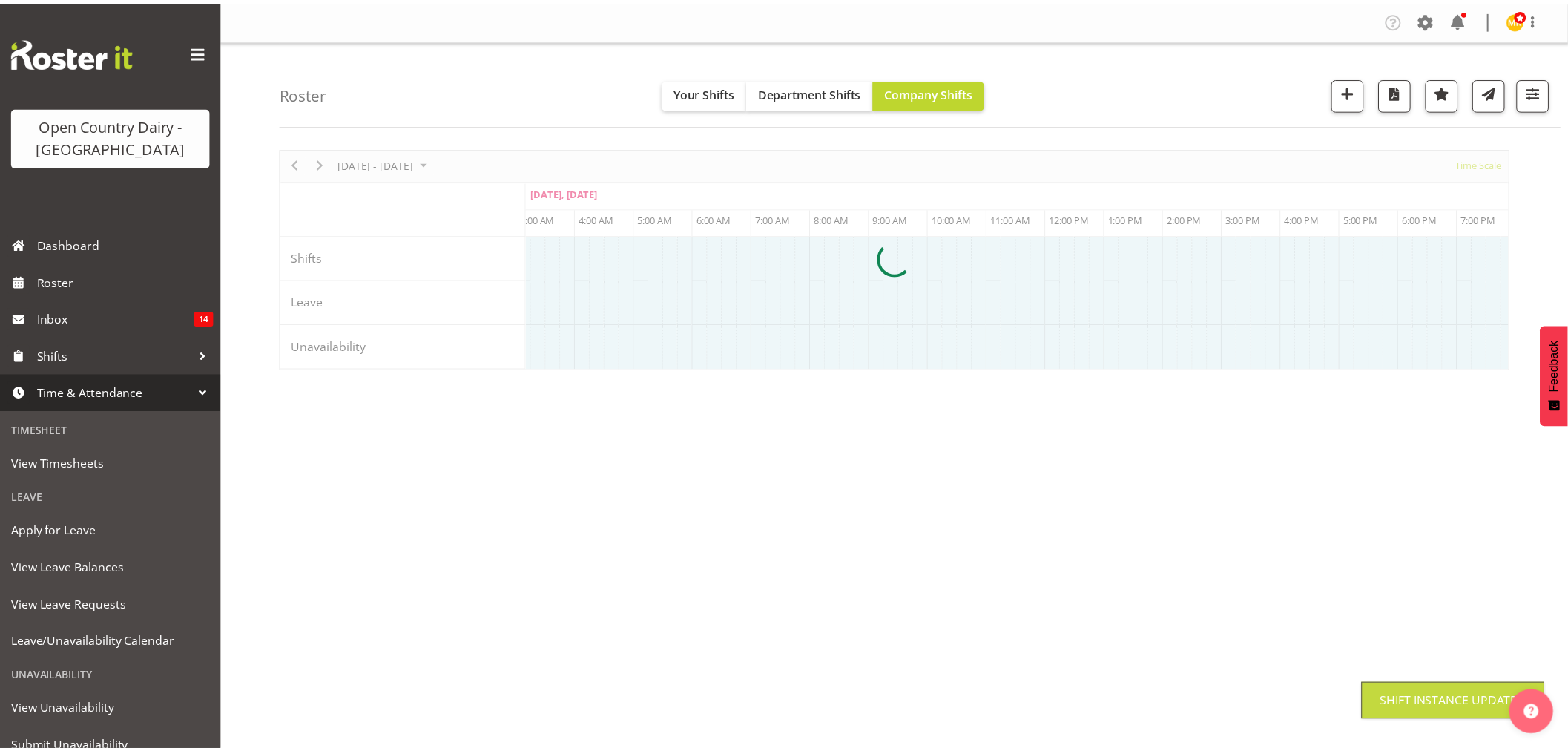
scroll to position [0, 0]
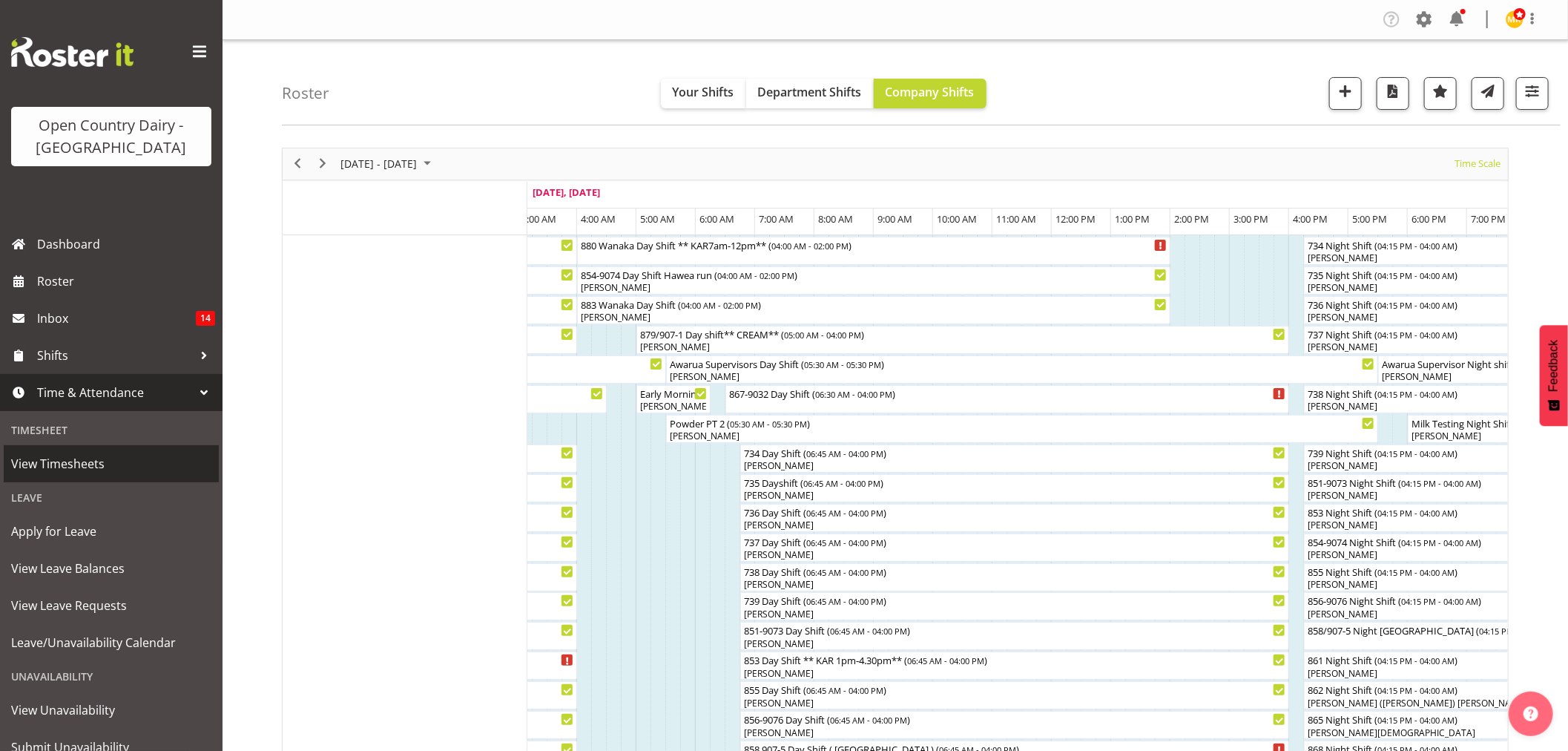
click at [64, 468] on span "View Timesheets" at bounding box center [111, 464] width 200 height 22
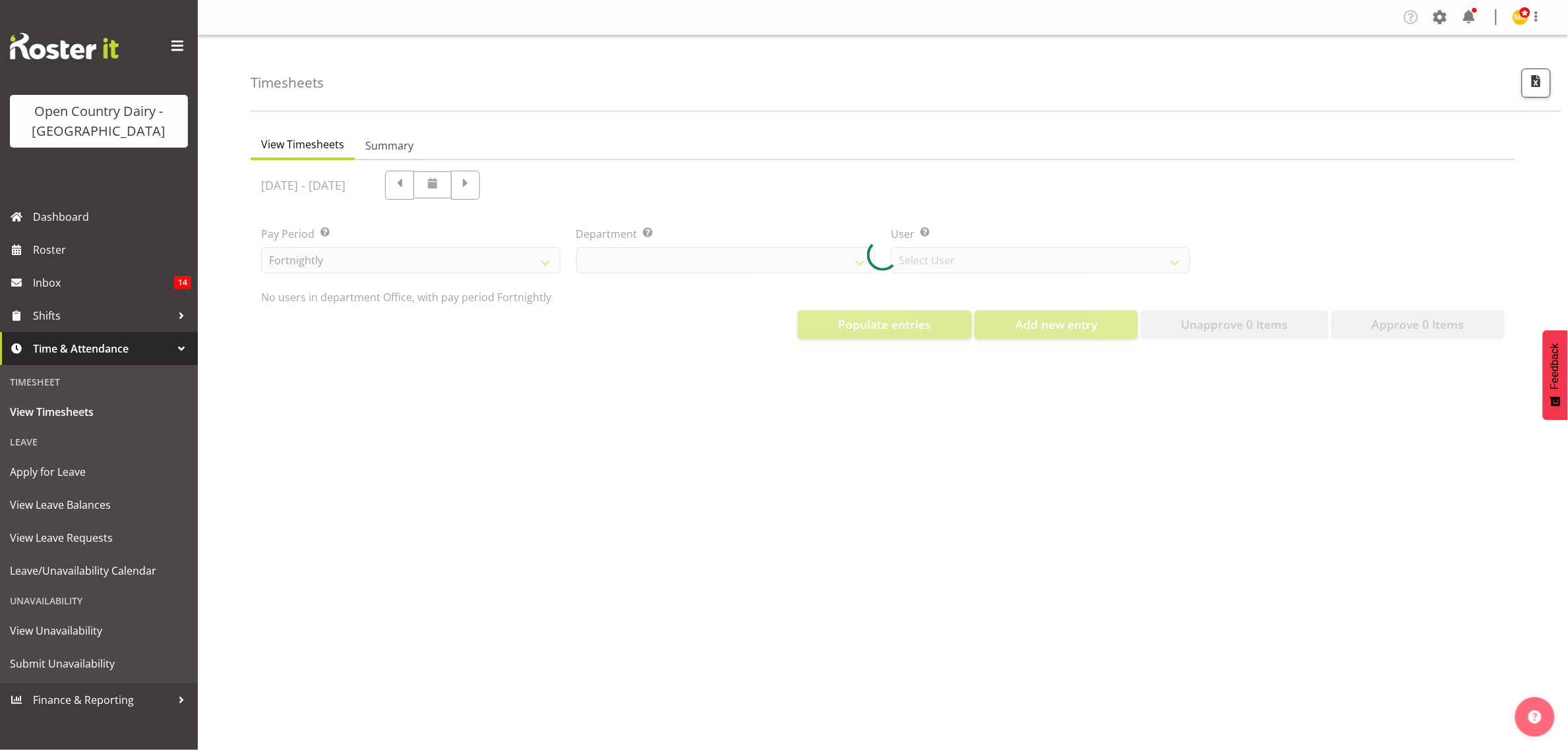
select select "699"
select select "8449"
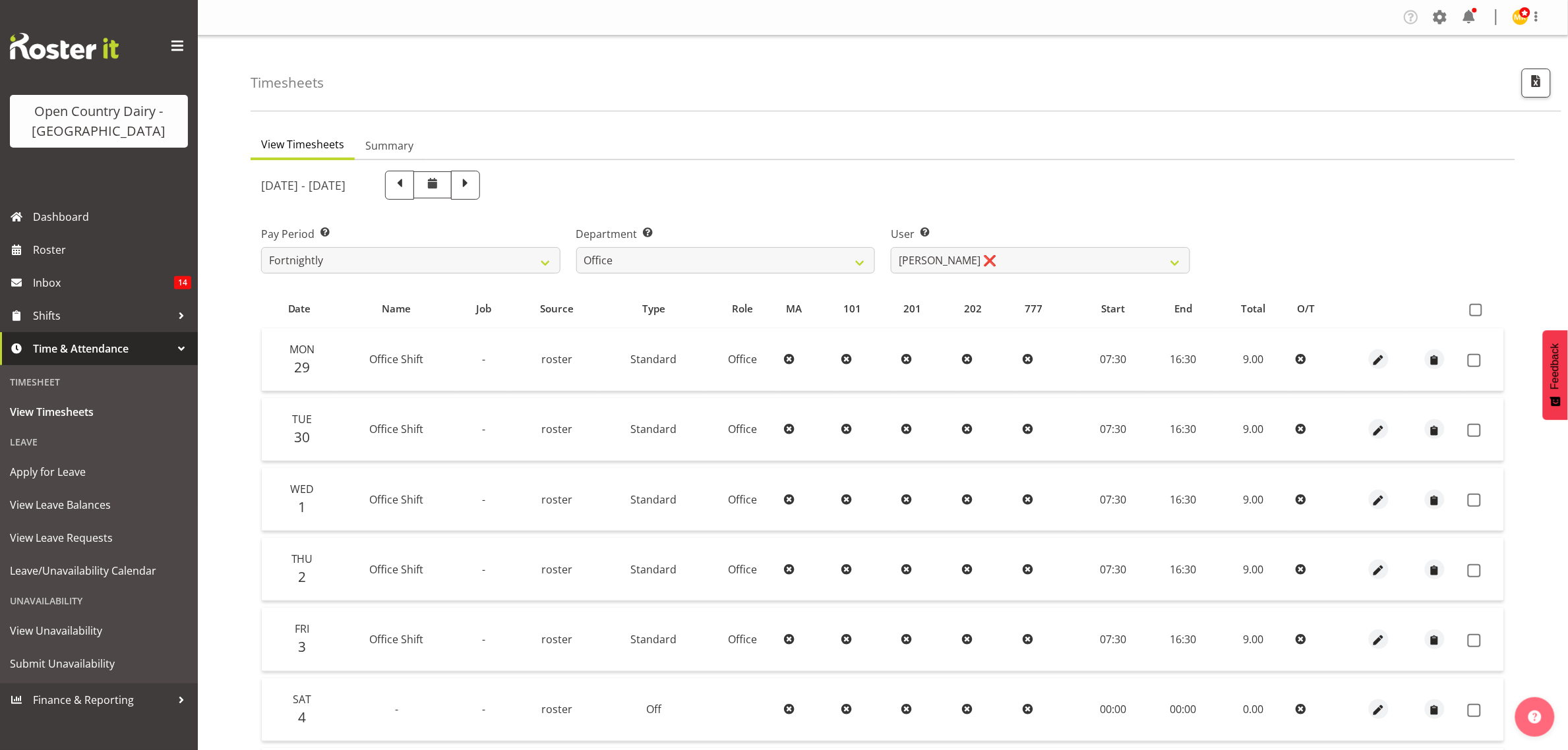
drag, startPoint x: 1376, startPoint y: 1, endPoint x: 806, endPoint y: 152, distance: 589.7
click at [806, 152] on ul "View Timesheets Summary" at bounding box center [882, 145] width 1265 height 29
click at [474, 188] on span at bounding box center [465, 183] width 17 height 17
select select
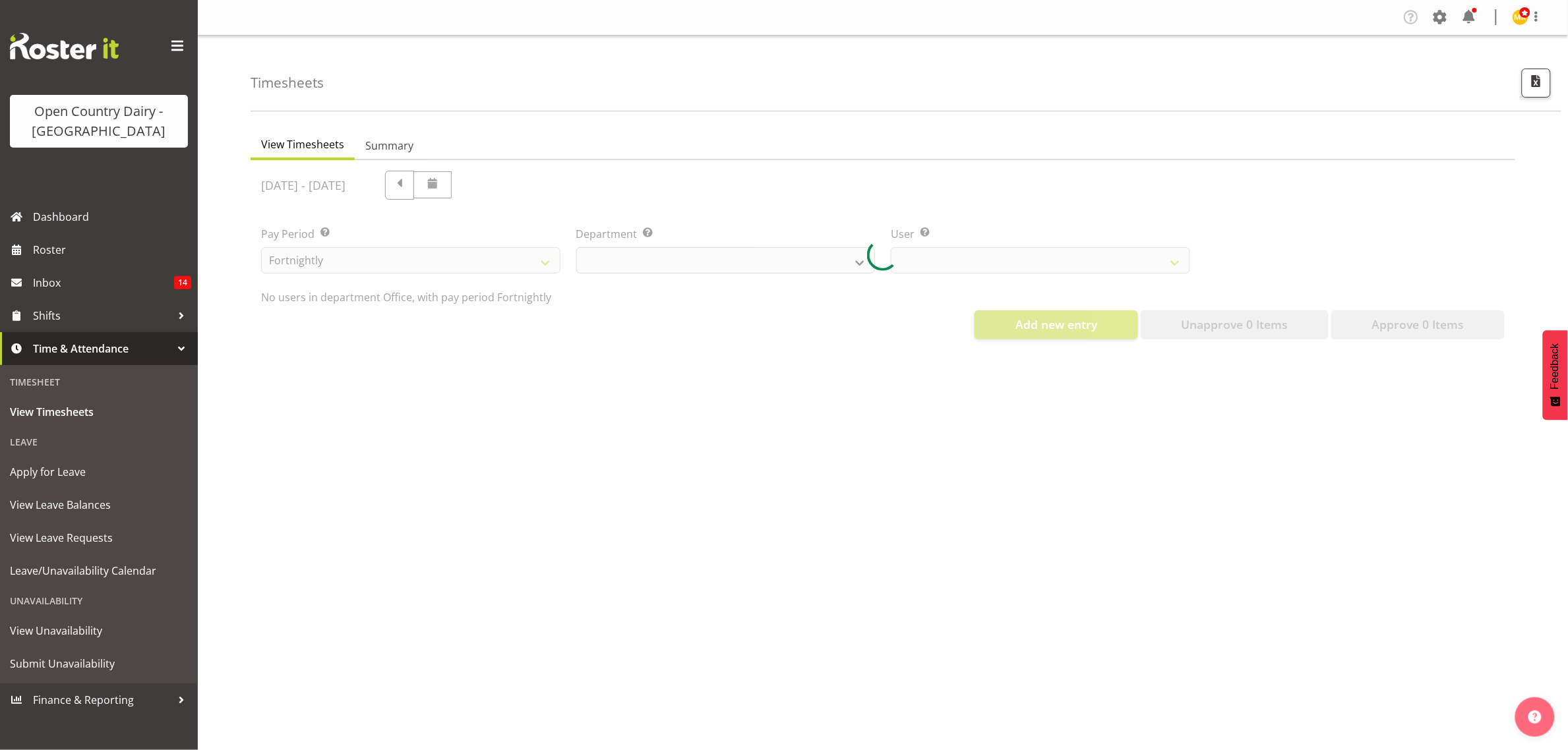
click at [664, 266] on div at bounding box center [882, 255] width 1265 height 190
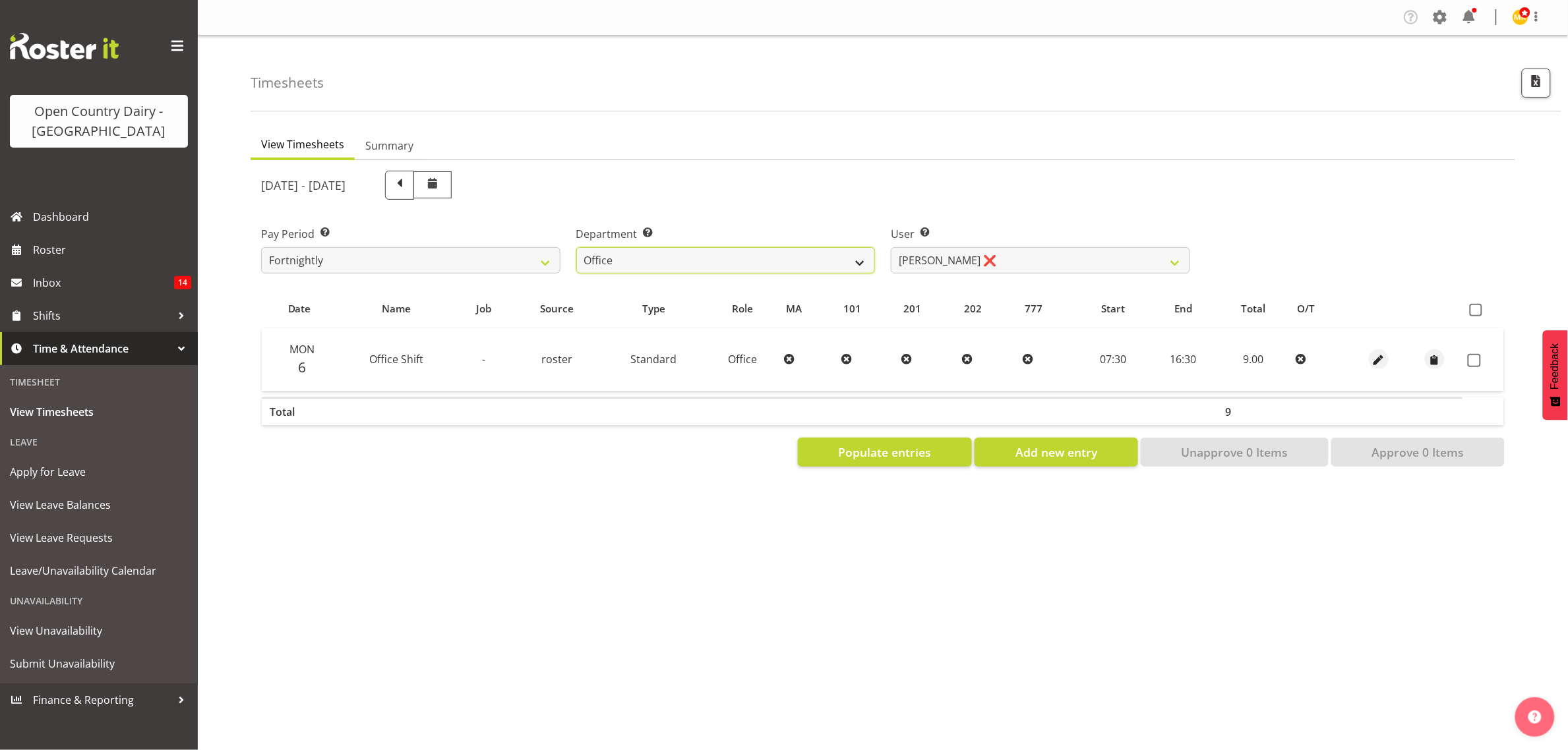
click at [664, 266] on select "734 735 736 737 738 739 851 853 854 855 856 858 861 862 865 867-9032 868 869 87…" at bounding box center [725, 260] width 299 height 26
select select "667"
click at [576, 247] on select "734 735 736 737 738 739 851 853 854 855 856 858 861 862 865 867-9032 868 869 87…" at bounding box center [725, 260] width 299 height 26
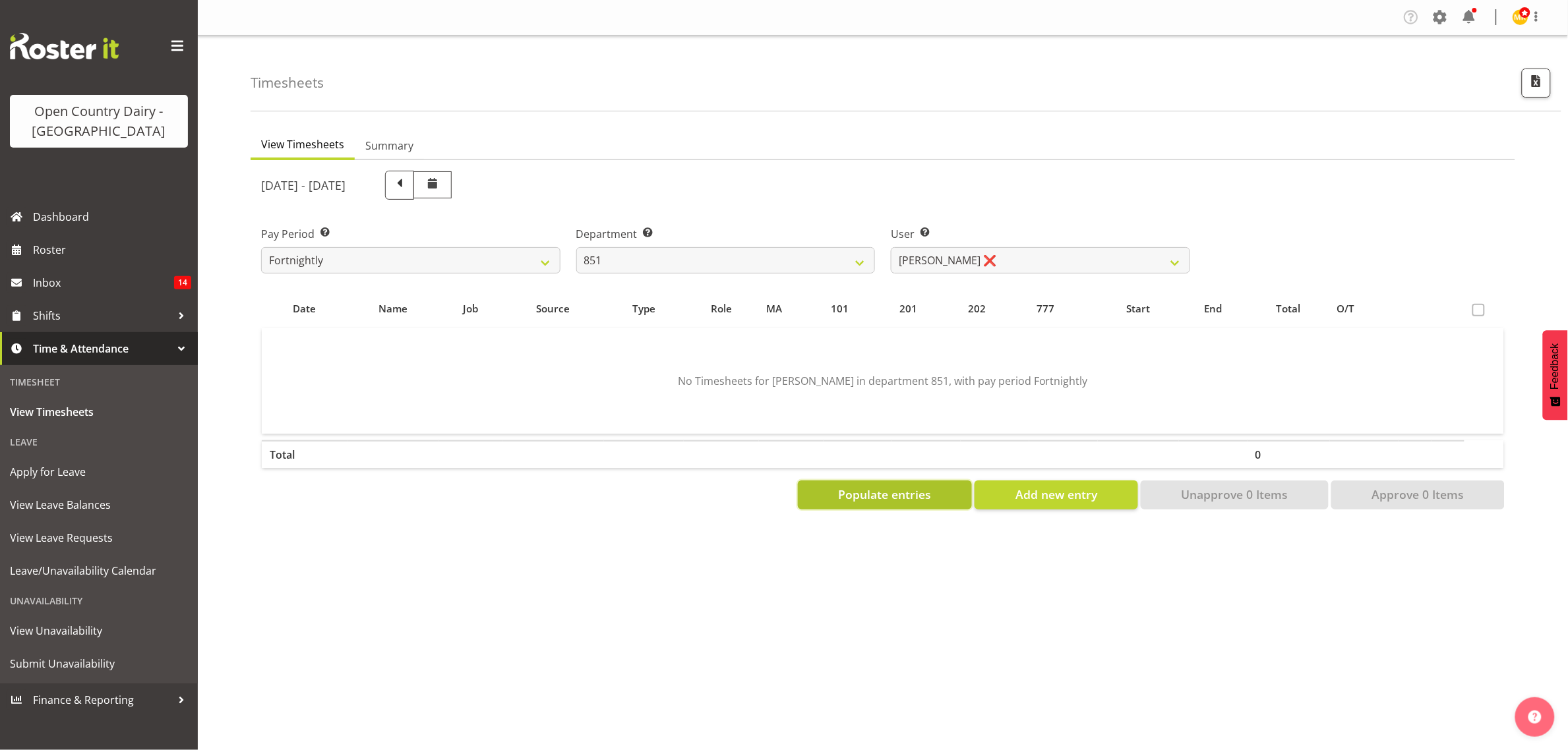
click at [909, 501] on span "Populate entries" at bounding box center [885, 494] width 93 height 17
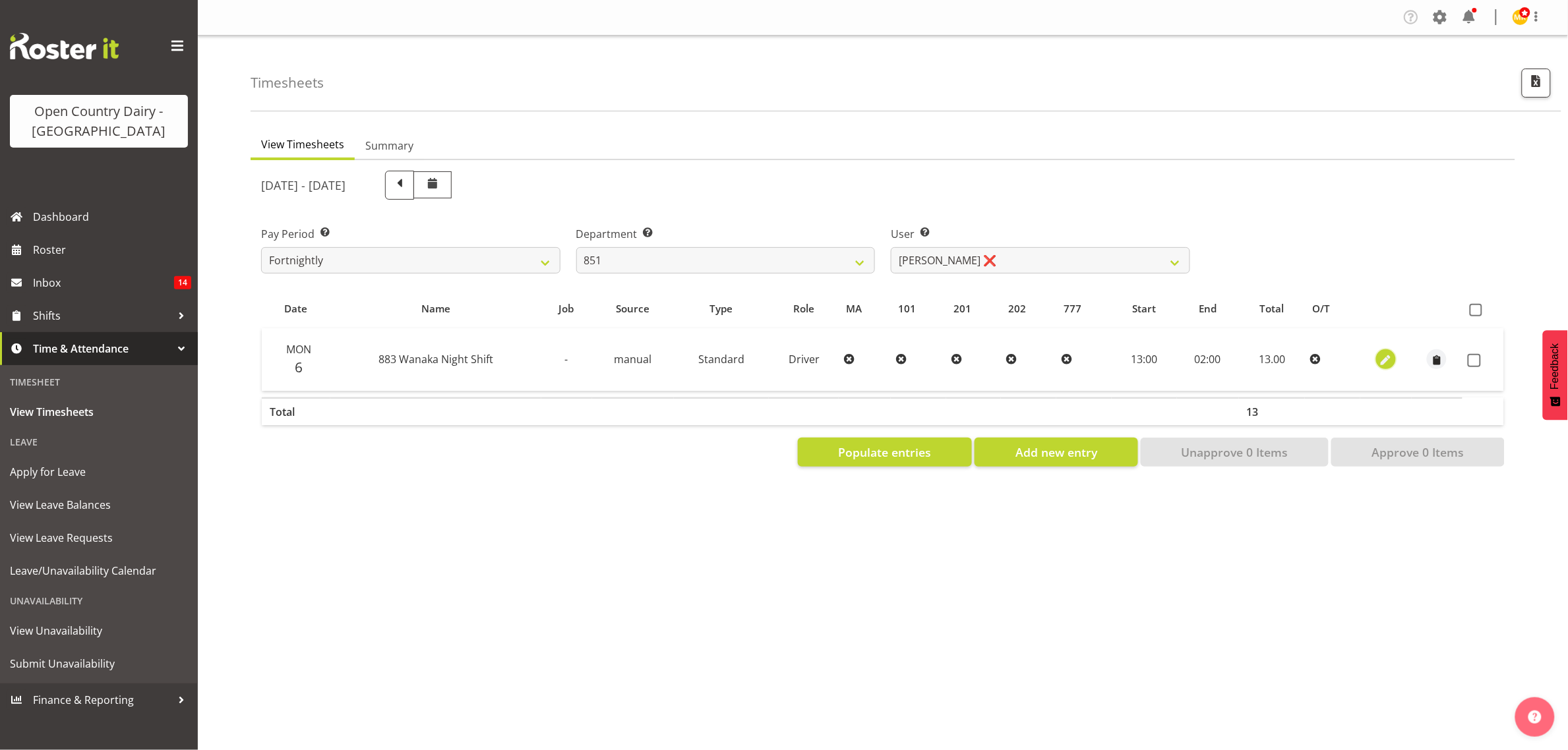
click at [1392, 359] on span "button" at bounding box center [1386, 361] width 15 height 15
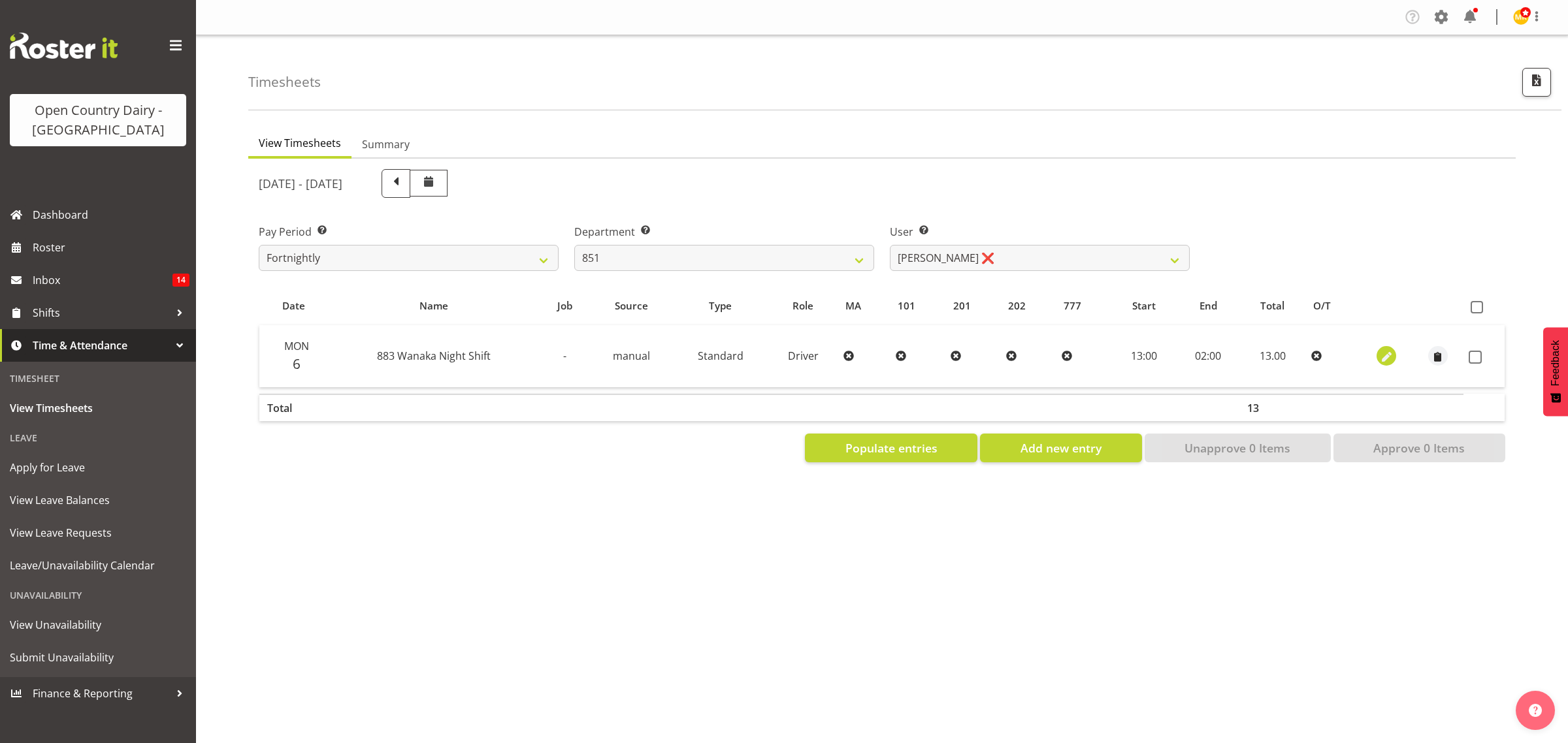
select select "Standard"
select select "674"
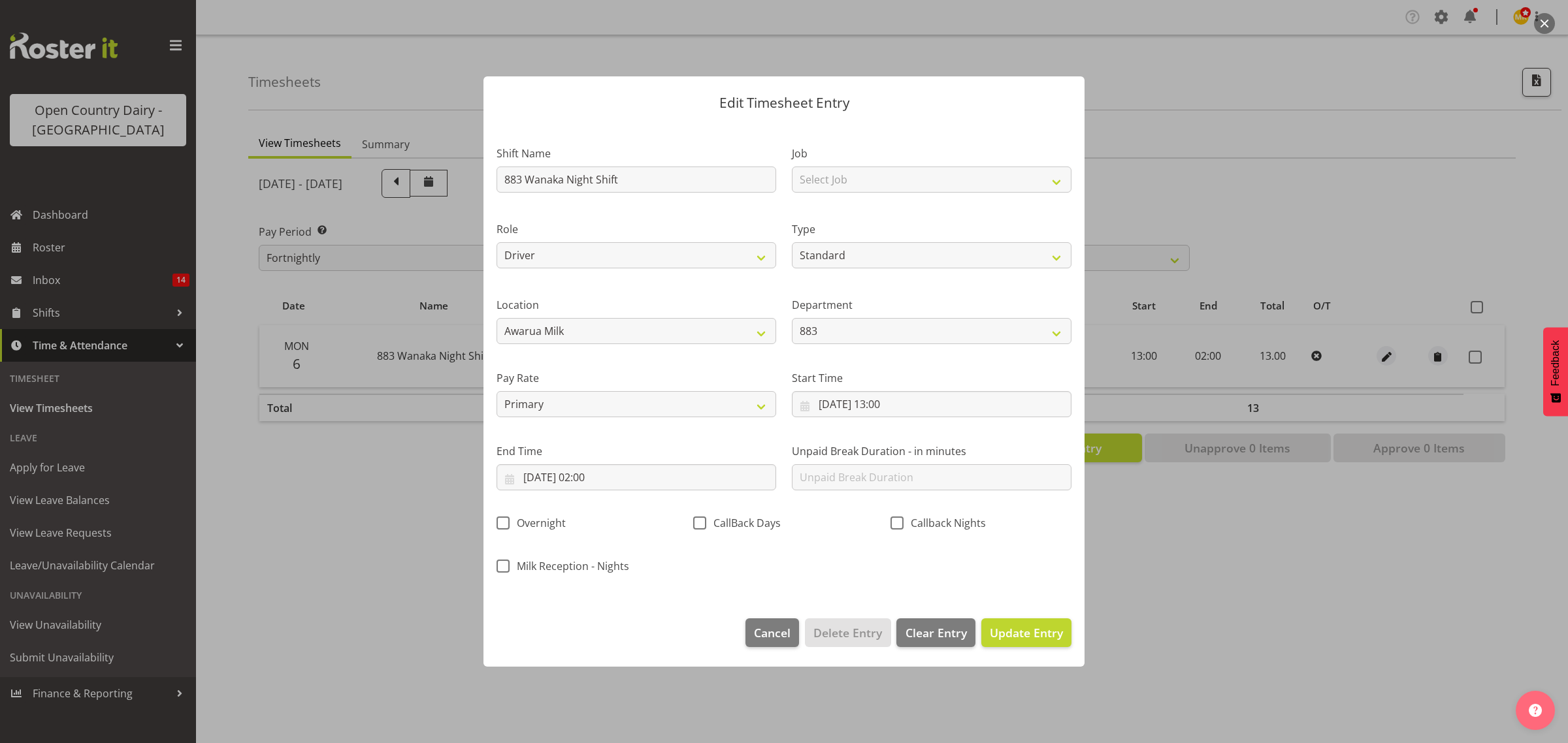
click at [1380, 222] on div at bounding box center [784, 372] width 1568 height 743
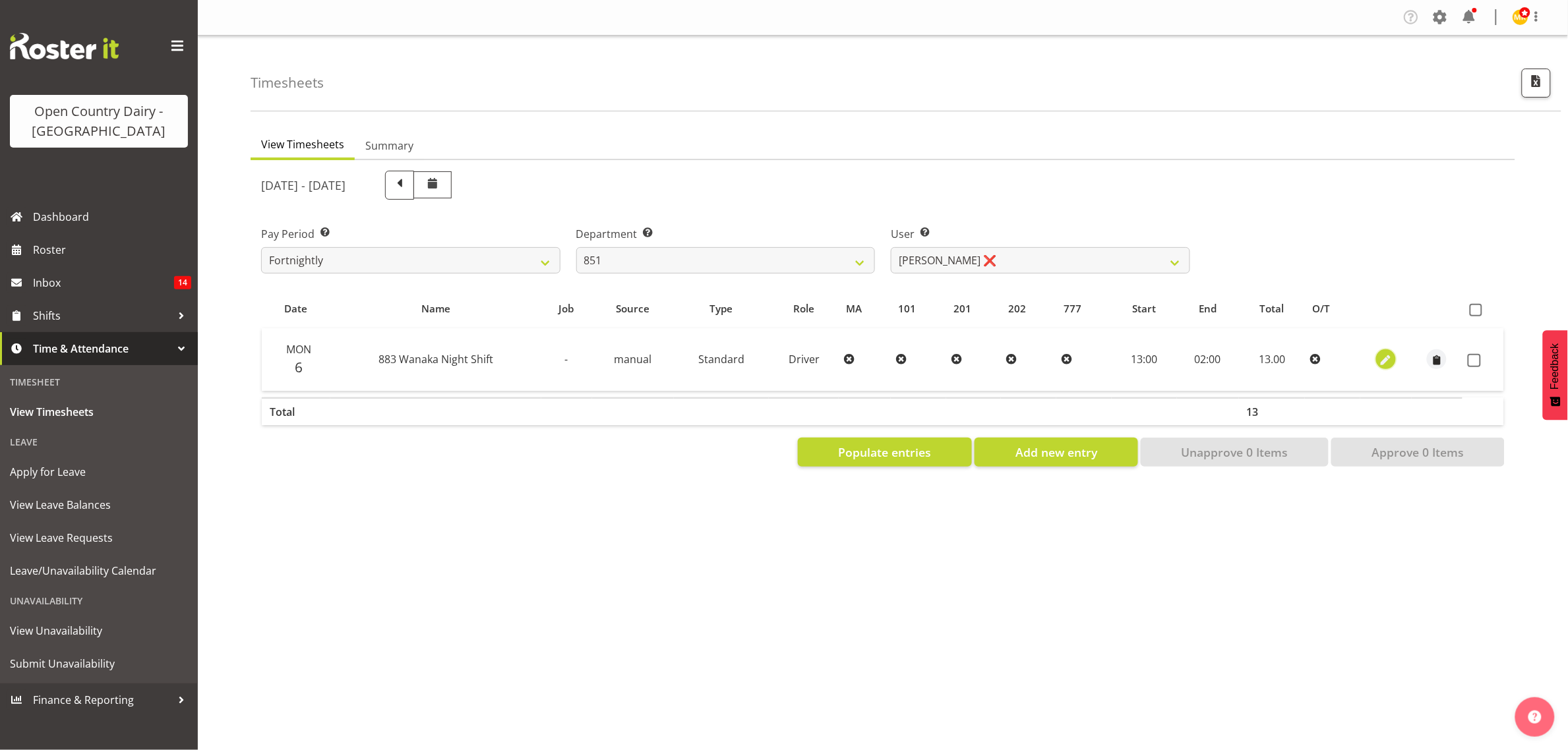
click at [1389, 359] on span "button" at bounding box center [1386, 361] width 15 height 15
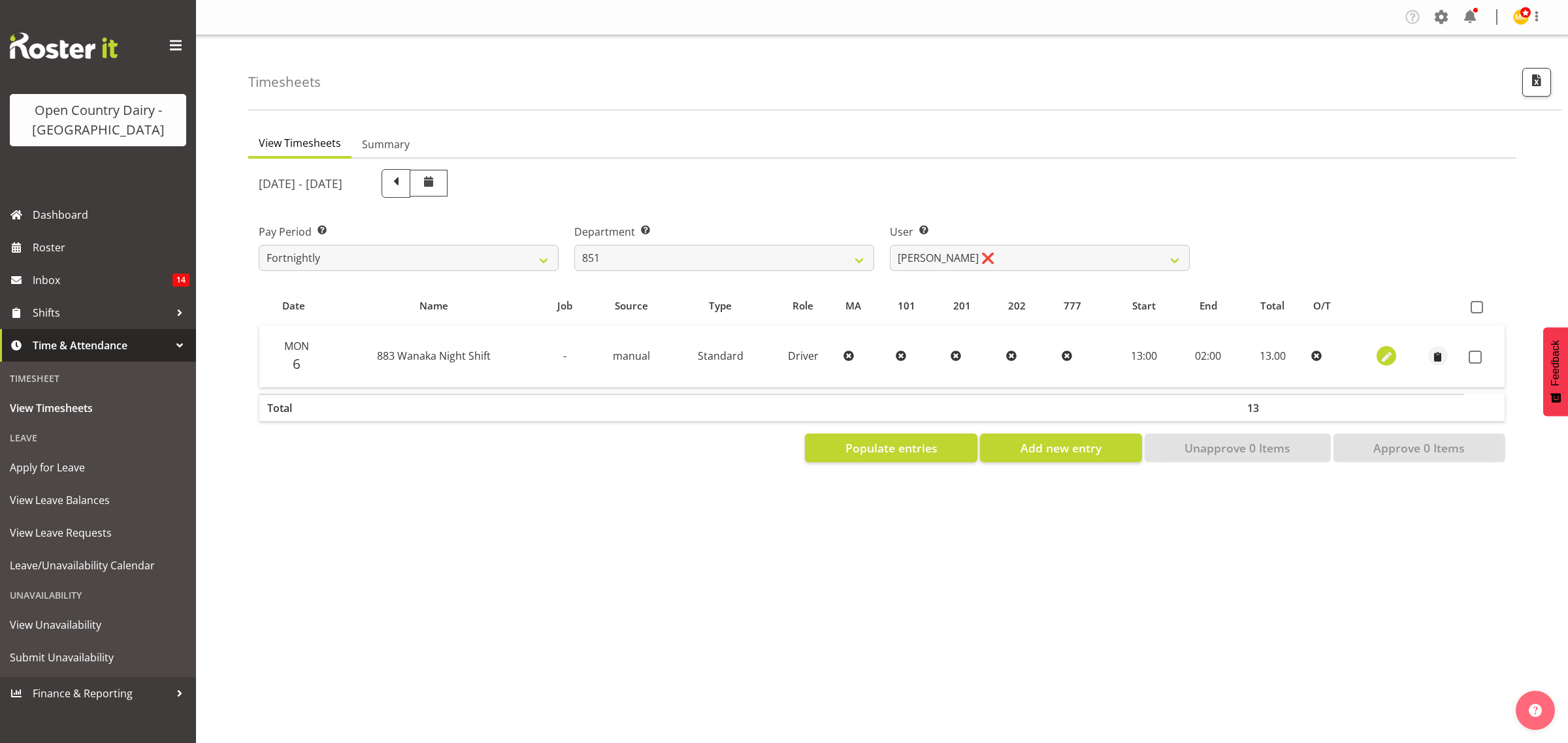
select select "Standard"
select select "674"
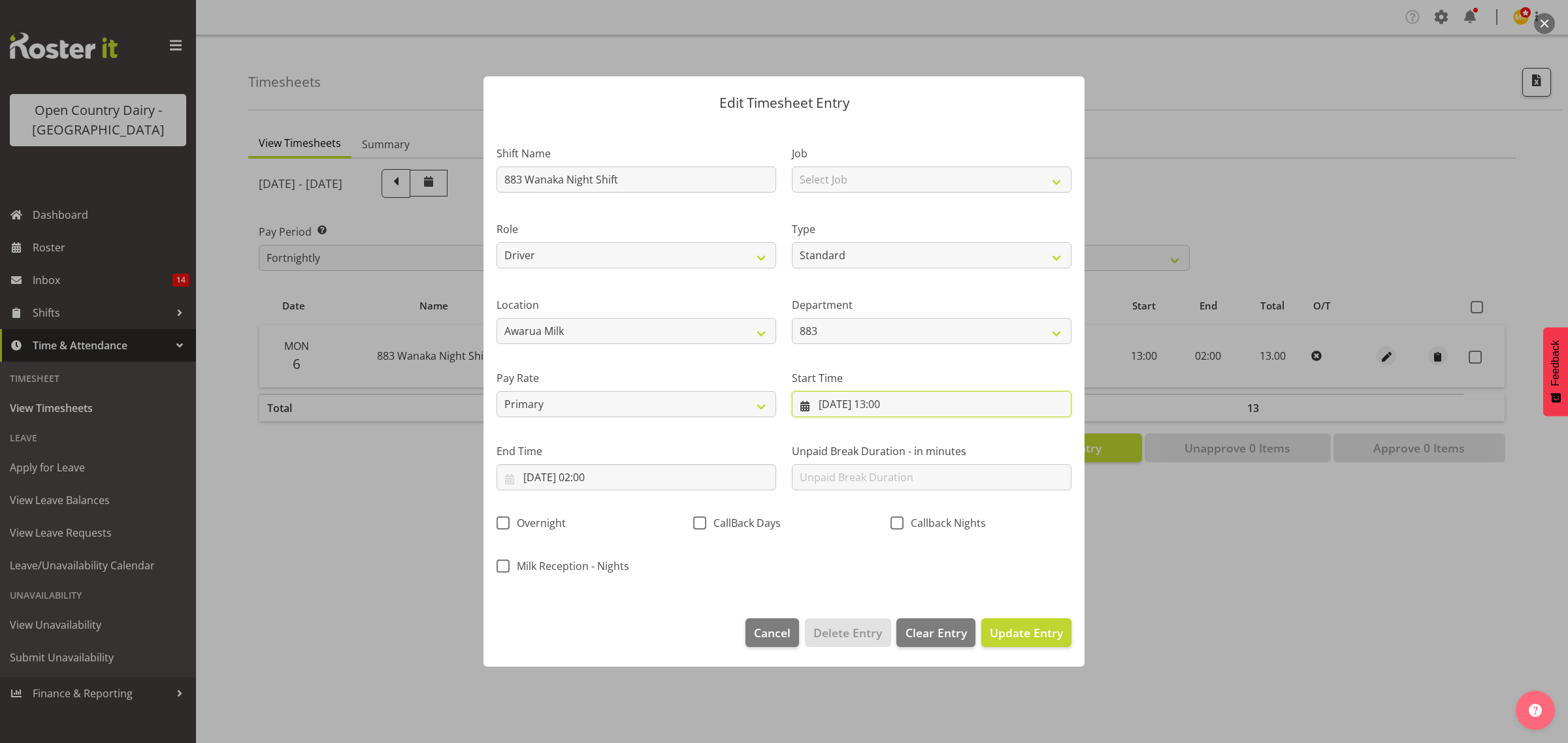
click at [893, 409] on input "[DATE] 13:00" at bounding box center [932, 404] width 280 height 26
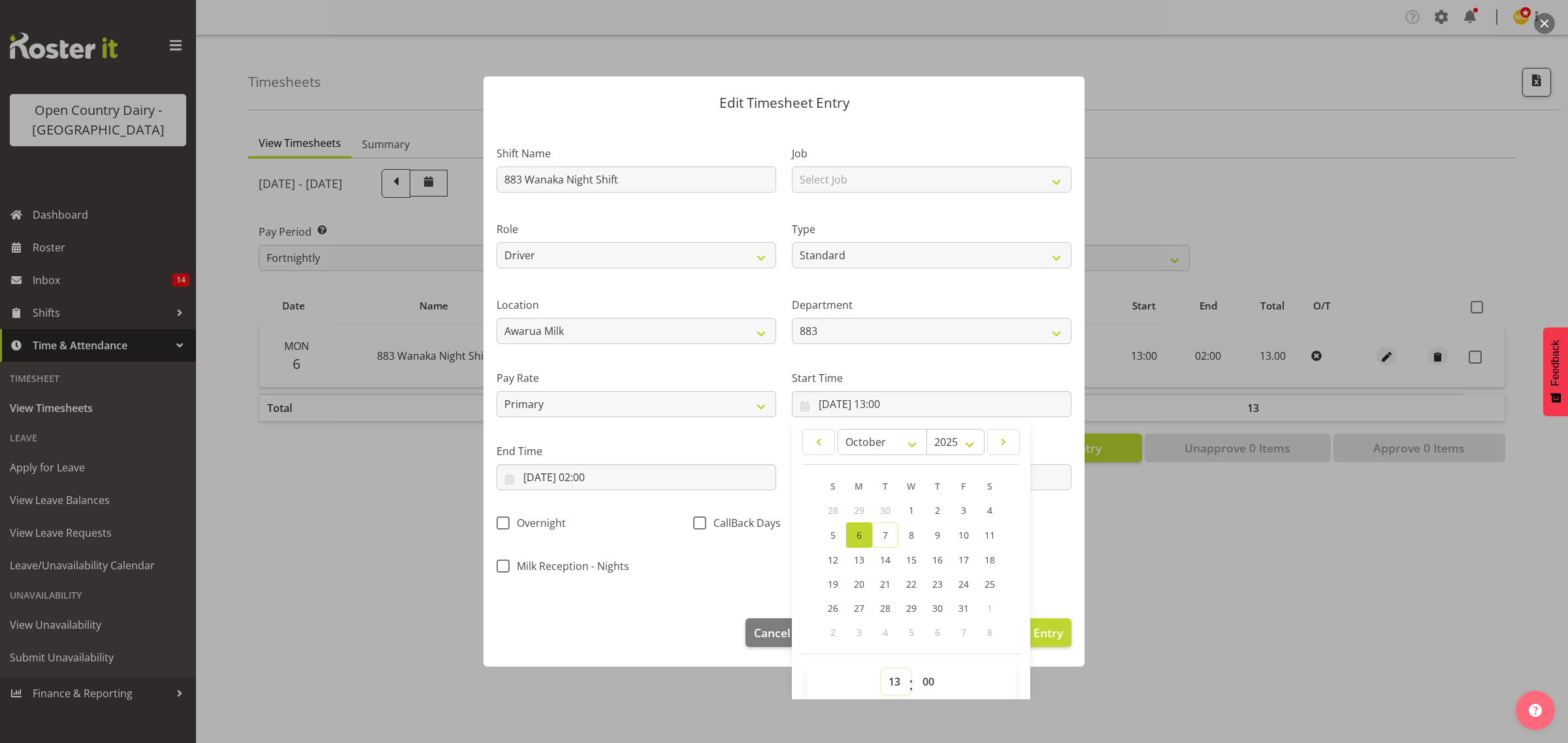
drag, startPoint x: 892, startPoint y: 686, endPoint x: 890, endPoint y: 677, distance: 9.2
click at [892, 660] on select "00 01 02 03 04 05 06 07 08 09 10 11 12 13 14 15 16 17 18 19 20 21 22 23" at bounding box center [896, 682] width 29 height 26
select select "14"
click at [881, 660] on select "00 01 02 03 04 05 06 07 08 09 10 11 12 13 14 15 16 17 18 19 20 21 22 23" at bounding box center [896, 682] width 29 height 26
type input "[DATE] 14:00"
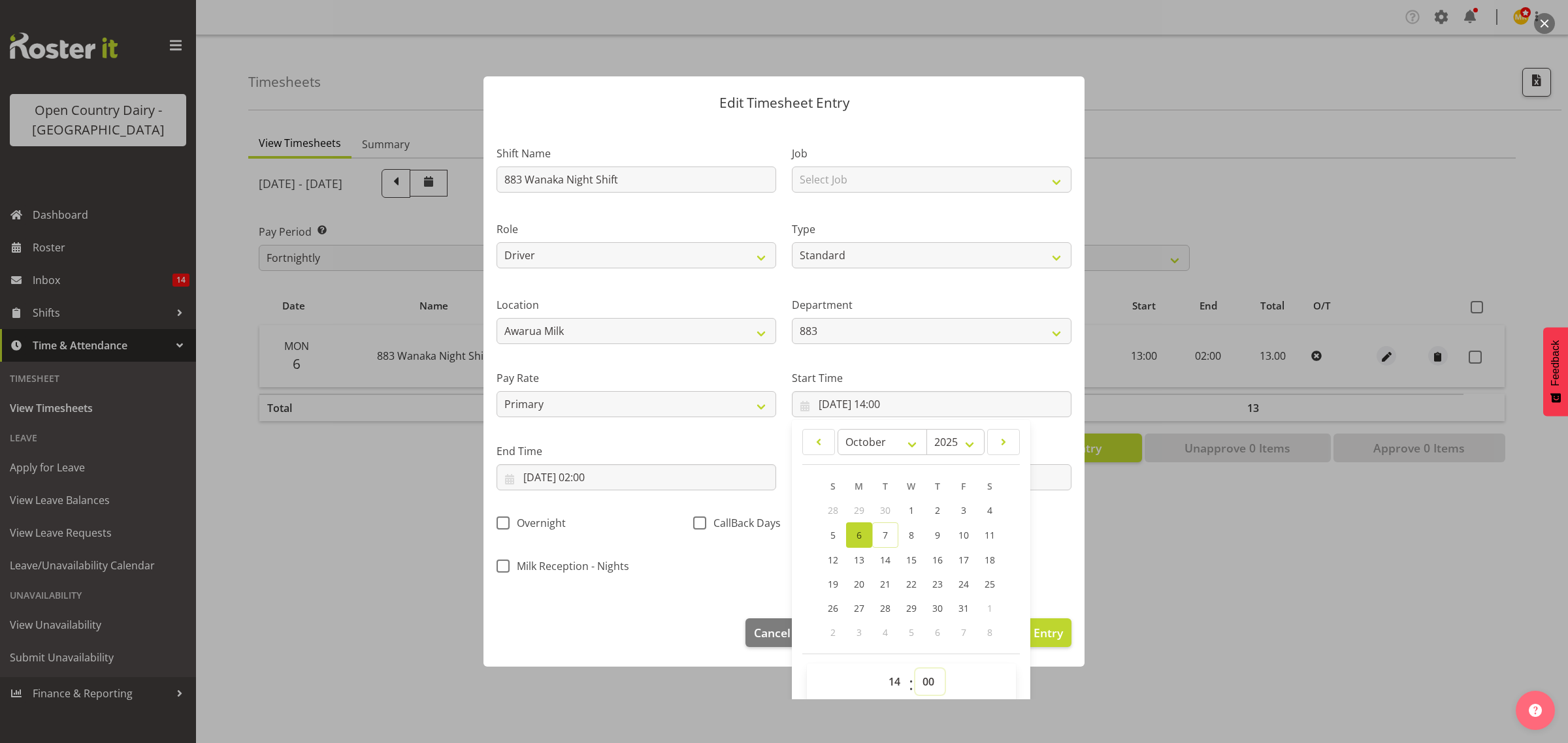
click at [915, 660] on select "00 01 02 03 04 05 06 07 08 09 10 11 12 13 14 15 16 17 18 19 20 21 22 23 24 25 2…" at bounding box center [930, 682] width 29 height 26
select select "30"
click at [915, 660] on select "00 01 02 03 04 05 06 07 08 09 10 11 12 13 14 15 16 17 18 19 20 21 22 23 24 25 2…" at bounding box center [930, 682] width 29 height 26
type input "[DATE] 14:30"
click at [641, 478] on input "[DATE] 02:00" at bounding box center [636, 477] width 280 height 26
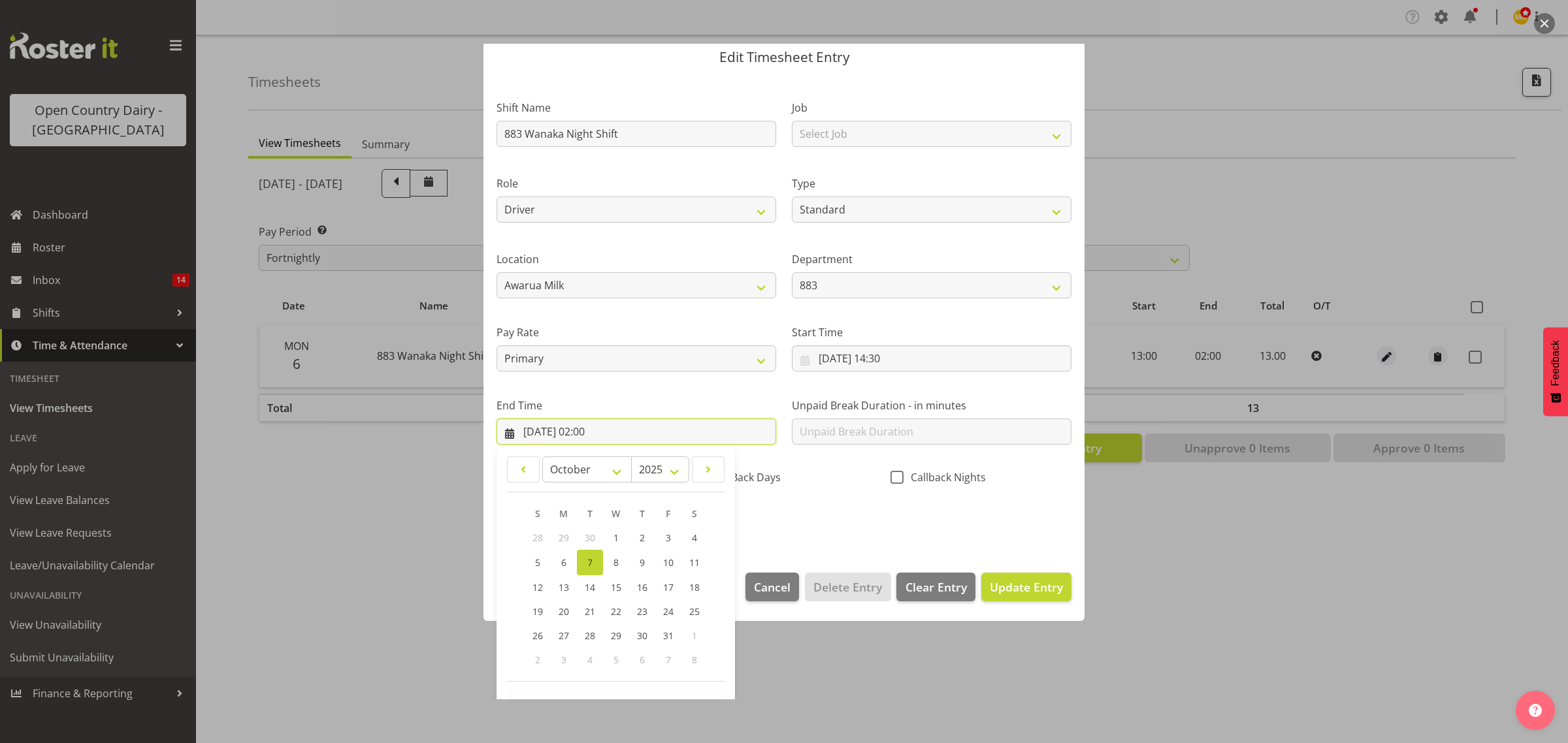
scroll to position [89, 0]
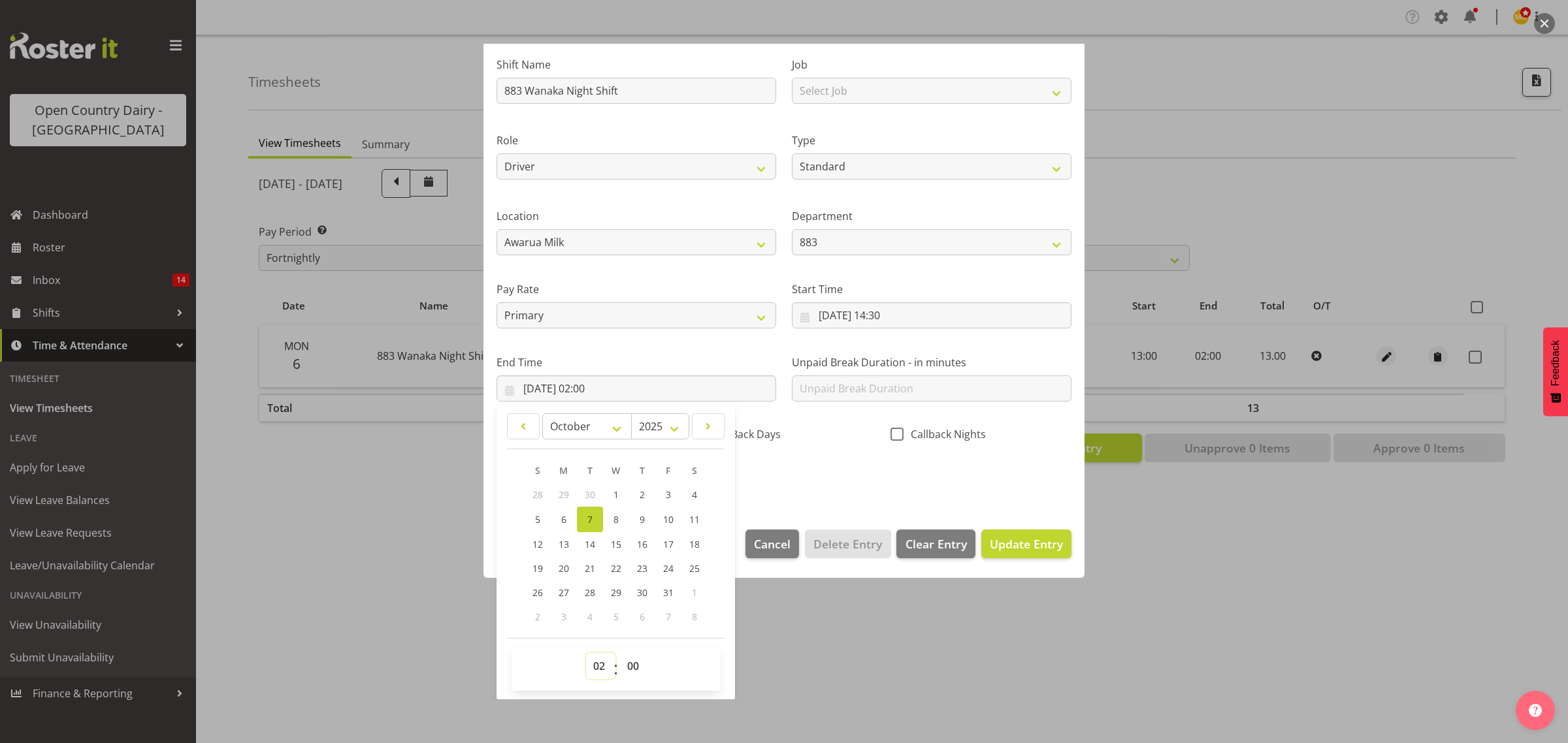
click at [595, 660] on select "00 01 02 03 04 05 06 07 08 09 10 11 12 13 14 15 16 17 18 19 20 21 22 23" at bounding box center [601, 666] width 29 height 26
click at [586, 653] on select "00 01 02 03 04 05 06 07 08 09 10 11 12 13 14 15 16 17 18 19 20 21 22 23" at bounding box center [601, 666] width 29 height 26
drag, startPoint x: 639, startPoint y: 671, endPoint x: 642, endPoint y: 654, distance: 17.3
click at [639, 660] on select "00 01 02 03 04 05 06 07 08 09 10 11 12 13 14 15 16 17 18 19 20 21 22 23 24 25 2…" at bounding box center [635, 666] width 29 height 26
select select "30"
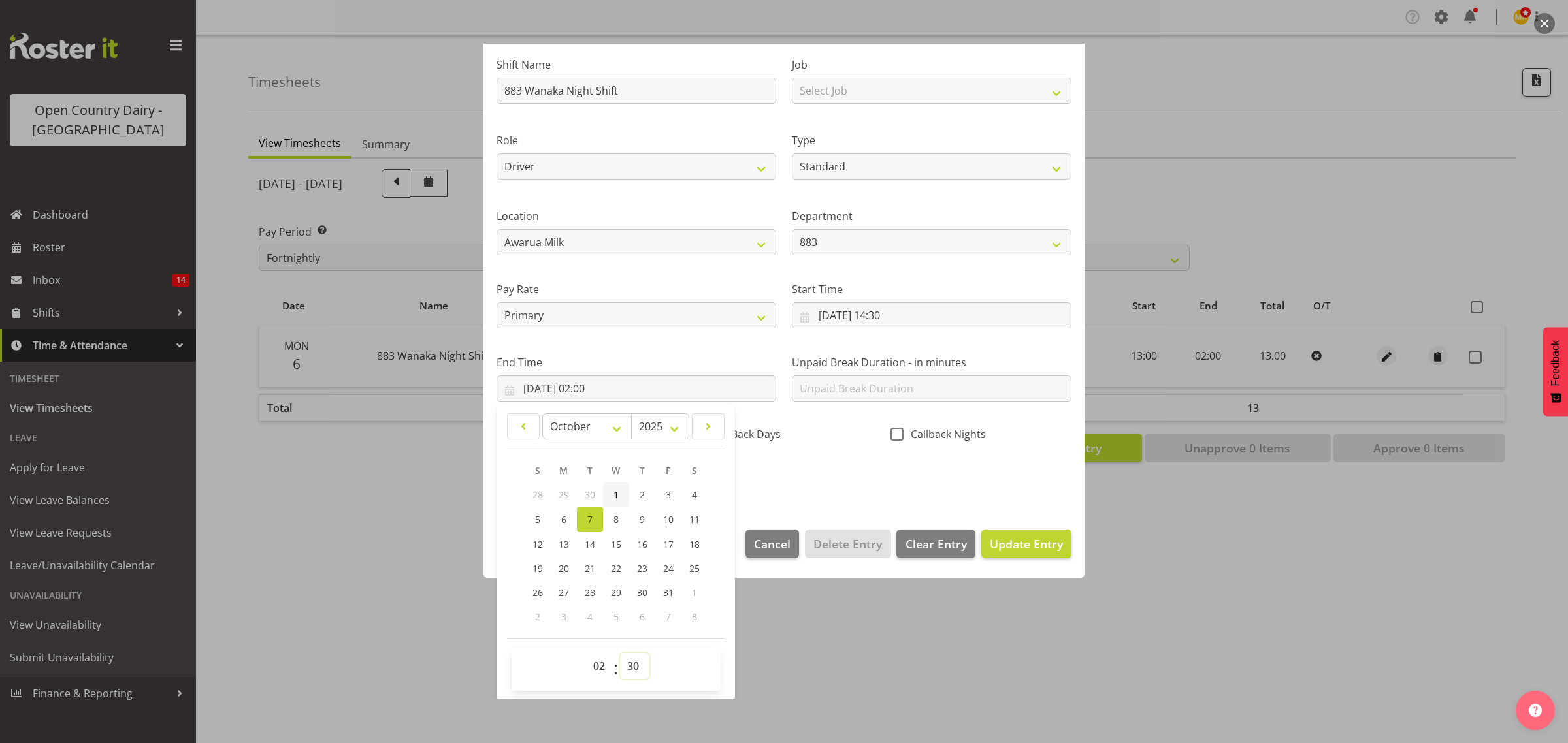
click at [620, 653] on select "00 01 02 03 04 05 06 07 08 09 10 11 12 13 14 15 16 17 18 19 20 21 22 23 24 25 2…" at bounding box center [635, 666] width 29 height 26
type input "[DATE] 02:30"
click at [830, 469] on div "Shift Name 883 Wanaka Night Shift Job Select Job Connecting /unconnecting Trail…" at bounding box center [784, 267] width 590 height 457
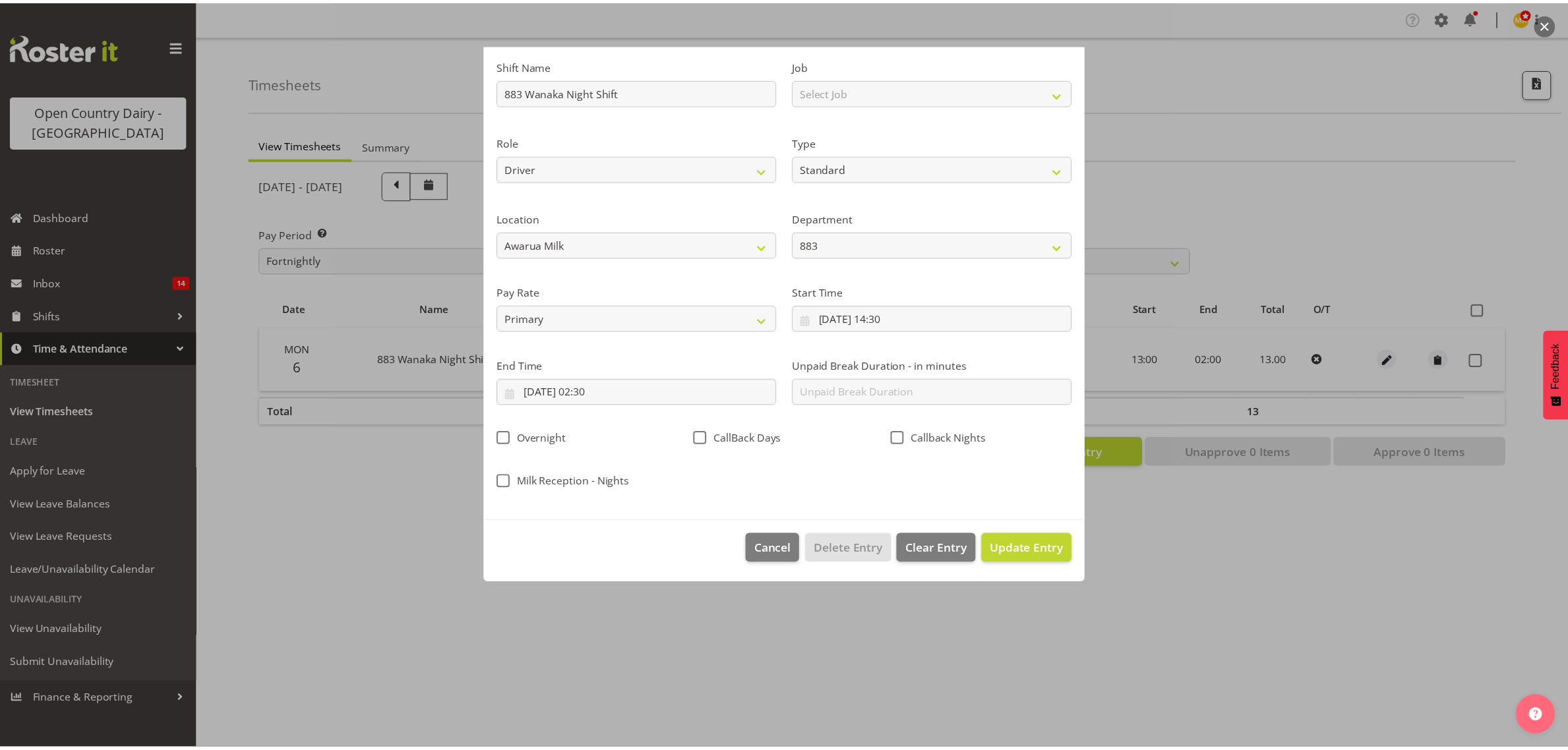
scroll to position [0, 0]
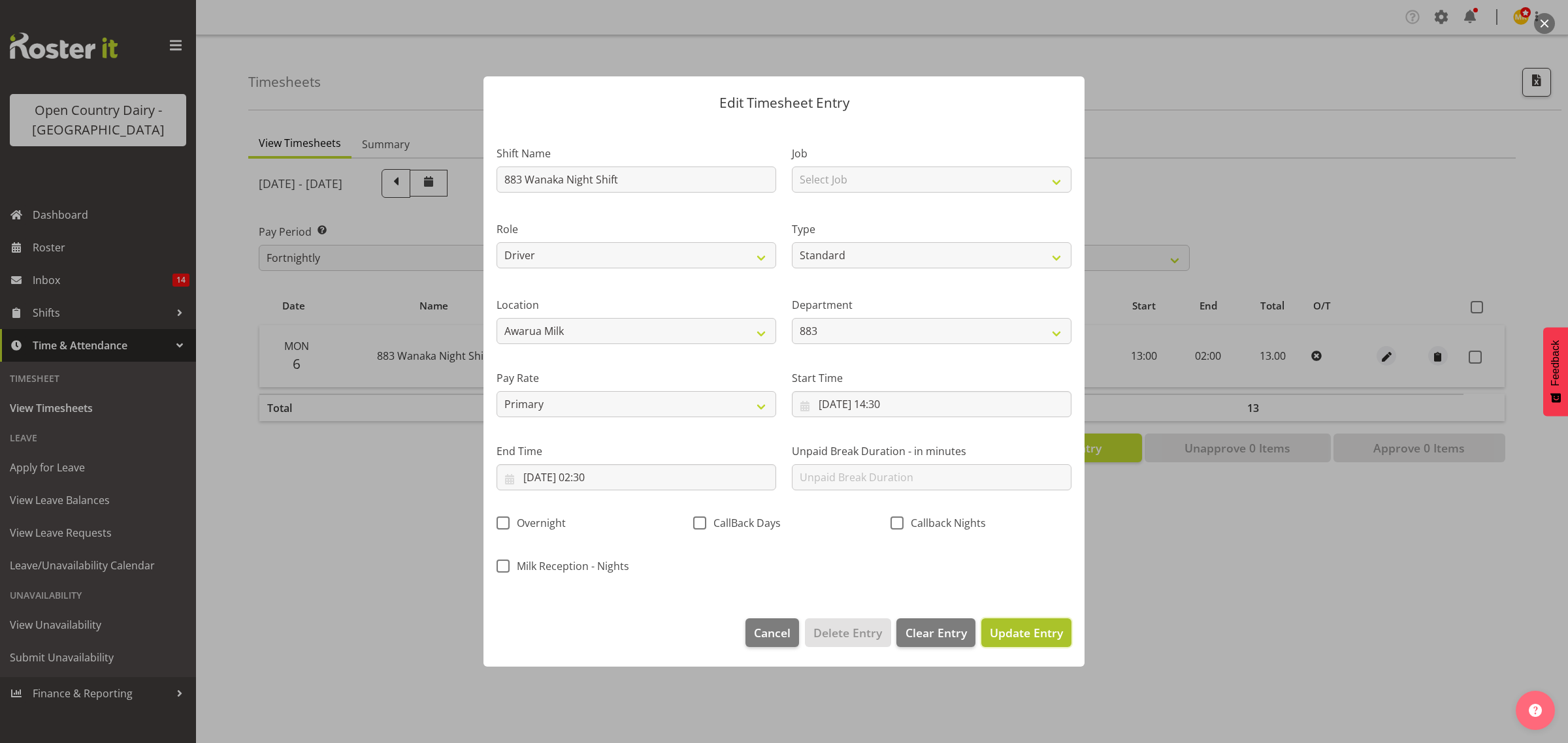
click at [1027, 635] on span "Update Entry" at bounding box center [1026, 633] width 73 height 16
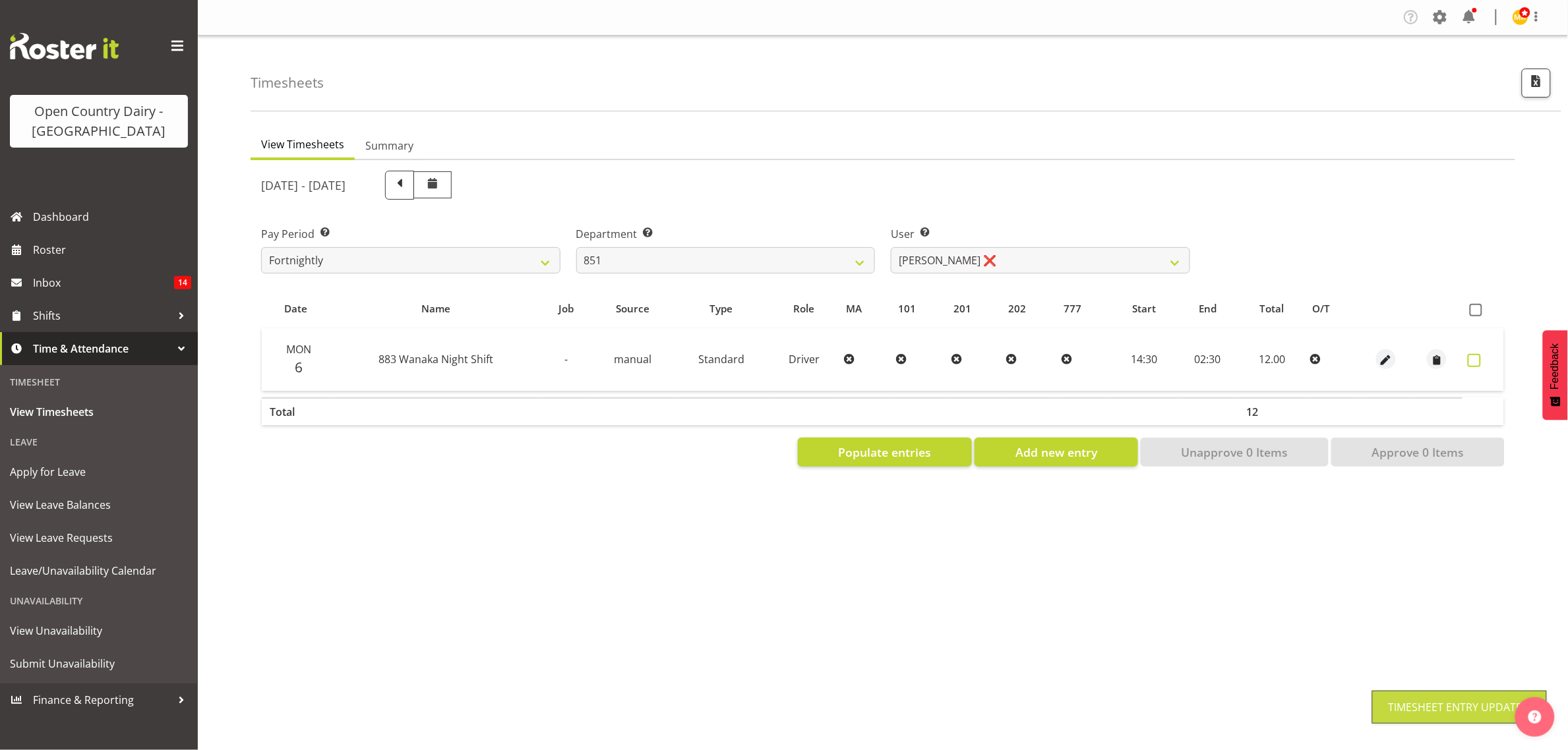
click at [1393, 366] on span at bounding box center [1474, 361] width 13 height 13
checkbox input "true"
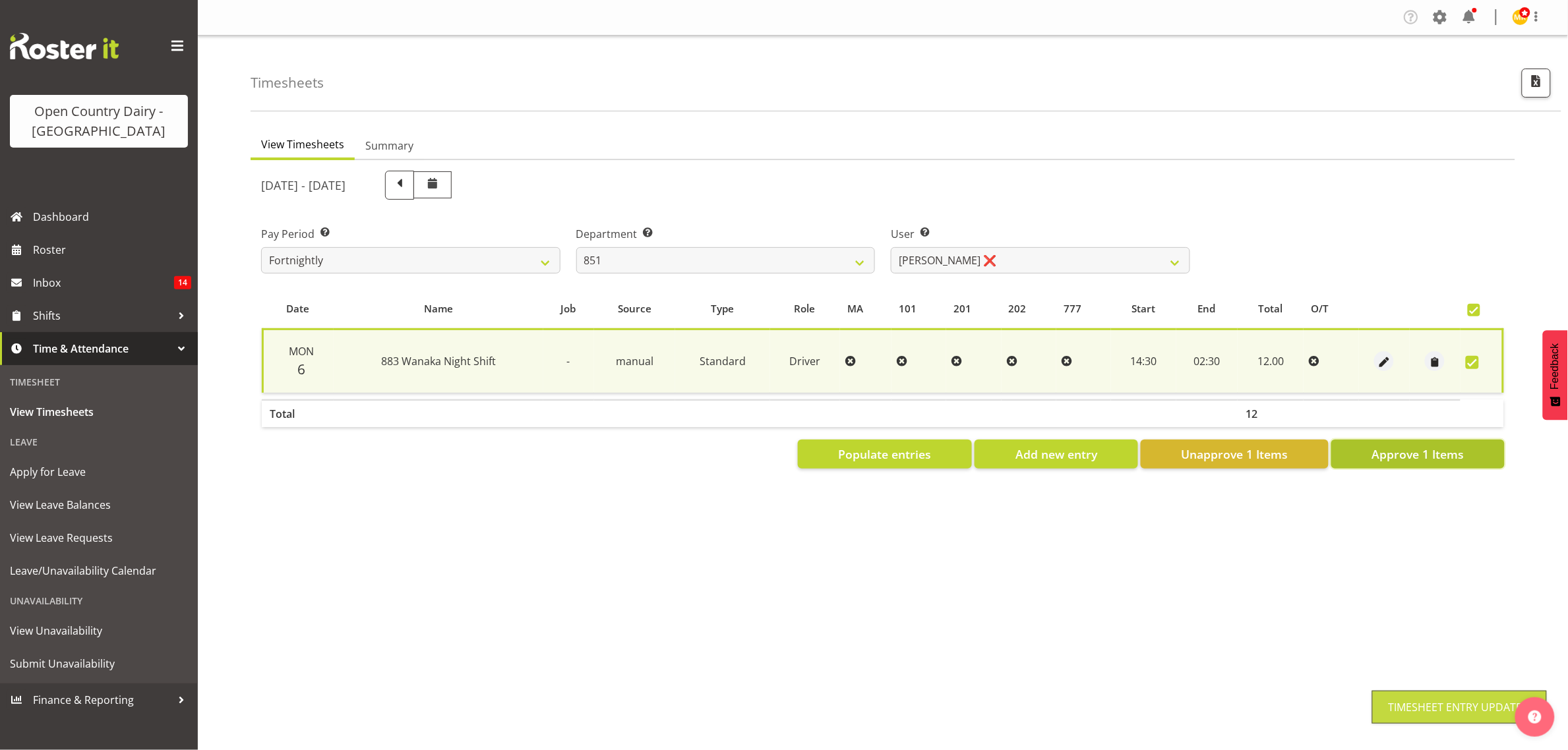
click at [1393, 459] on span "Approve 1 Items" at bounding box center [1418, 453] width 93 height 17
checkbox input "false"
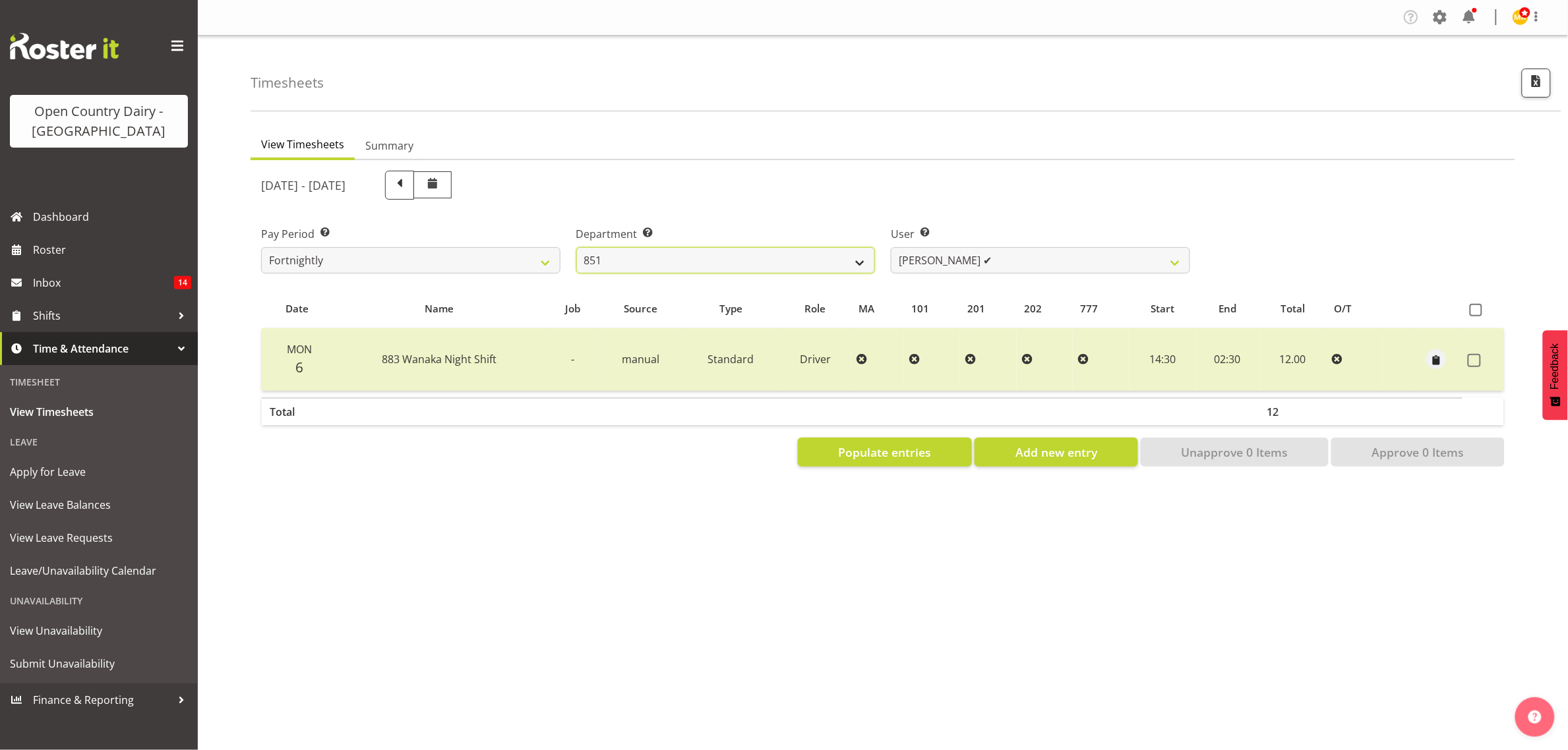
click at [863, 252] on select "734 735 736 737 738 739 851 853 854 855 856 858 861 862 865 867-9032 868 869 87…" at bounding box center [725, 260] width 299 height 26
select select "673"
click at [576, 247] on select "734 735 736 737 738 739 851 853 854 855 856 858 861 862 865 867-9032 868 869 87…" at bounding box center [725, 260] width 299 height 26
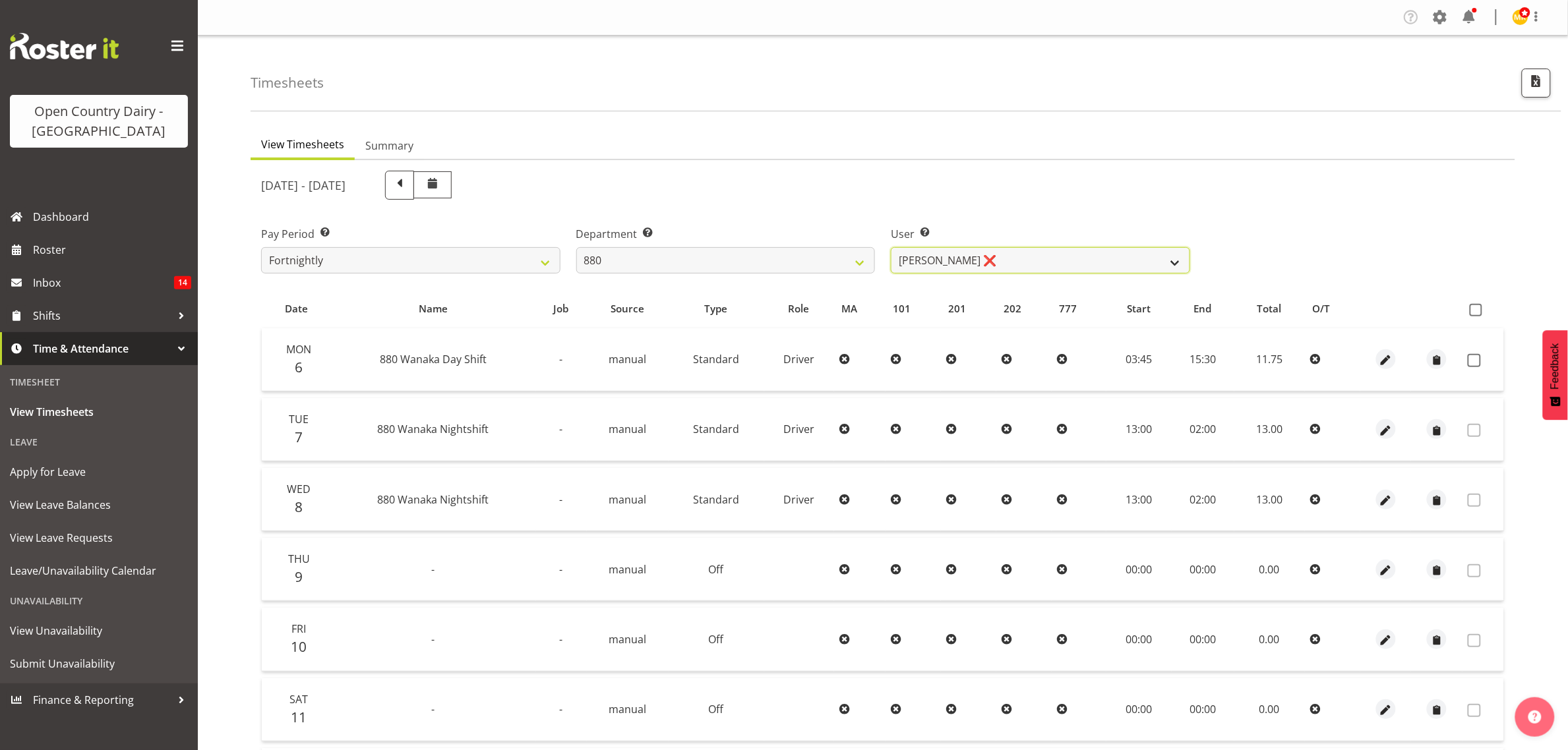
click at [911, 255] on select "[PERSON_NAME] ❌ [PERSON_NAME] ❌ [PERSON_NAME] ❌ [PERSON_NAME] ❌" at bounding box center [1040, 260] width 299 height 26
select select "7476"
click at [891, 247] on select "[PERSON_NAME] ❌ [PERSON_NAME] ❌ [PERSON_NAME] ❌ [PERSON_NAME] ❌" at bounding box center [1040, 260] width 299 height 26
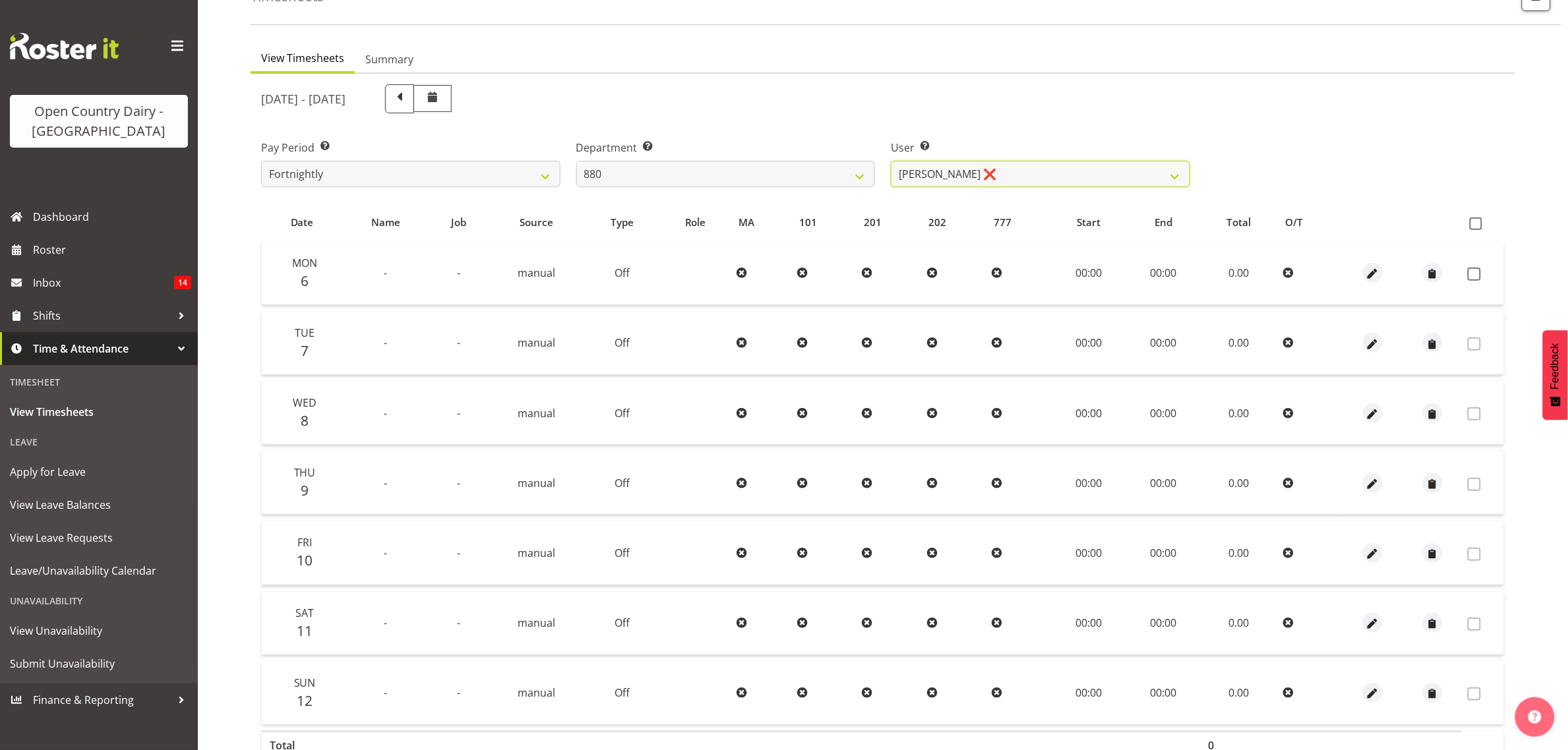
scroll to position [170, 0]
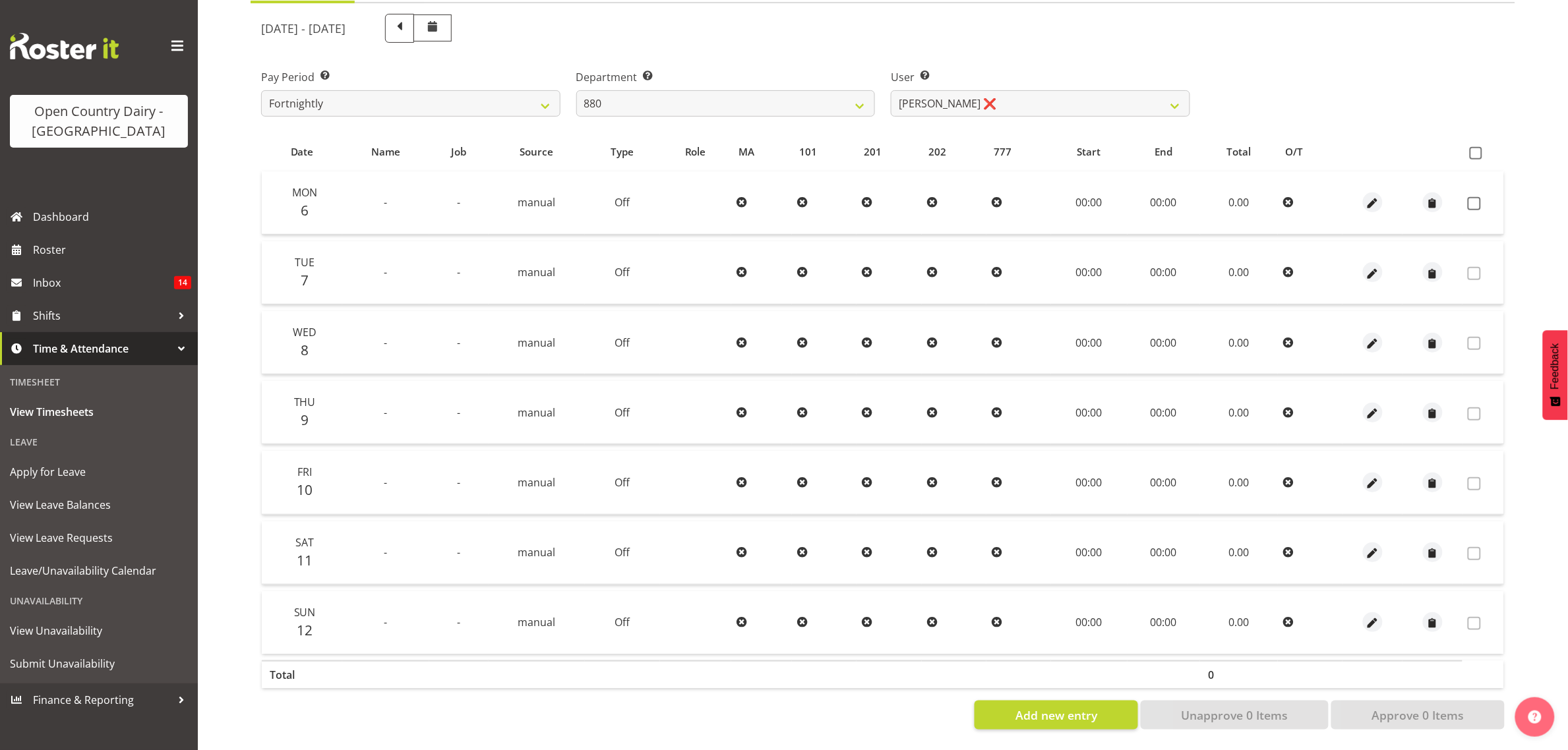
click at [873, 667] on div "Add new entry Unapprove 0 Items Approve 0 Items" at bounding box center [882, 714] width 1243 height 29
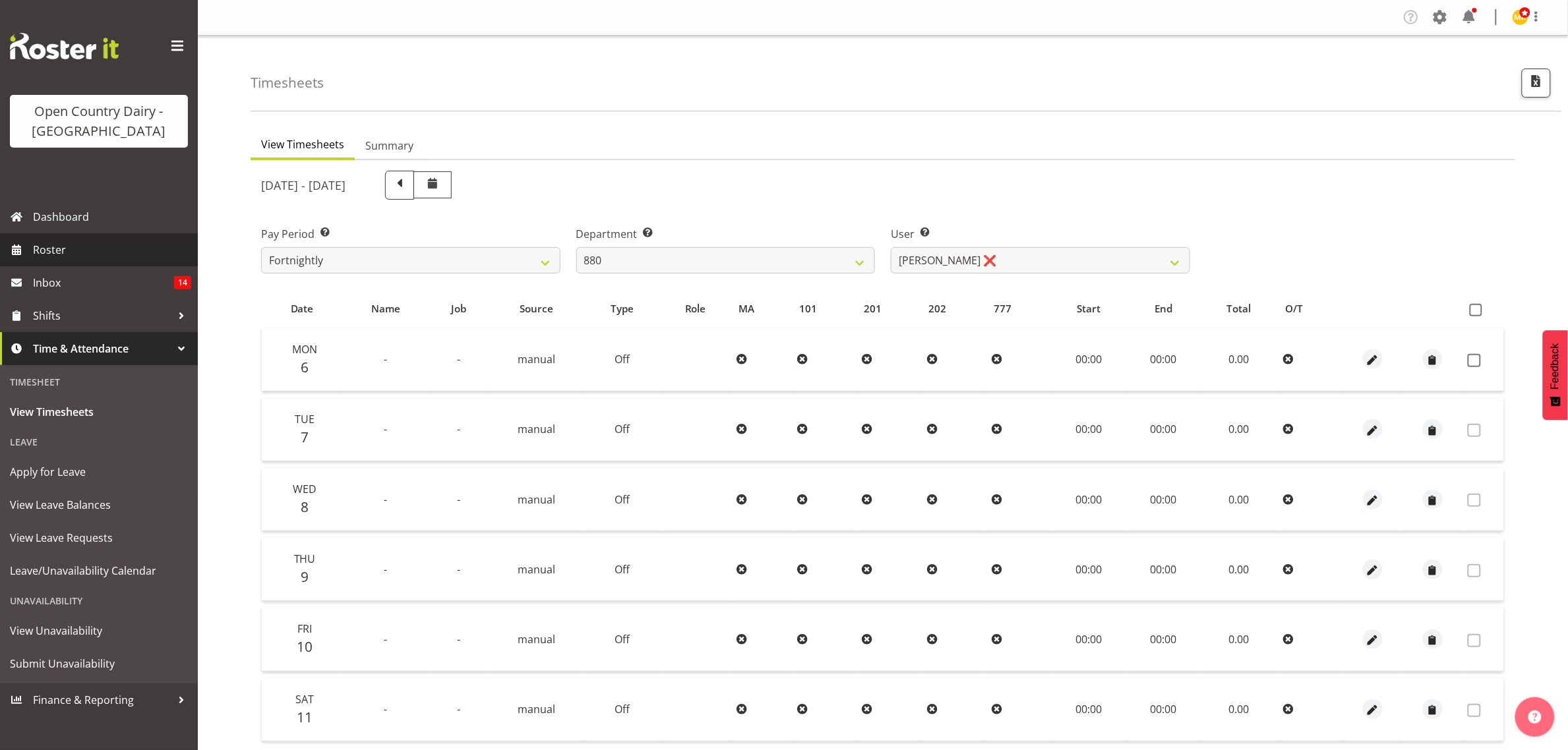
click at [93, 244] on span "Roster" at bounding box center [112, 249] width 159 height 20
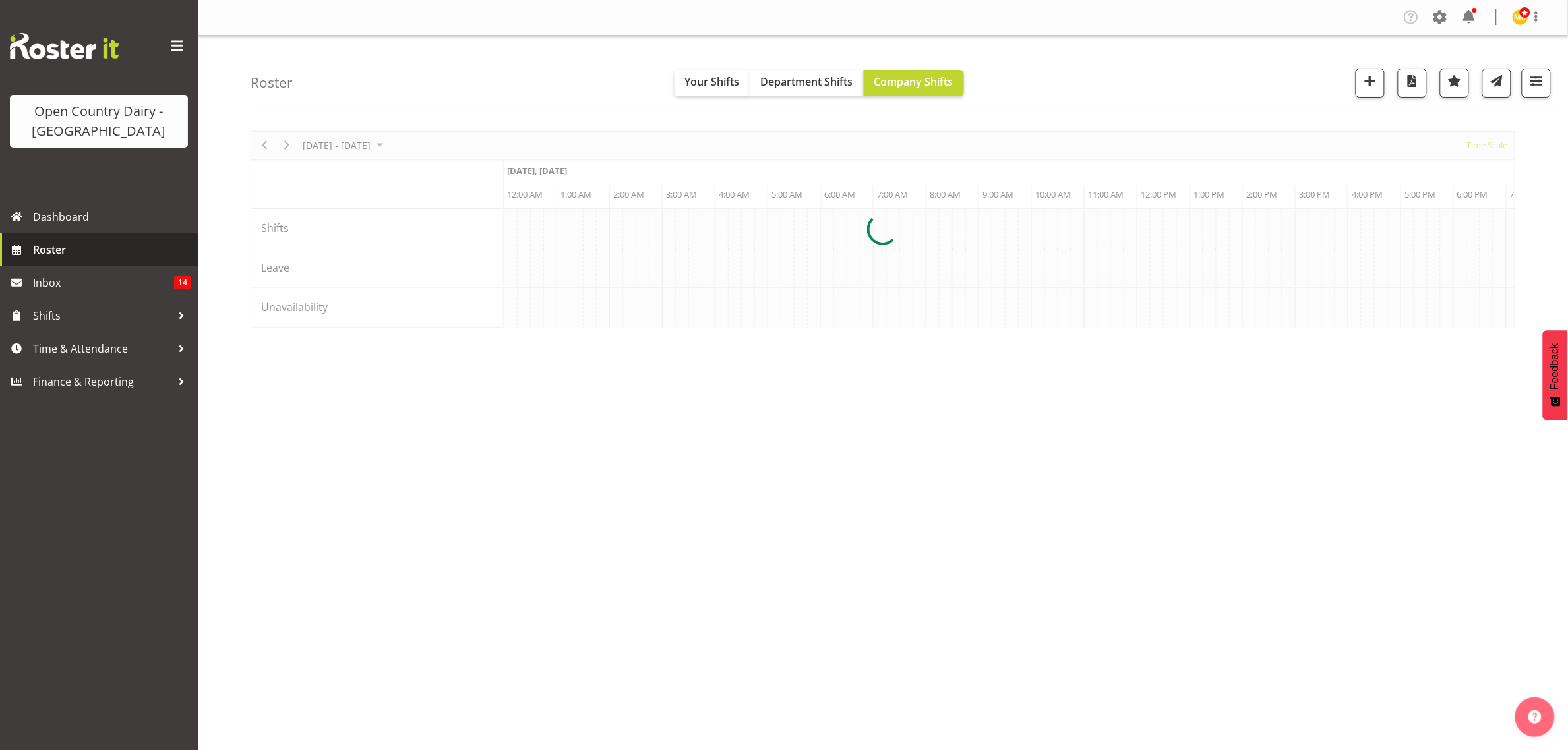
scroll to position [0, 1266]
